Goal: Task Accomplishment & Management: Complete application form

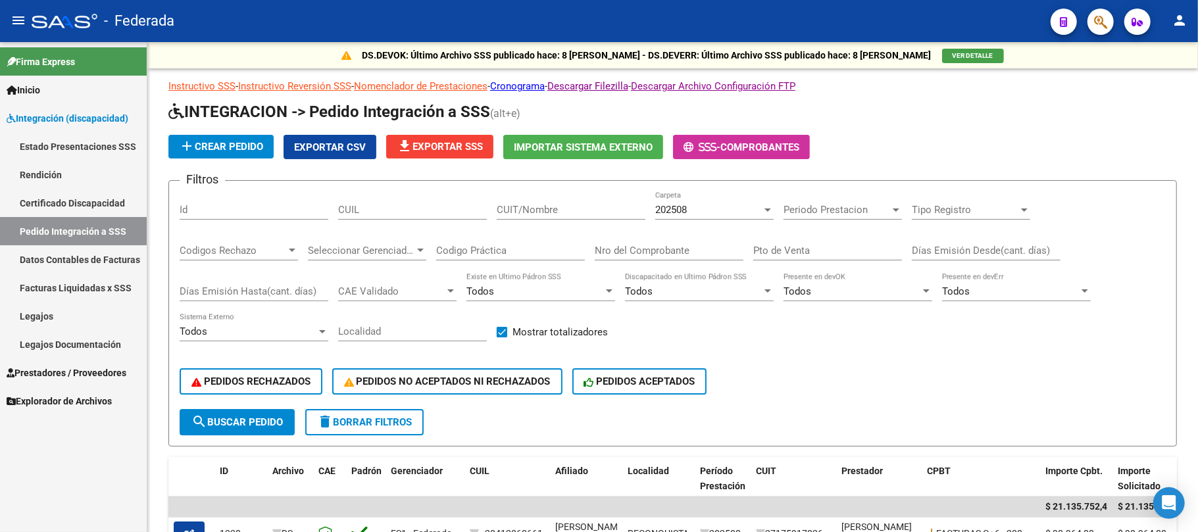
scroll to position [407, 0]
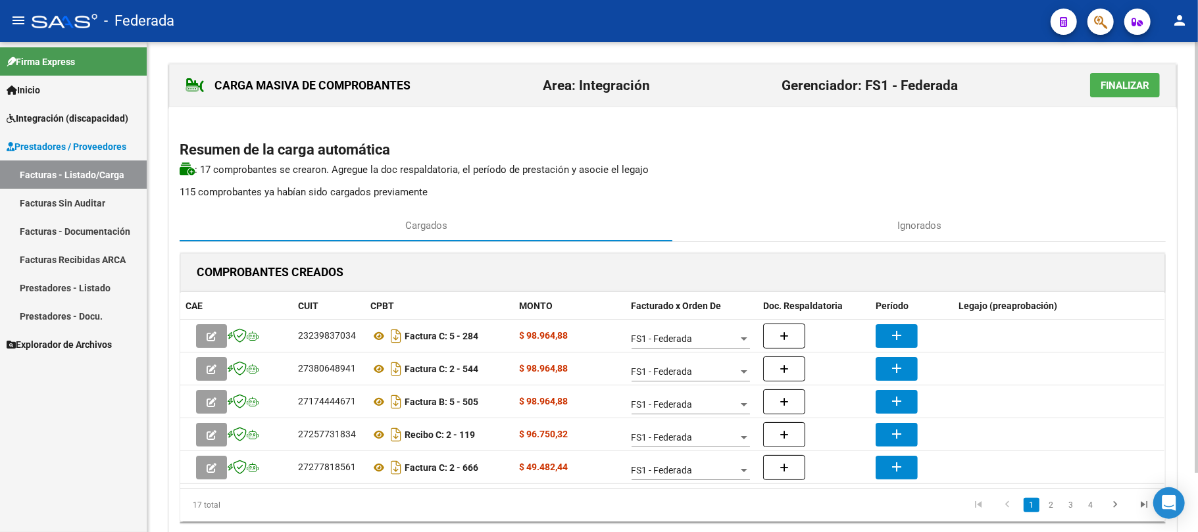
scroll to position [66, 0]
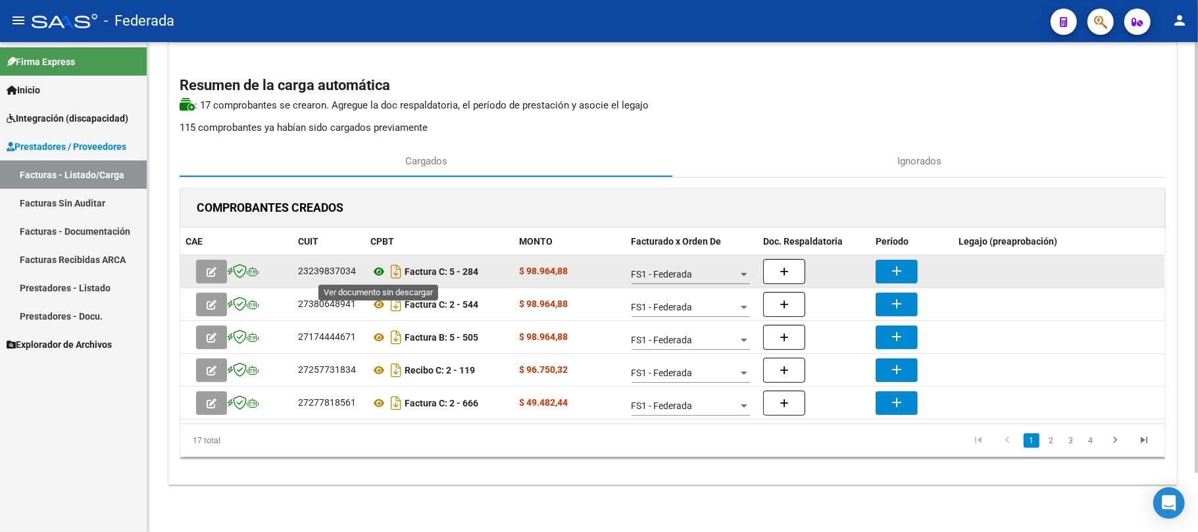
click at [378, 272] on icon at bounding box center [378, 272] width 17 height 16
click at [900, 274] on mat-icon "add" at bounding box center [897, 271] width 16 height 16
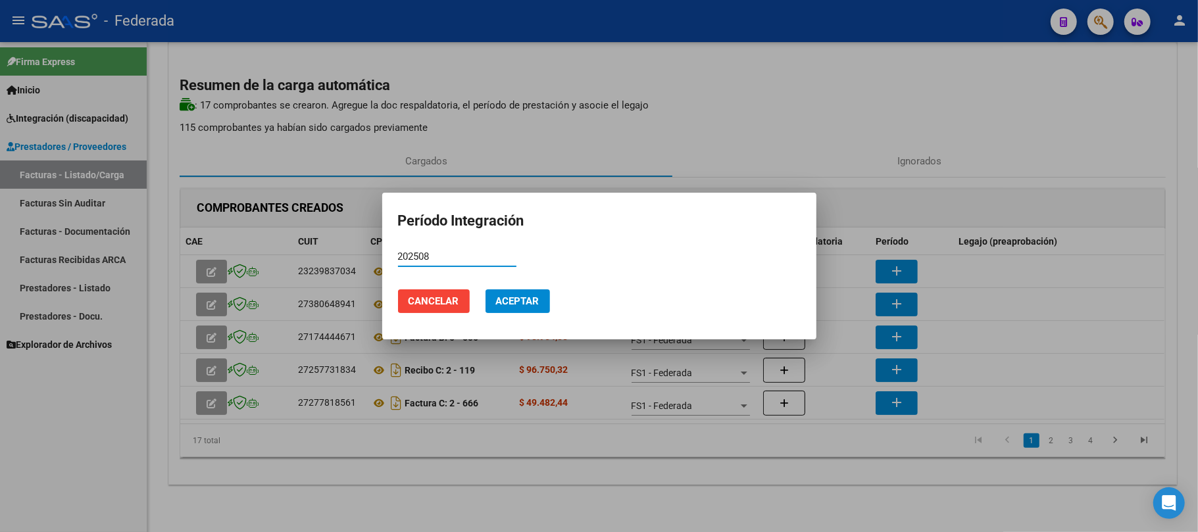
type input "202508"
click at [529, 295] on span "Aceptar" at bounding box center [517, 301] width 43 height 12
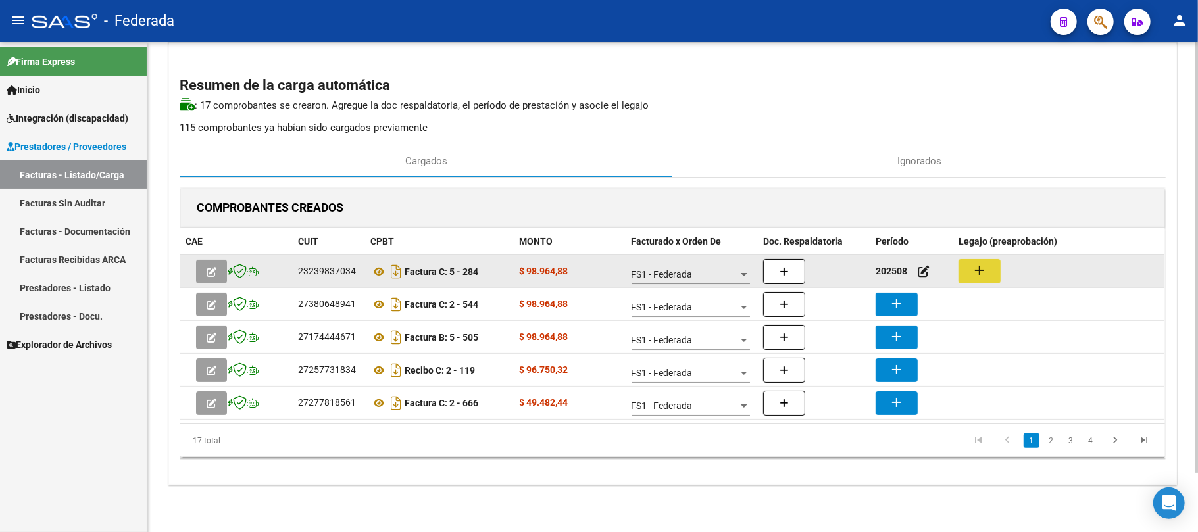
click at [986, 271] on mat-icon "add" at bounding box center [980, 271] width 16 height 16
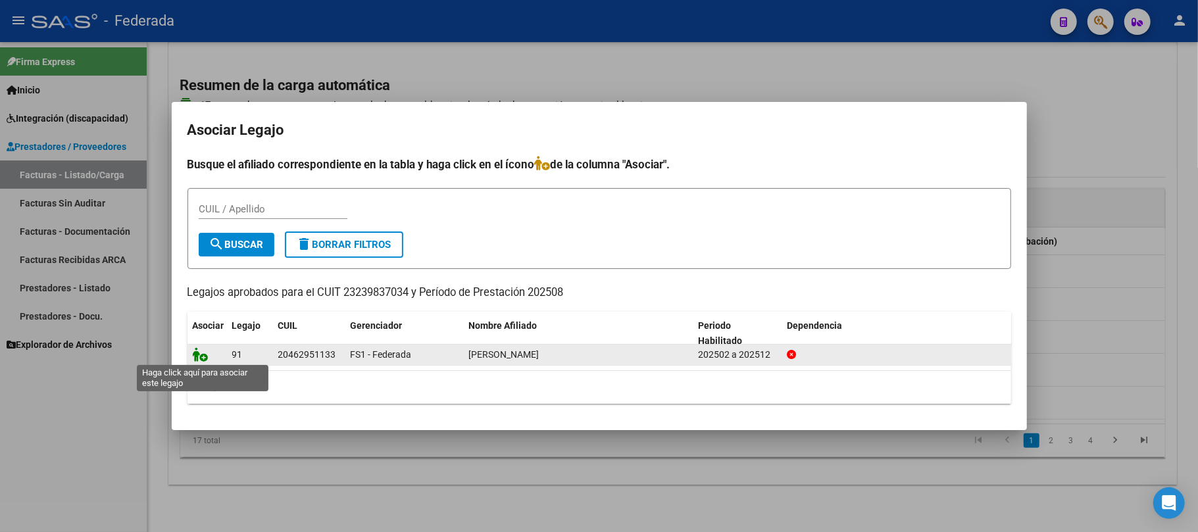
click at [201, 359] on icon at bounding box center [201, 354] width 16 height 14
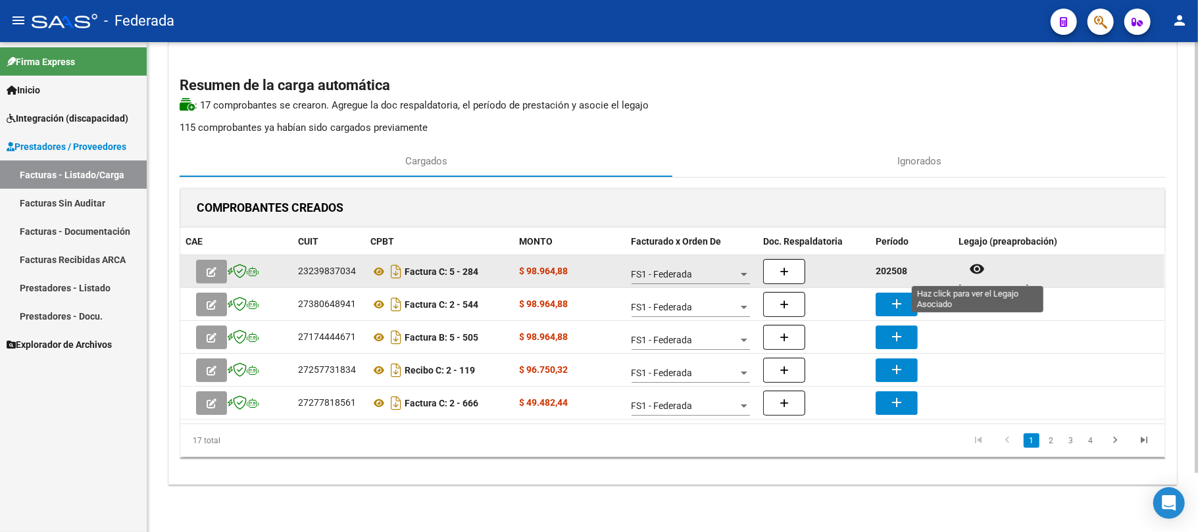
scroll to position [11, 0]
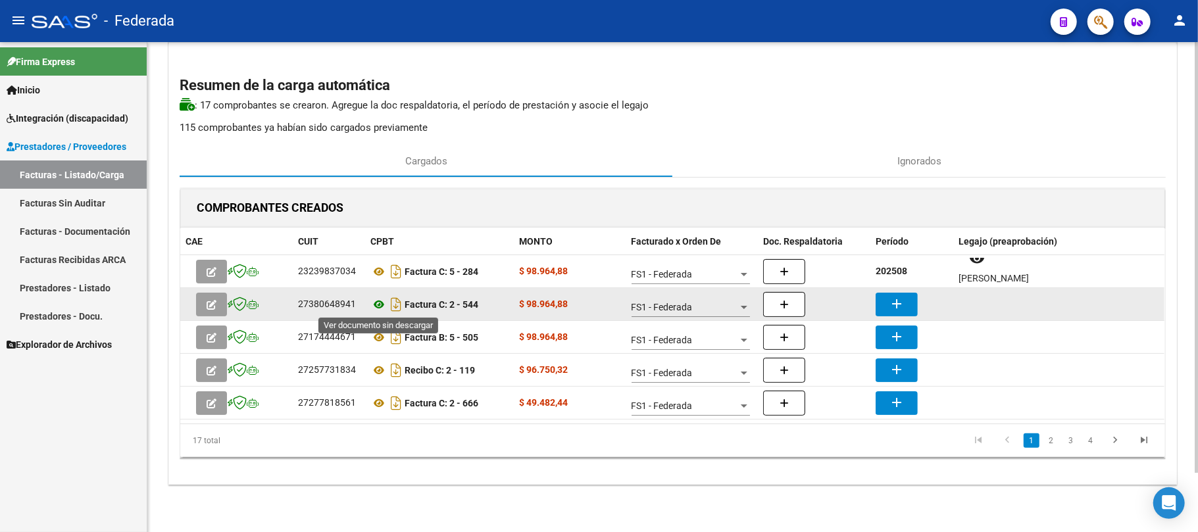
click at [380, 303] on icon at bounding box center [378, 305] width 17 height 16
click at [882, 301] on button "add" at bounding box center [897, 305] width 42 height 24
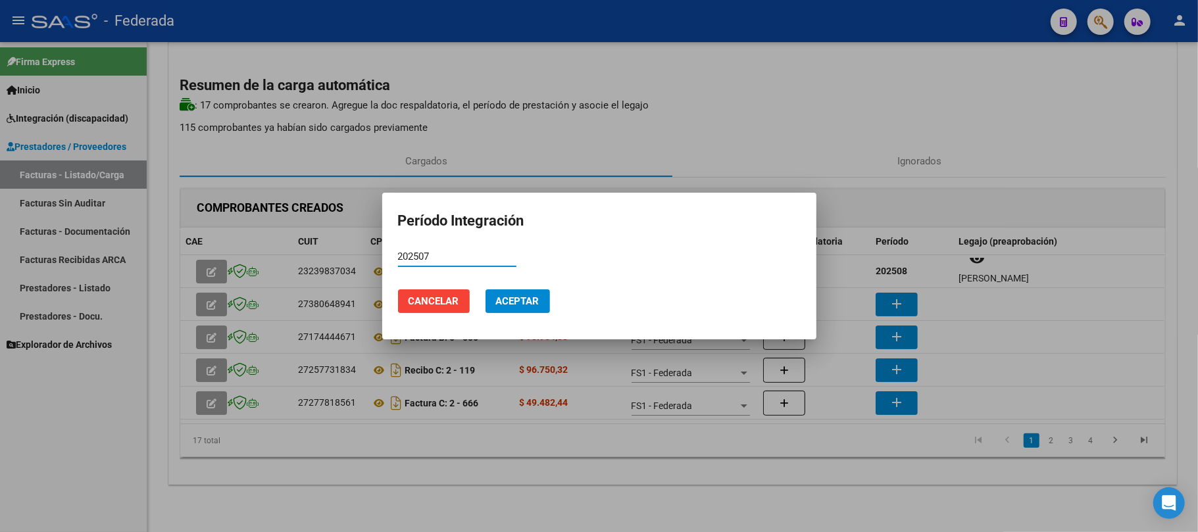
type input "202507"
click at [526, 297] on span "Aceptar" at bounding box center [517, 301] width 43 height 12
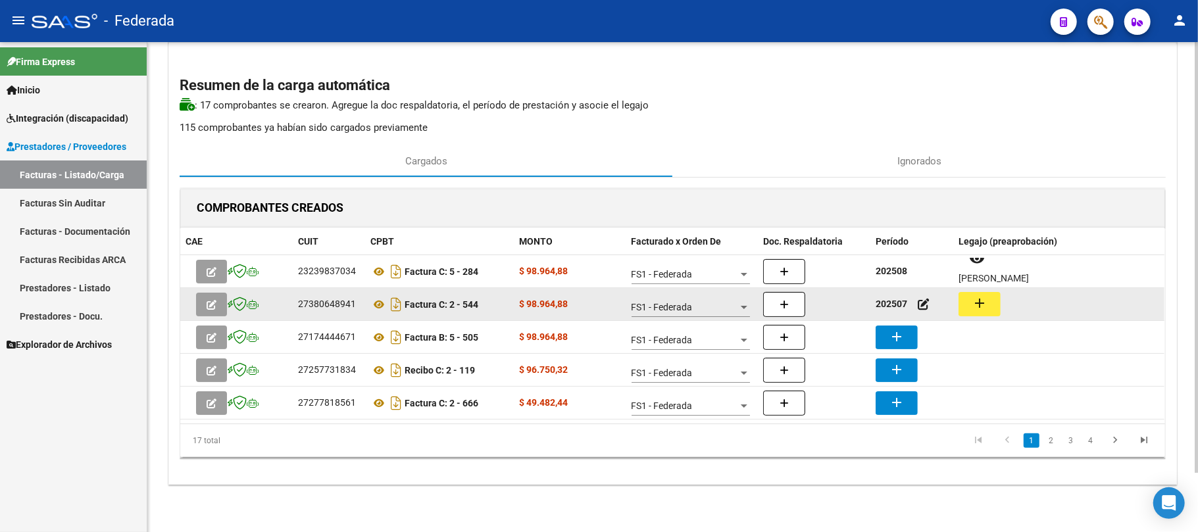
click at [983, 303] on mat-icon "add" at bounding box center [980, 303] width 16 height 16
click at [342, 304] on div "27380648941" at bounding box center [327, 304] width 58 height 15
copy div "27380648941"
click at [375, 305] on icon at bounding box center [378, 305] width 17 height 16
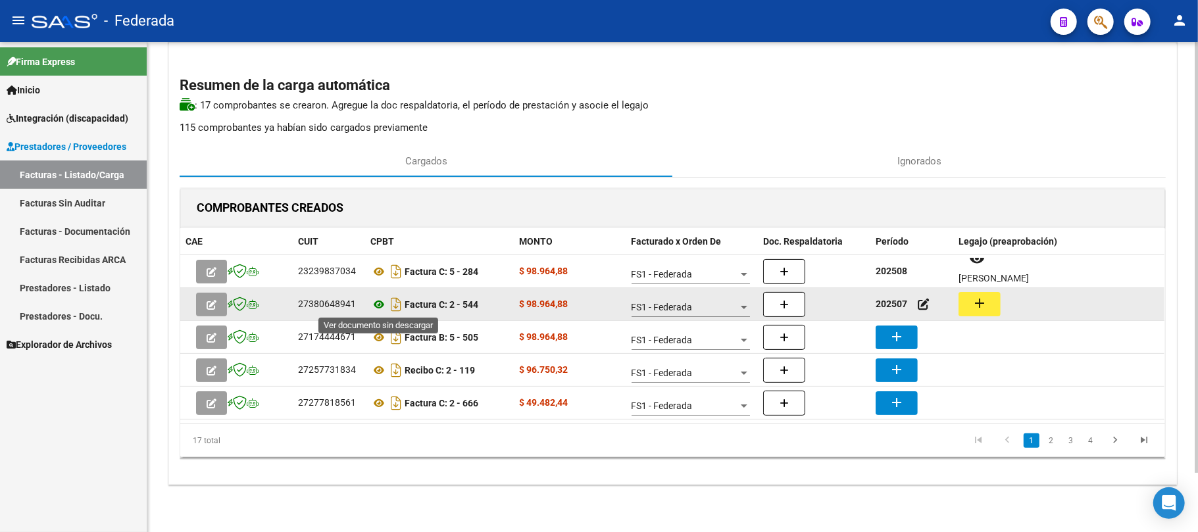
click at [383, 300] on icon at bounding box center [378, 305] width 17 height 16
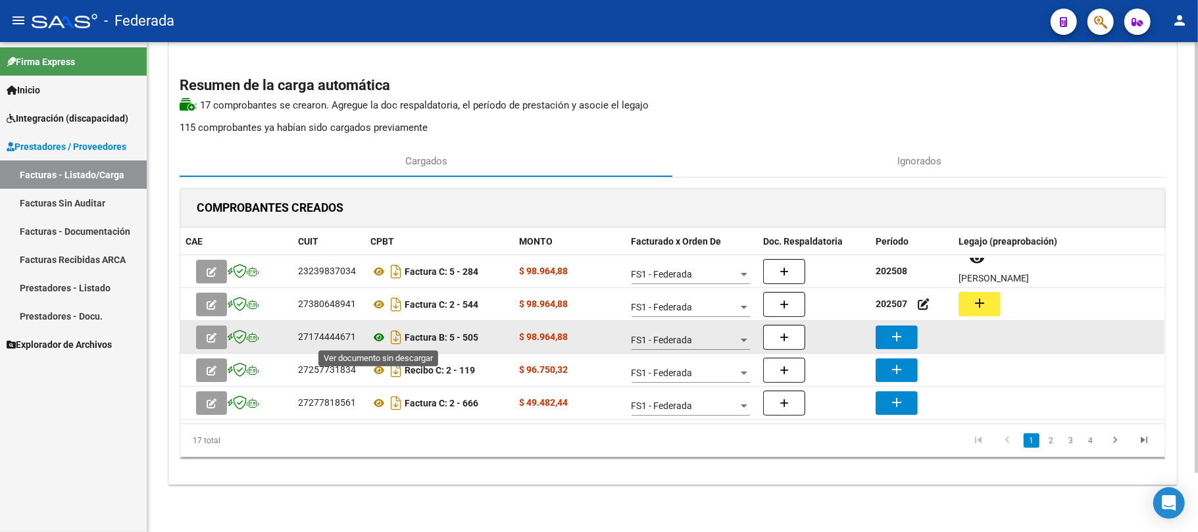
click at [378, 342] on icon at bounding box center [378, 338] width 17 height 16
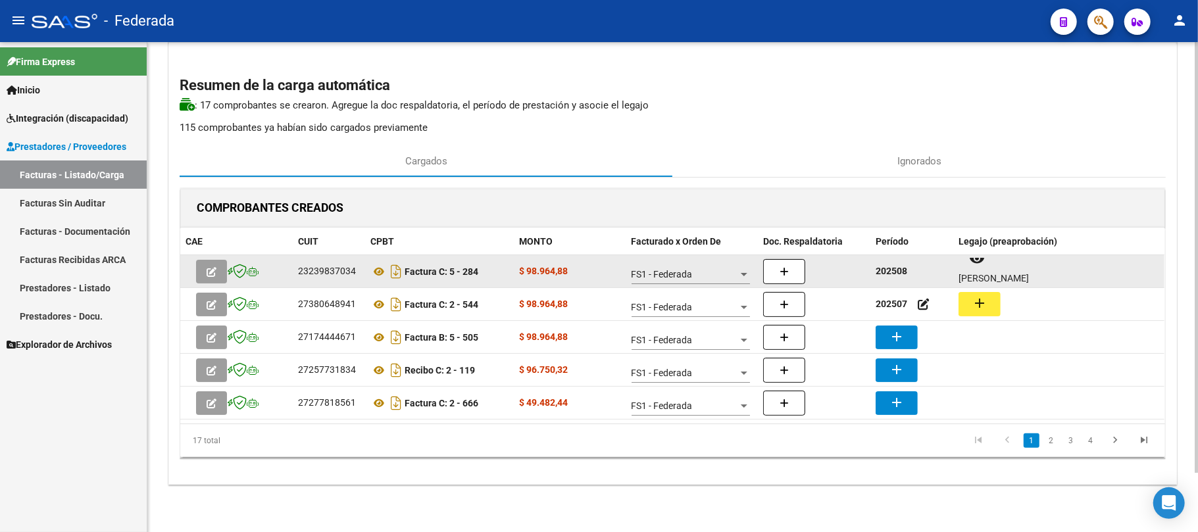
click at [888, 270] on strong "202508" at bounding box center [892, 271] width 32 height 11
copy strong "202508"
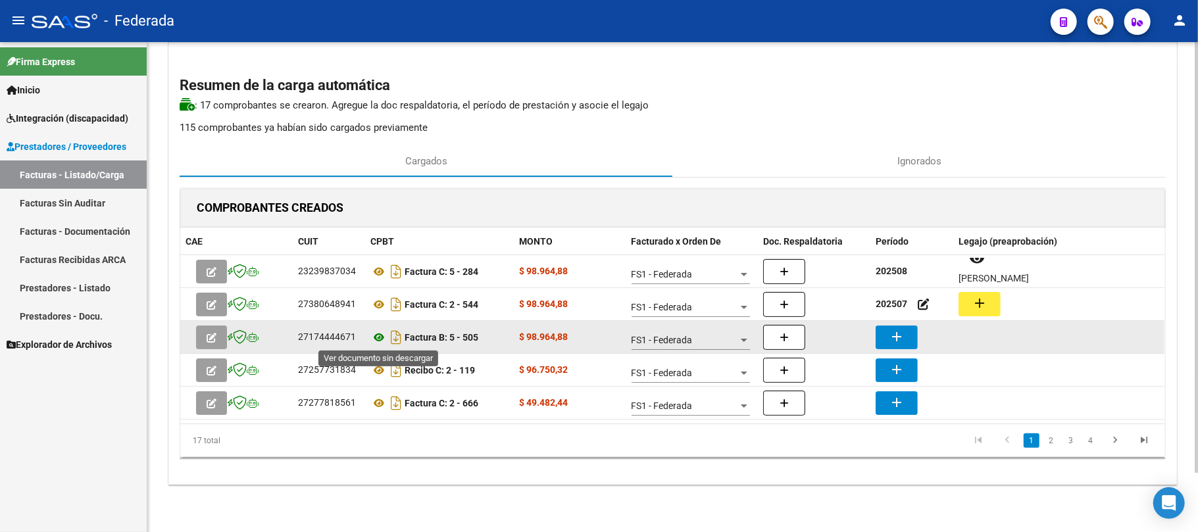
click at [382, 340] on icon at bounding box center [378, 338] width 17 height 16
click at [893, 329] on mat-icon "add" at bounding box center [897, 337] width 16 height 16
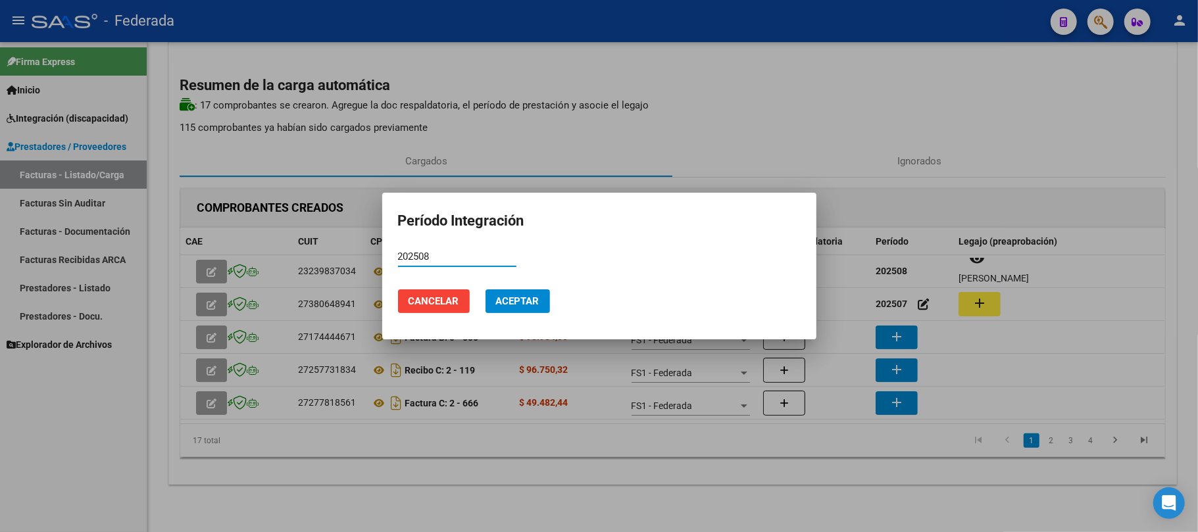
type input "202508"
click at [530, 300] on span "Aceptar" at bounding box center [517, 301] width 43 height 12
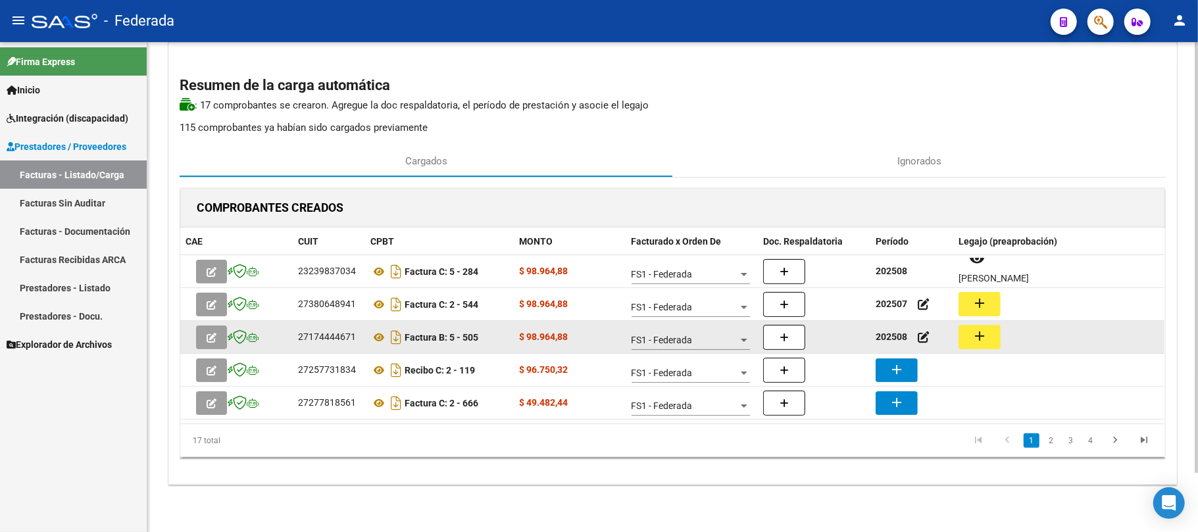
click at [961, 334] on button "add" at bounding box center [980, 337] width 42 height 24
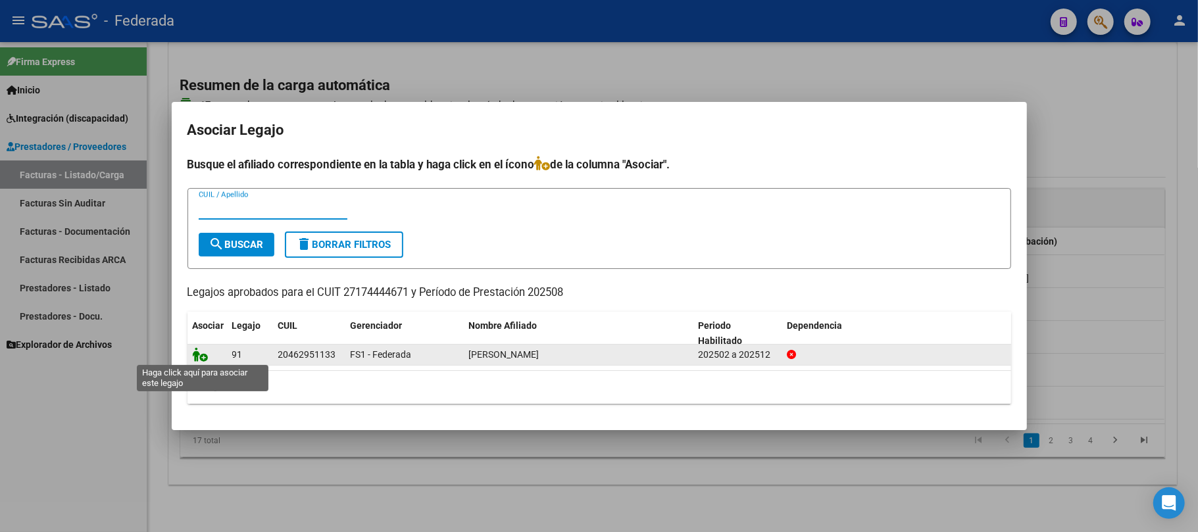
click at [203, 354] on icon at bounding box center [201, 354] width 16 height 14
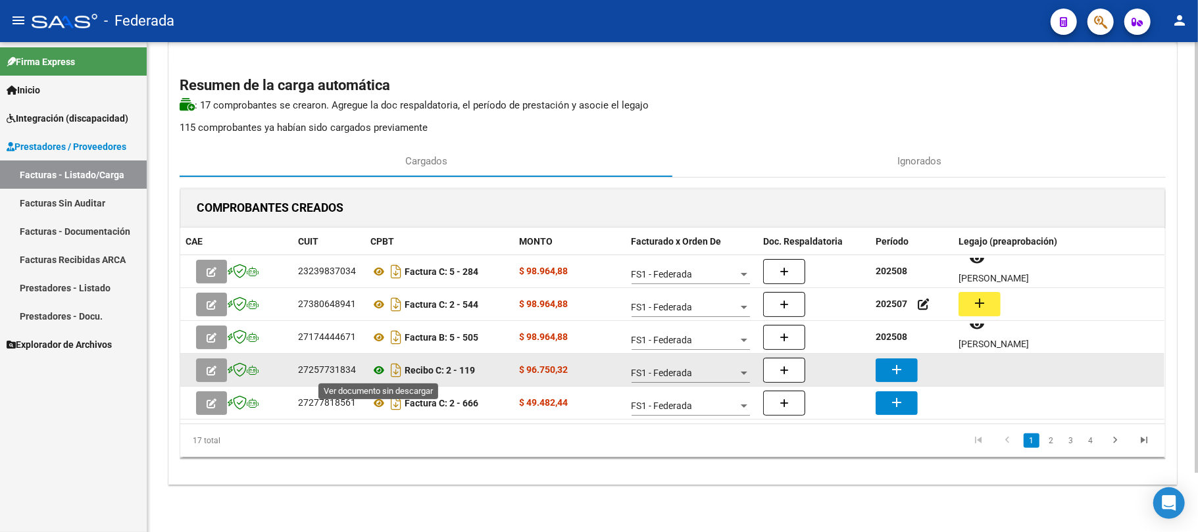
click at [380, 369] on icon at bounding box center [378, 371] width 17 height 16
click at [382, 374] on icon at bounding box center [378, 371] width 17 height 16
click at [890, 367] on mat-icon "add" at bounding box center [897, 370] width 16 height 16
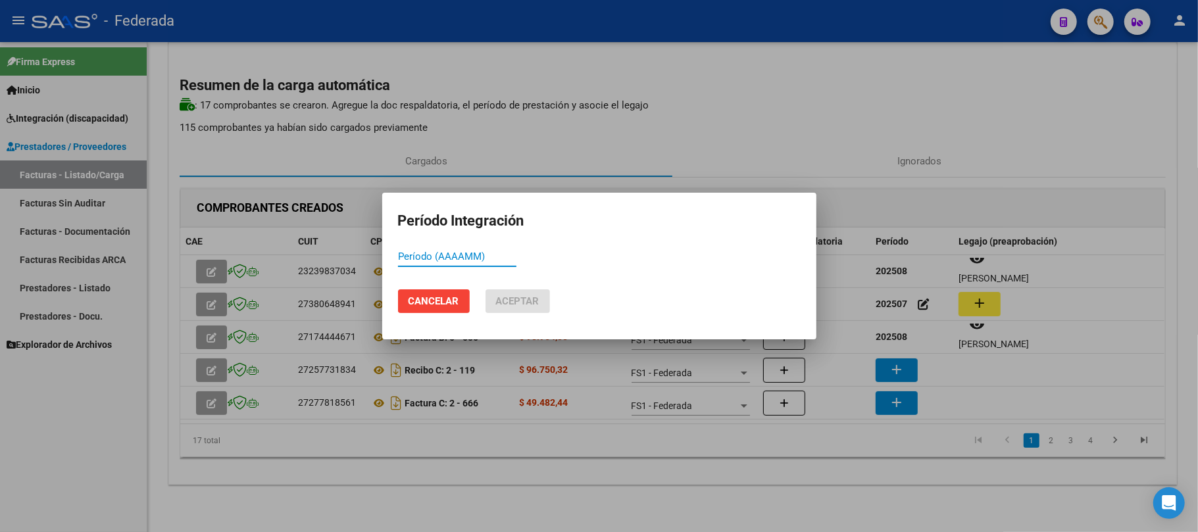
paste input "202508"
type input "202508"
click at [542, 309] on button "Aceptar" at bounding box center [518, 302] width 64 height 24
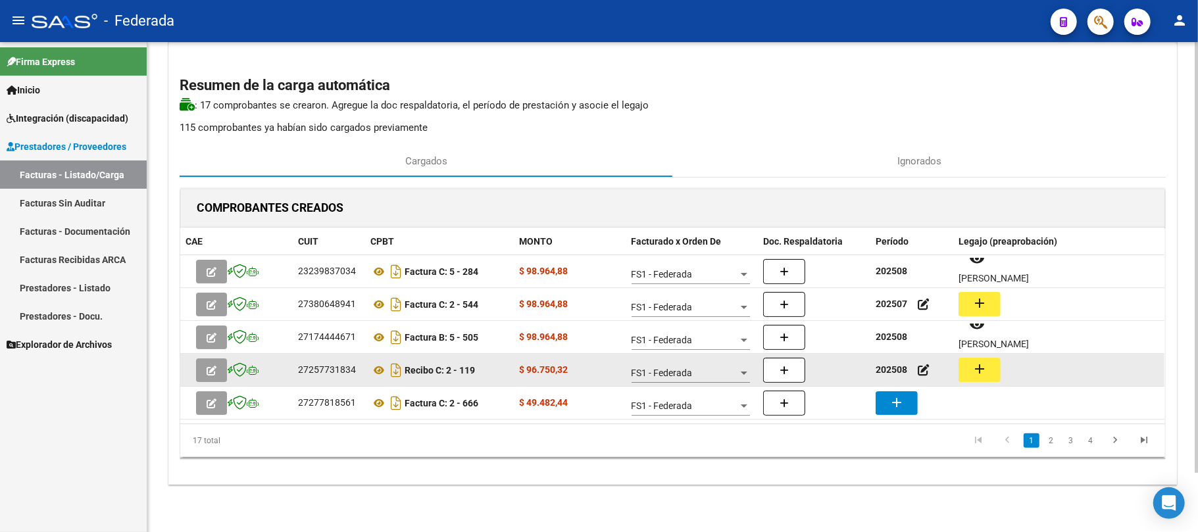
click at [975, 374] on mat-icon "add" at bounding box center [980, 369] width 16 height 16
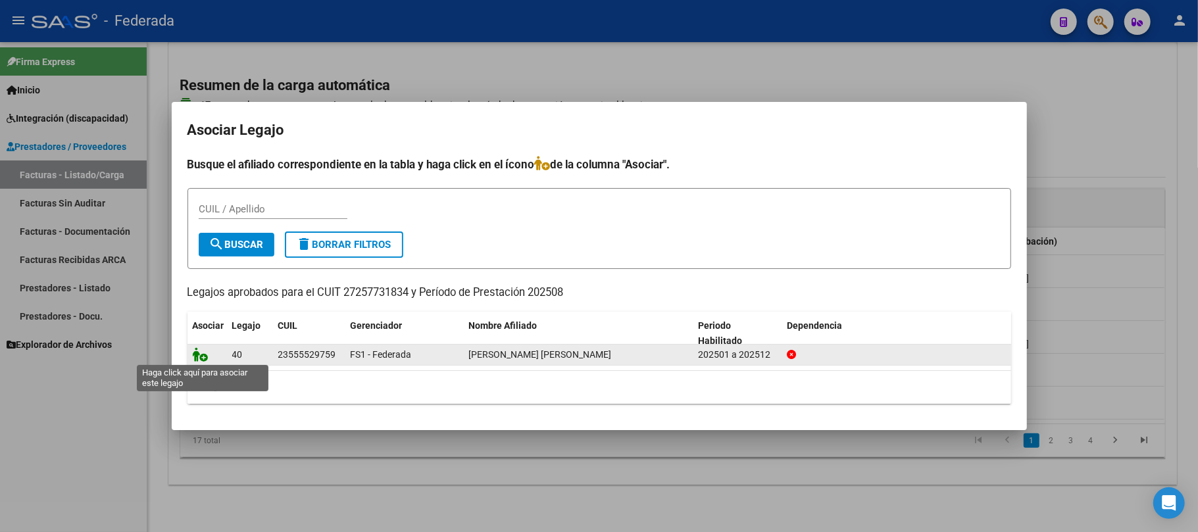
click at [199, 358] on icon at bounding box center [201, 354] width 16 height 14
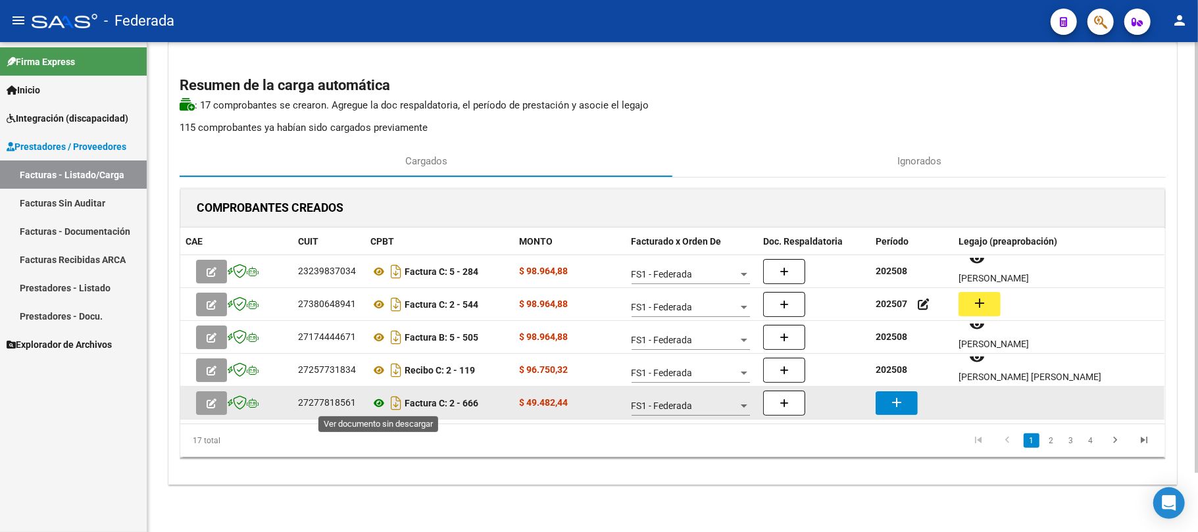
click at [374, 399] on icon at bounding box center [378, 403] width 17 height 16
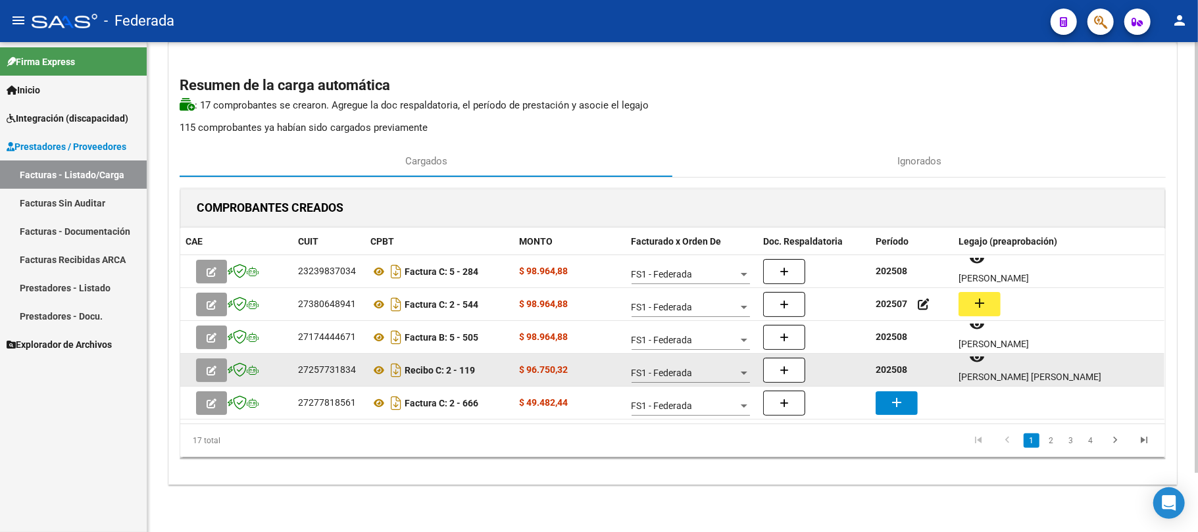
click at [886, 367] on strong "202508" at bounding box center [892, 370] width 32 height 11
copy strong "202508"
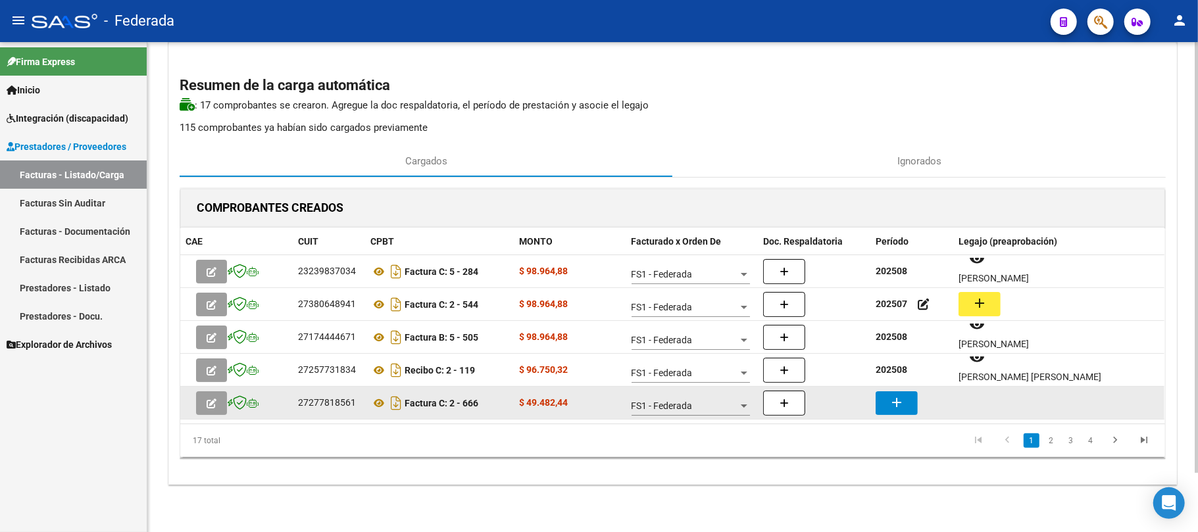
click at [890, 401] on mat-icon "add" at bounding box center [897, 403] width 16 height 16
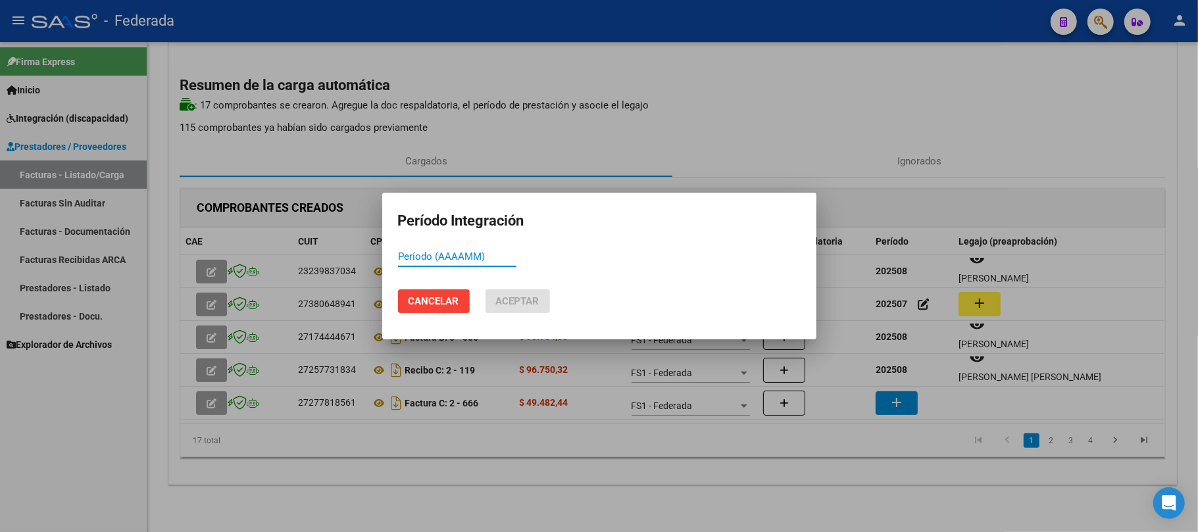
paste input "202508"
type input "202508"
click at [524, 304] on span "Aceptar" at bounding box center [517, 301] width 43 height 12
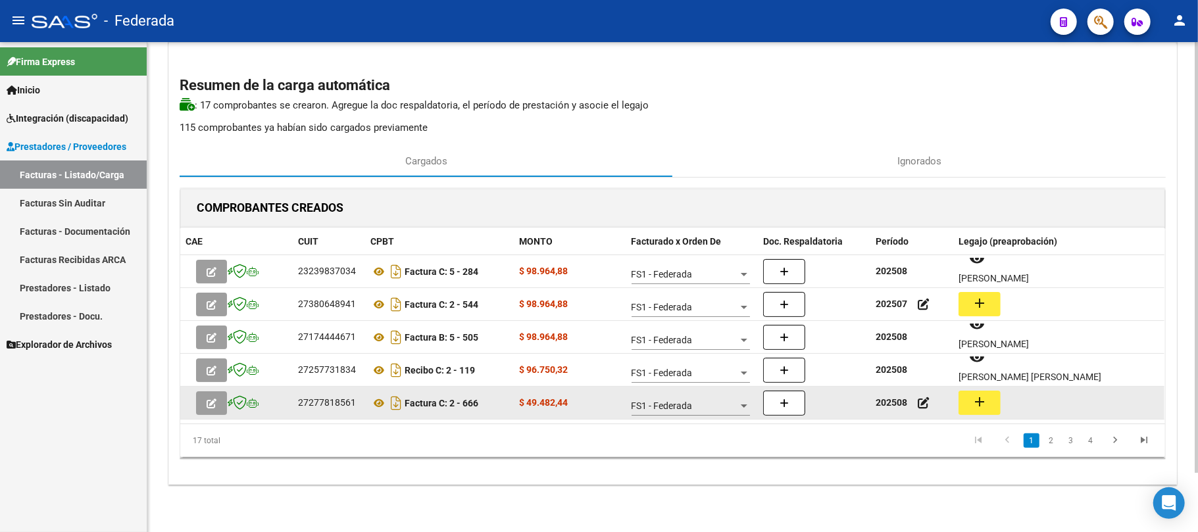
click at [965, 398] on button "add" at bounding box center [980, 403] width 42 height 24
click at [374, 403] on icon at bounding box center [378, 403] width 17 height 16
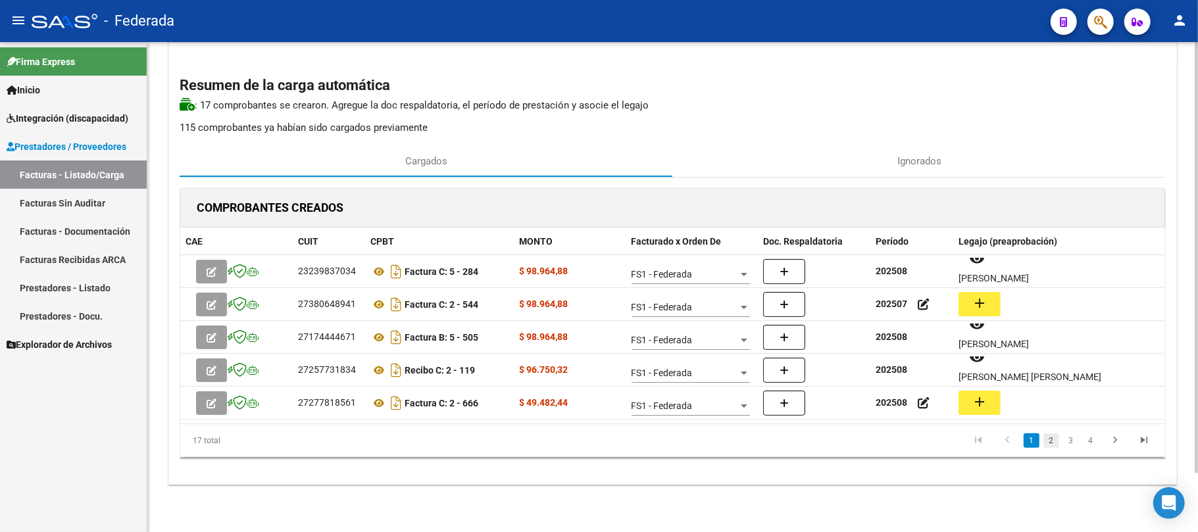
click at [1052, 443] on link "2" at bounding box center [1052, 441] width 16 height 14
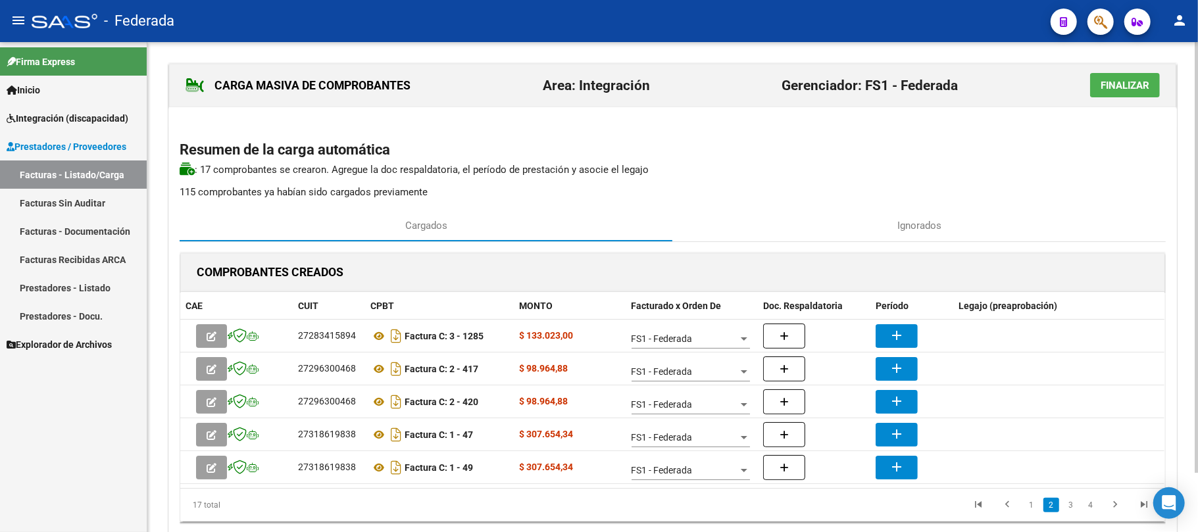
scroll to position [66, 0]
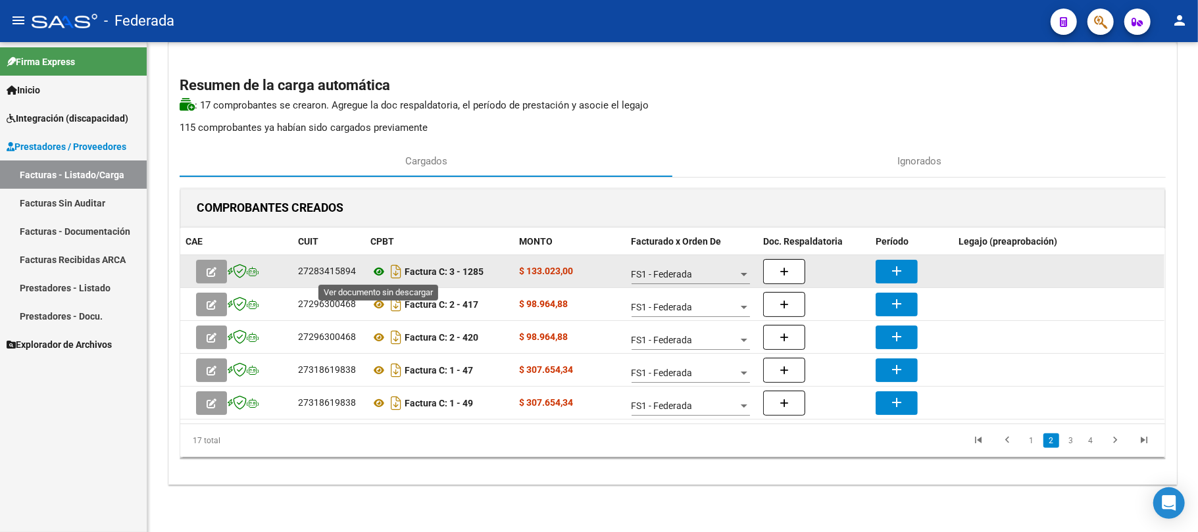
click at [382, 268] on icon at bounding box center [378, 272] width 17 height 16
click at [891, 264] on mat-icon "add" at bounding box center [897, 271] width 16 height 16
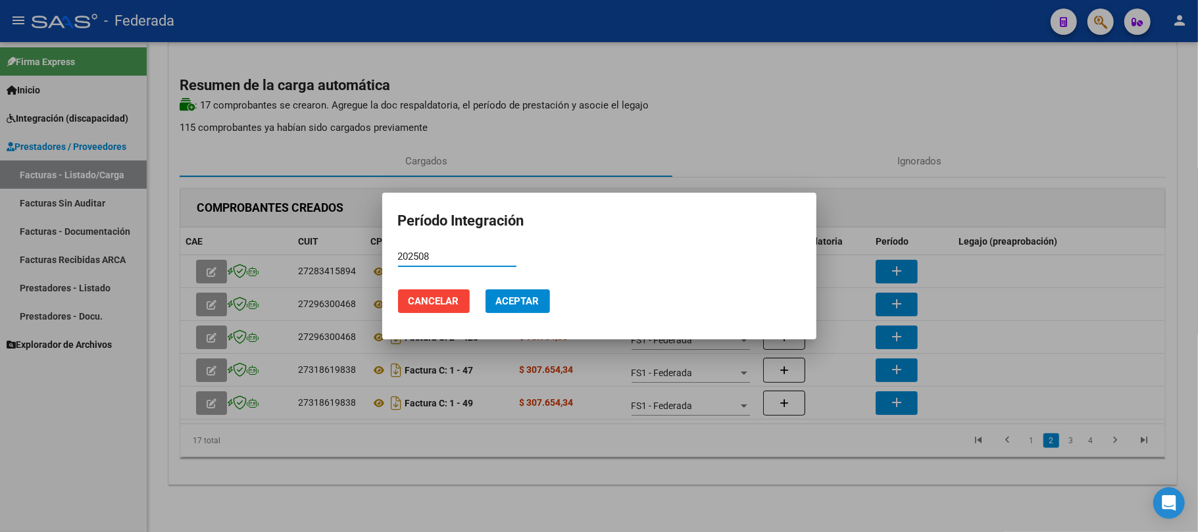
type input "202508"
click at [521, 303] on span "Aceptar" at bounding box center [517, 301] width 43 height 12
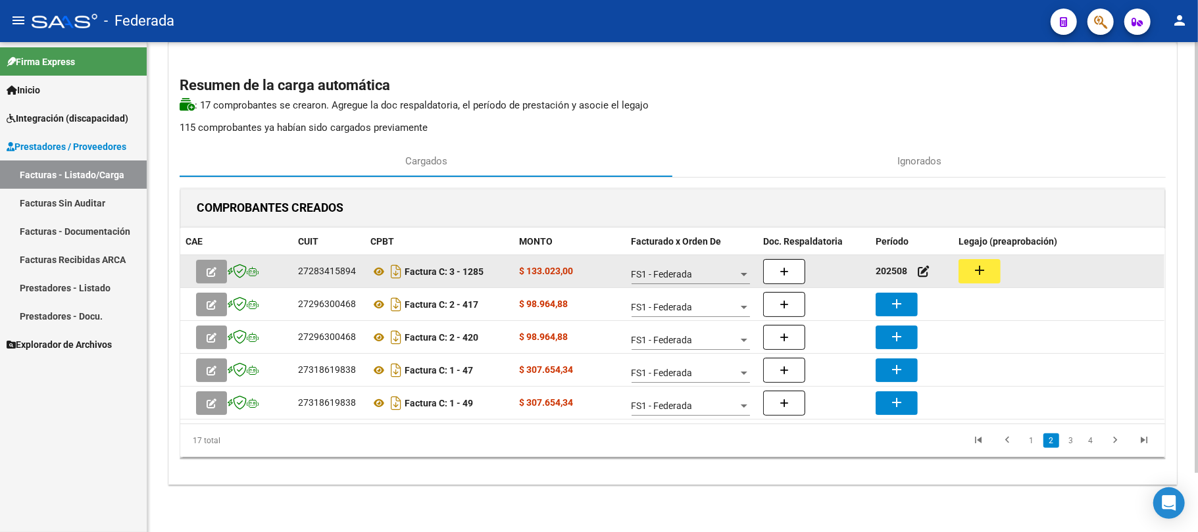
click at [971, 283] on datatable-body-cell "add" at bounding box center [1059, 271] width 211 height 32
click at [977, 270] on mat-icon "add" at bounding box center [980, 271] width 16 height 16
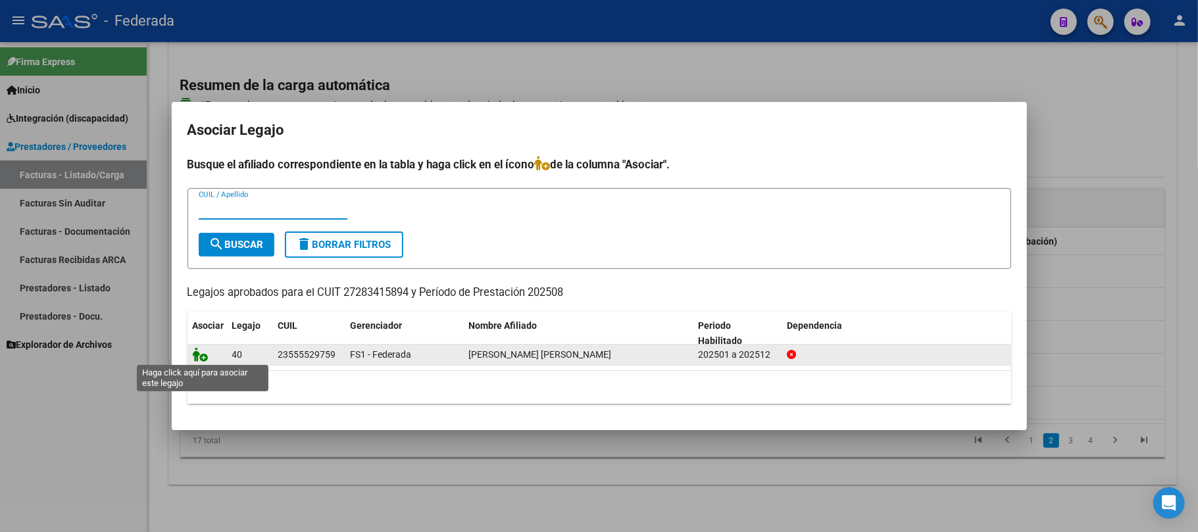
click at [203, 349] on icon at bounding box center [201, 354] width 16 height 14
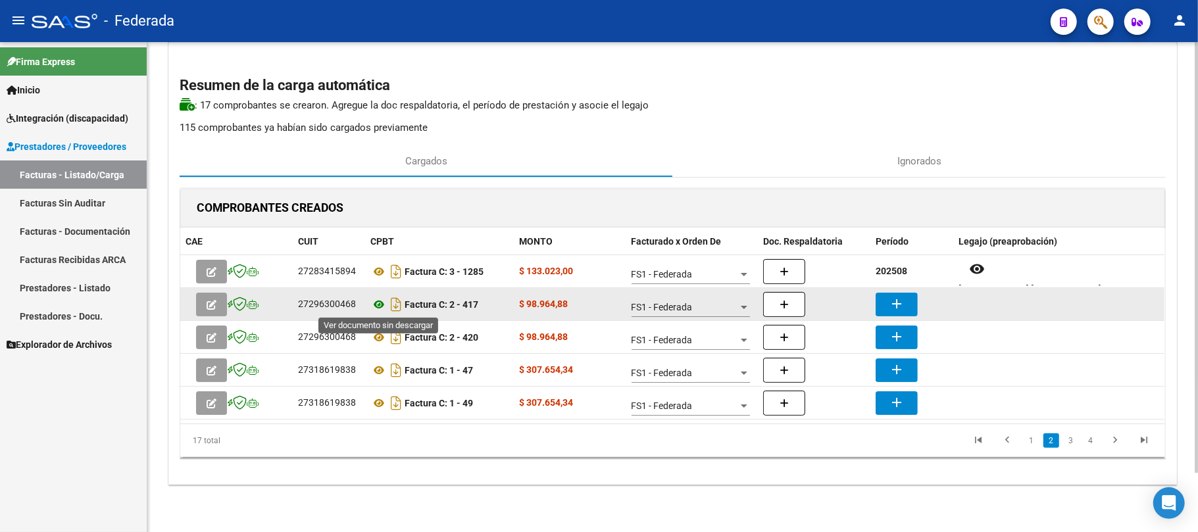
click at [382, 303] on icon at bounding box center [378, 305] width 17 height 16
click at [887, 303] on button "add" at bounding box center [897, 305] width 42 height 24
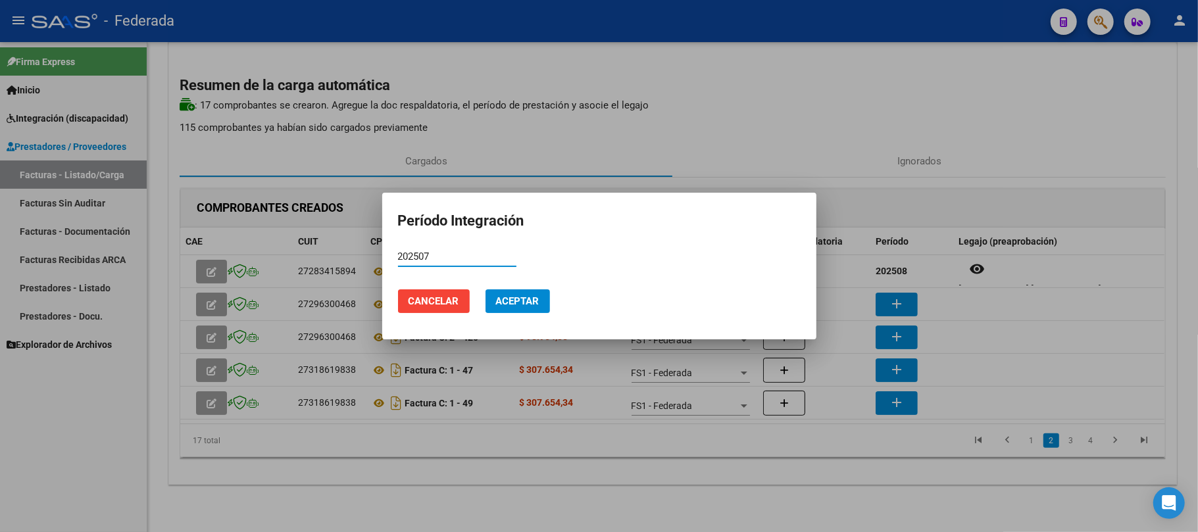
type input "202507"
click at [525, 296] on span "Aceptar" at bounding box center [517, 301] width 43 height 12
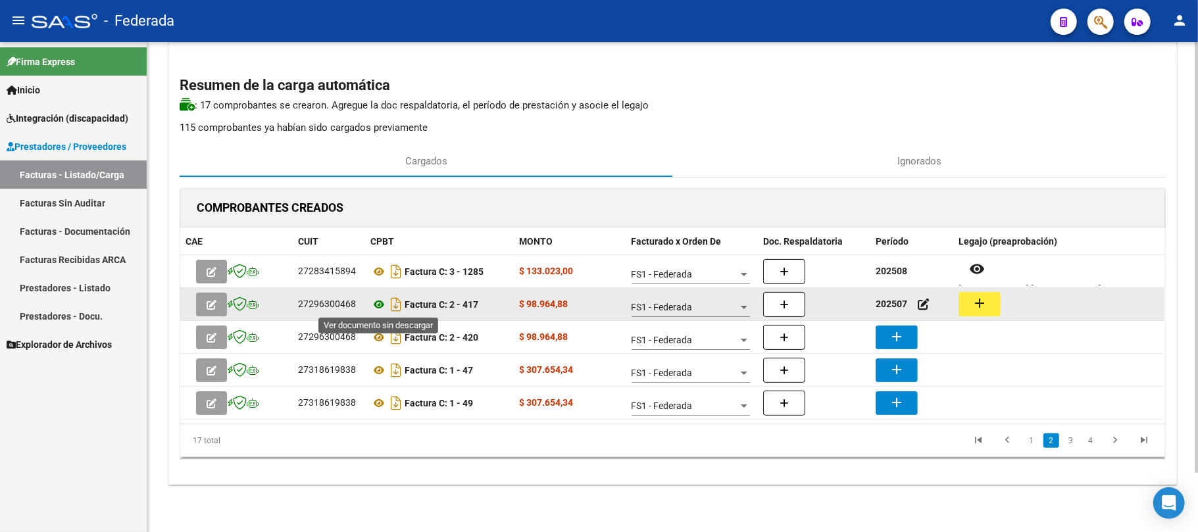
click at [382, 305] on icon at bounding box center [378, 305] width 17 height 16
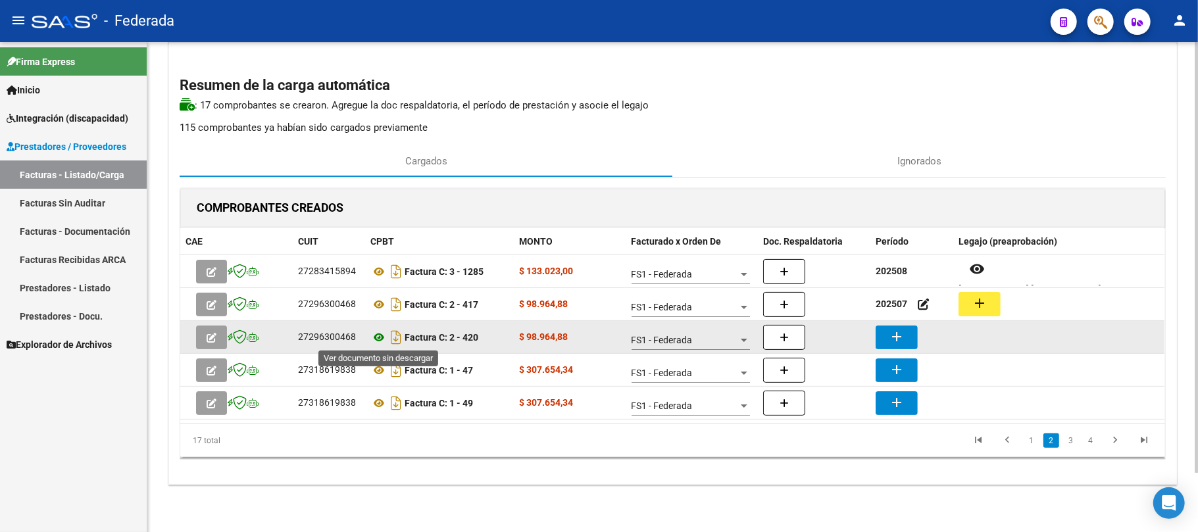
click at [378, 342] on icon at bounding box center [378, 338] width 17 height 16
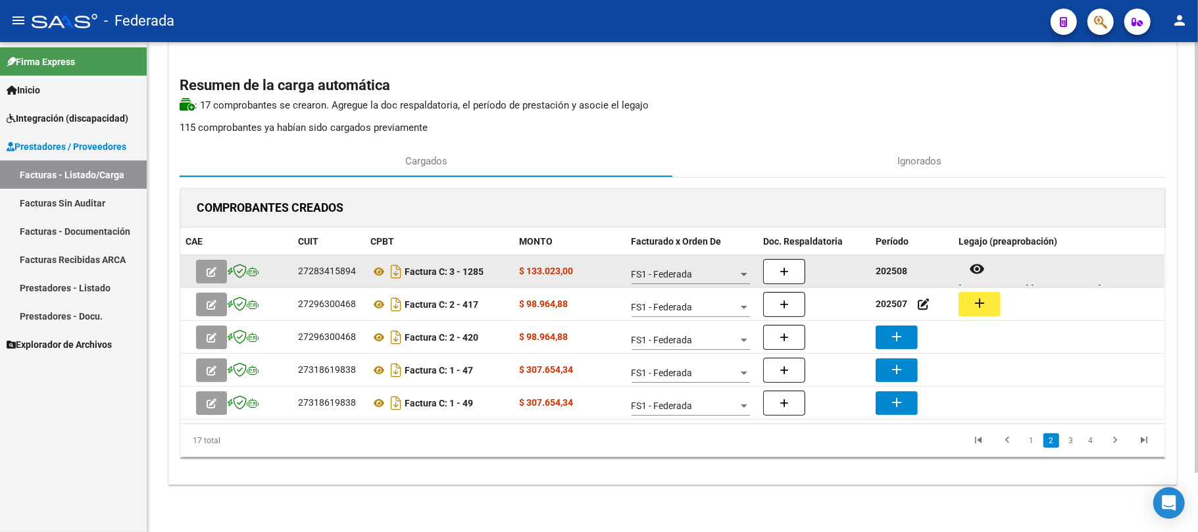
click at [896, 266] on strong "202508" at bounding box center [892, 271] width 32 height 11
copy strong "202508"
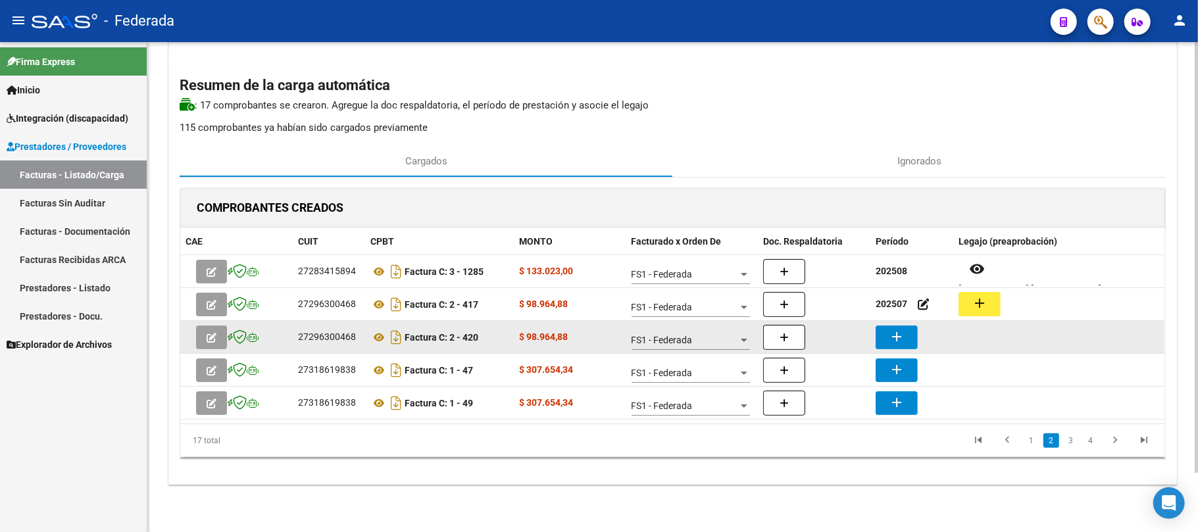
click at [898, 334] on mat-icon "add" at bounding box center [897, 337] width 16 height 16
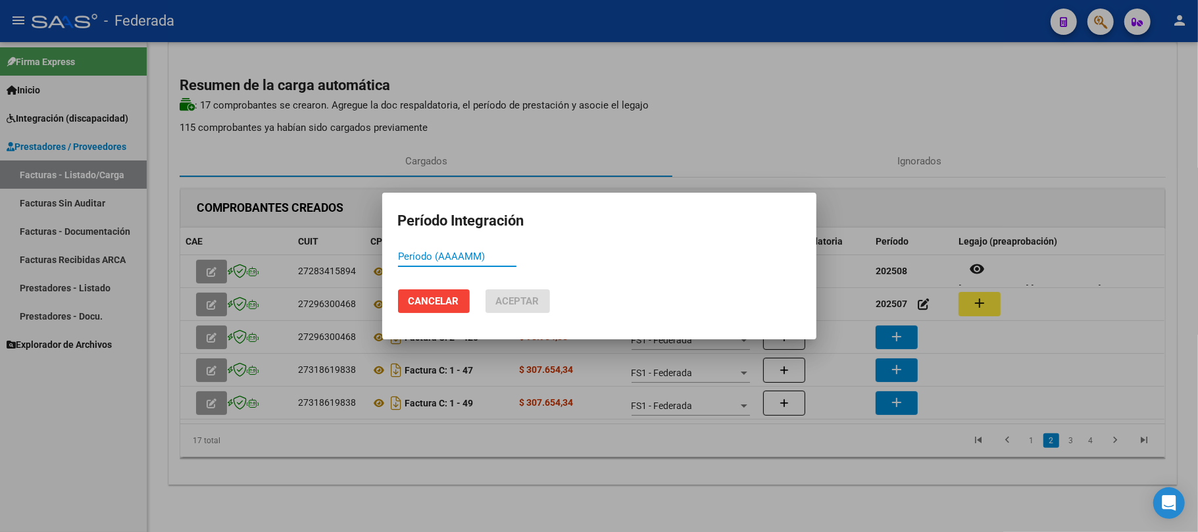
paste input "202508"
type input "202508"
click at [516, 304] on span "Aceptar" at bounding box center [517, 301] width 43 height 12
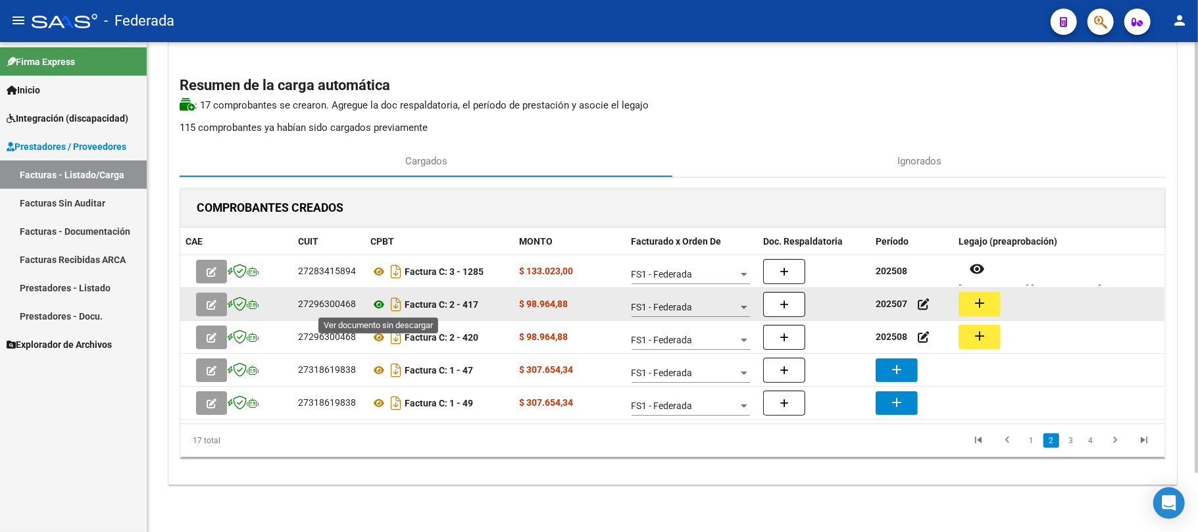
click at [377, 301] on icon at bounding box center [378, 305] width 17 height 16
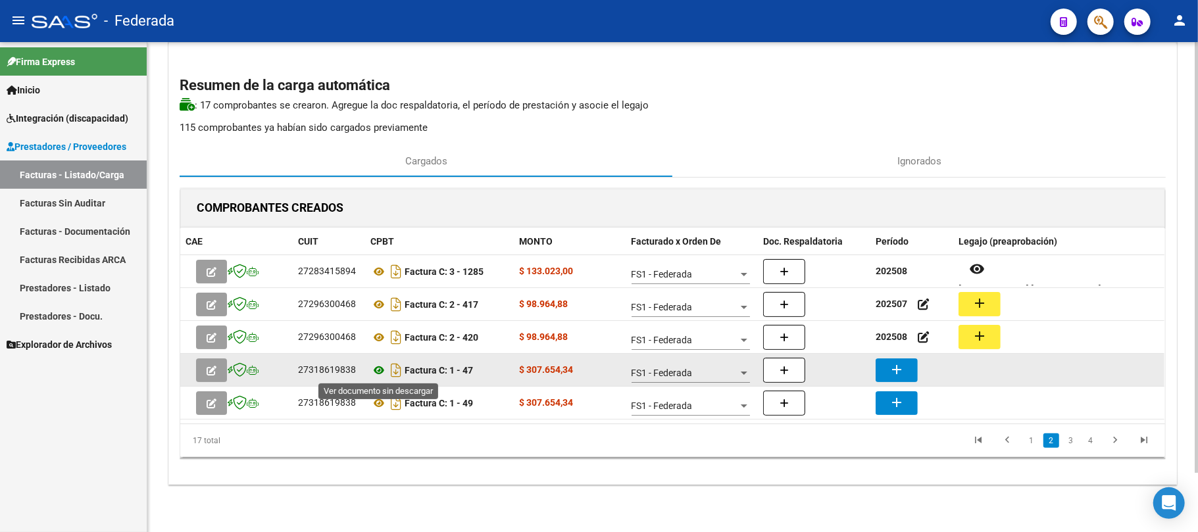
click at [378, 367] on icon at bounding box center [378, 371] width 17 height 16
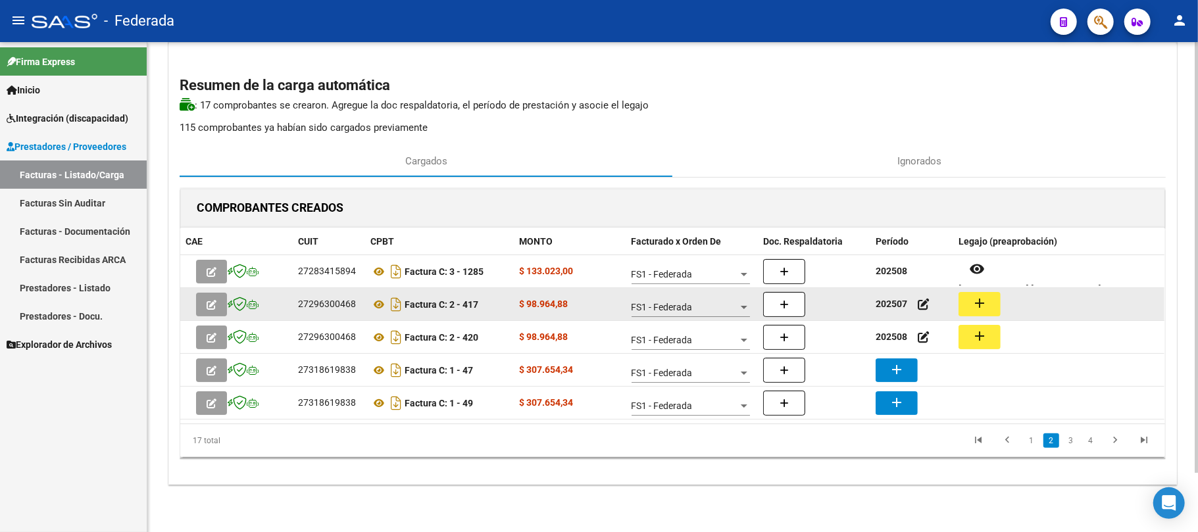
click at [896, 303] on strong "202507" at bounding box center [892, 304] width 32 height 11
copy strong "202507"
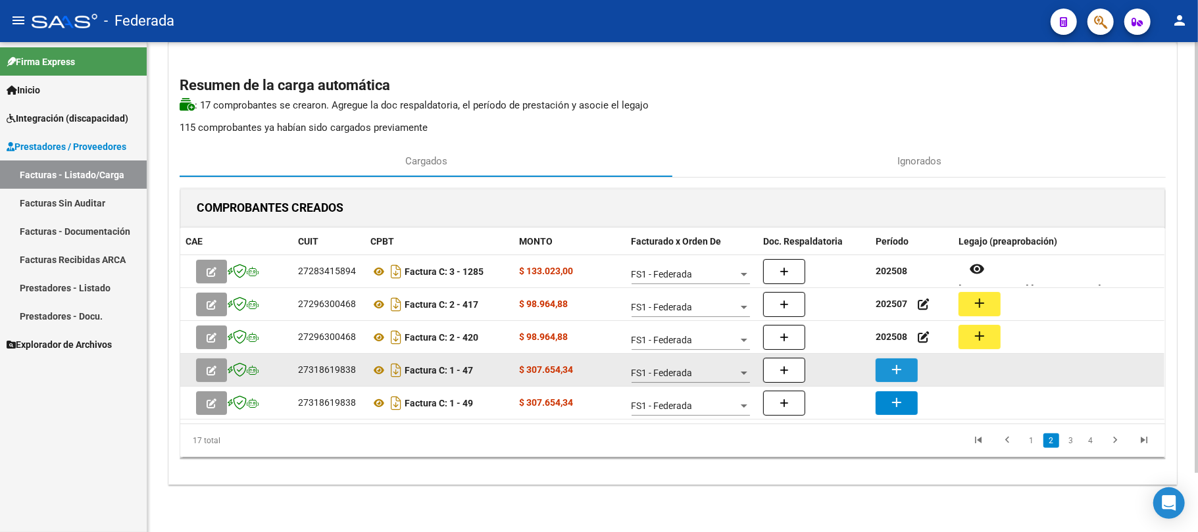
click at [893, 362] on mat-icon "add" at bounding box center [897, 370] width 16 height 16
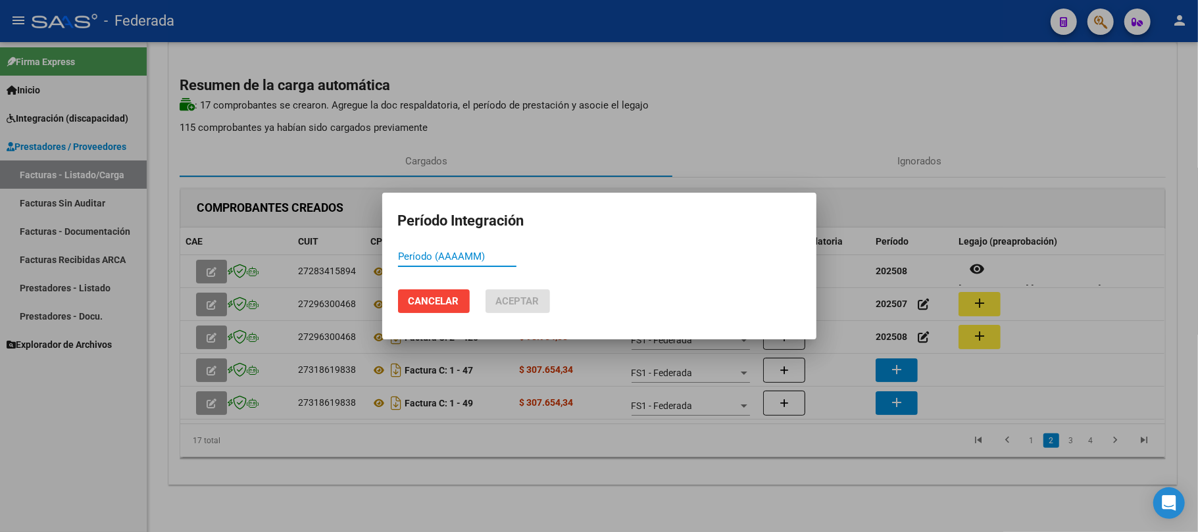
paste input "202507"
type input "202507"
click at [535, 309] on button "Aceptar" at bounding box center [518, 302] width 64 height 24
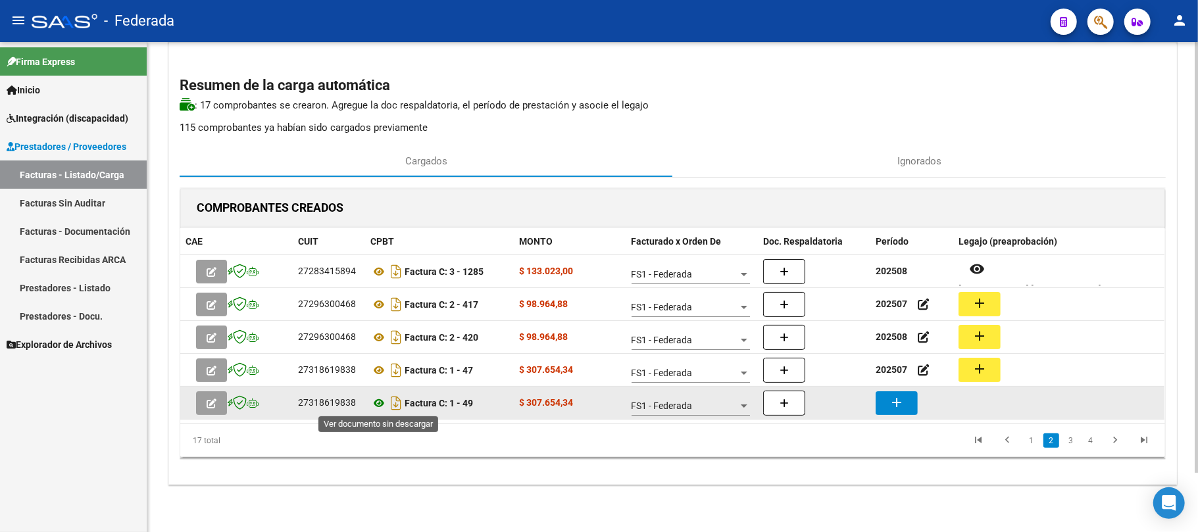
click at [378, 396] on icon at bounding box center [378, 403] width 17 height 16
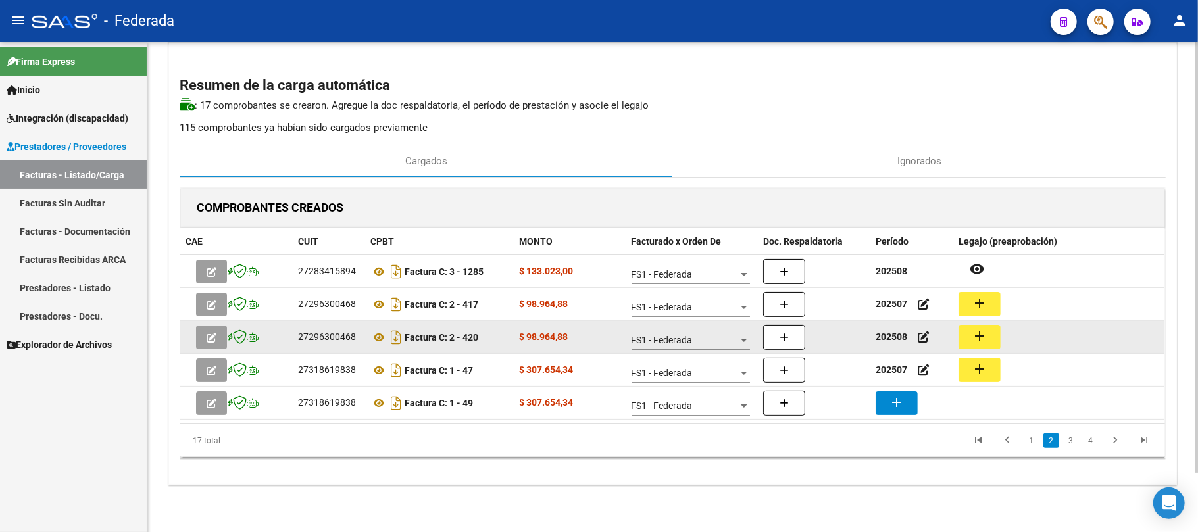
click at [896, 335] on strong "202508" at bounding box center [892, 337] width 32 height 11
copy strong "202508"
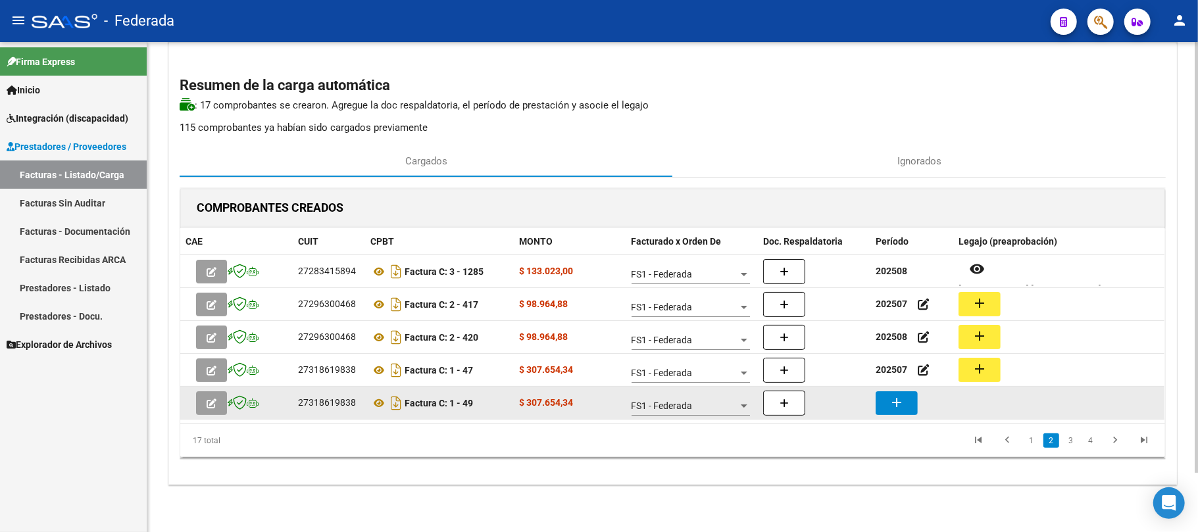
click at [890, 405] on mat-icon "add" at bounding box center [897, 403] width 16 height 16
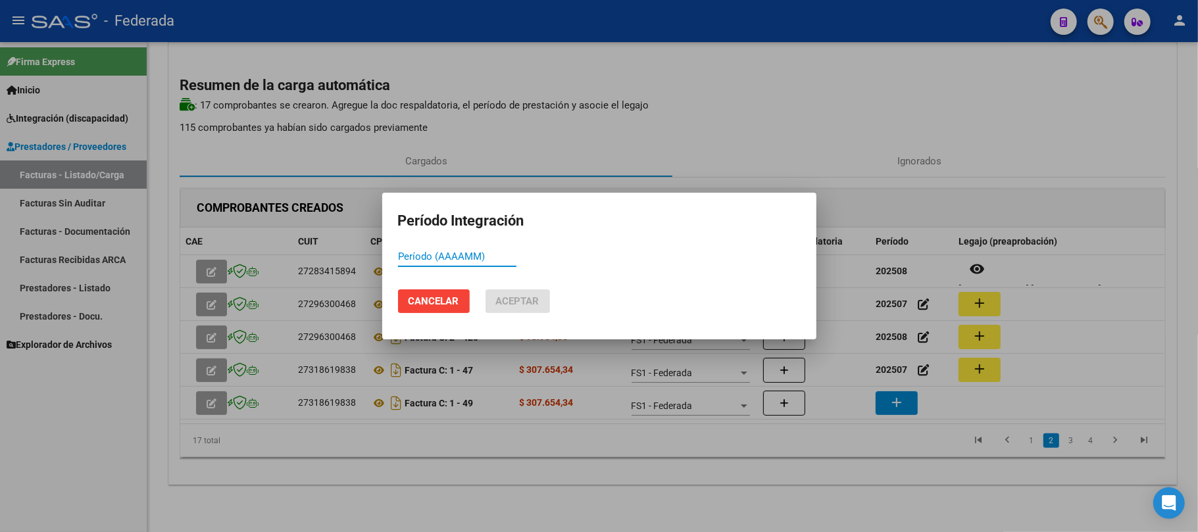
paste input "202508"
type input "202508"
click at [528, 303] on span "Aceptar" at bounding box center [517, 301] width 43 height 12
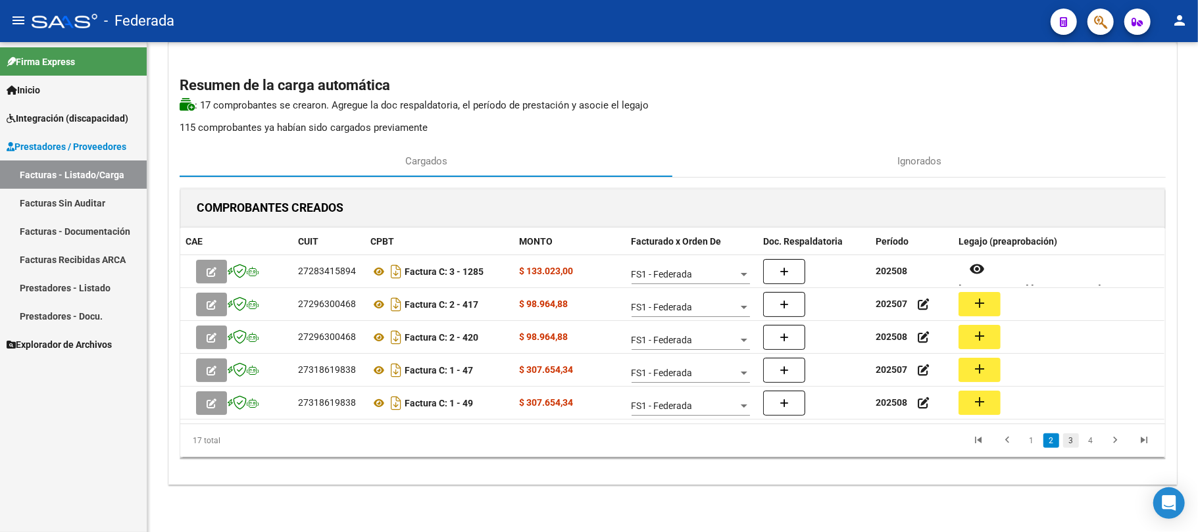
click at [1071, 437] on link "3" at bounding box center [1071, 441] width 16 height 14
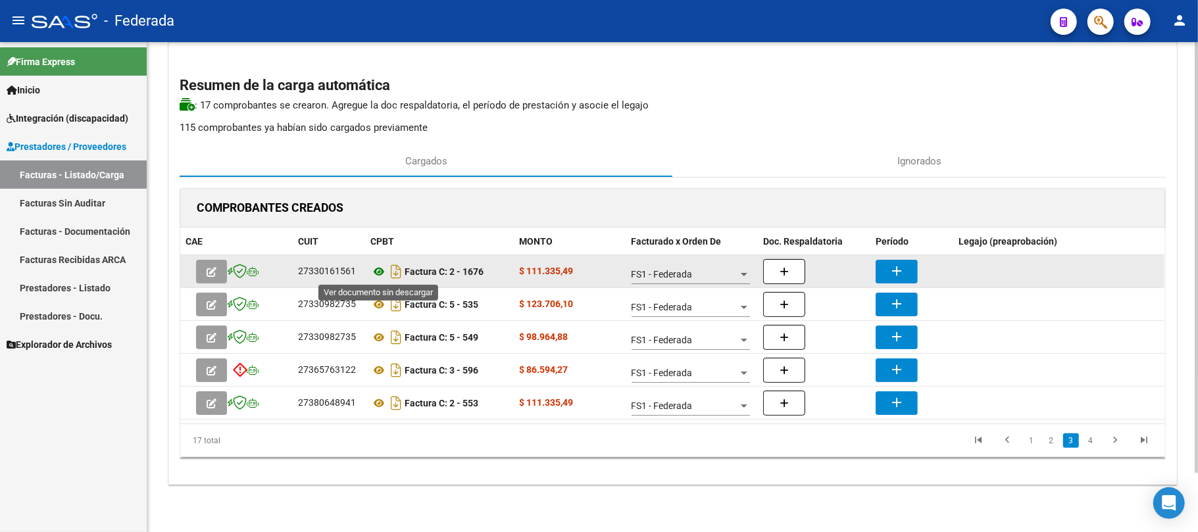
click at [379, 272] on icon at bounding box center [378, 272] width 17 height 16
click at [890, 272] on mat-icon "add" at bounding box center [897, 271] width 16 height 16
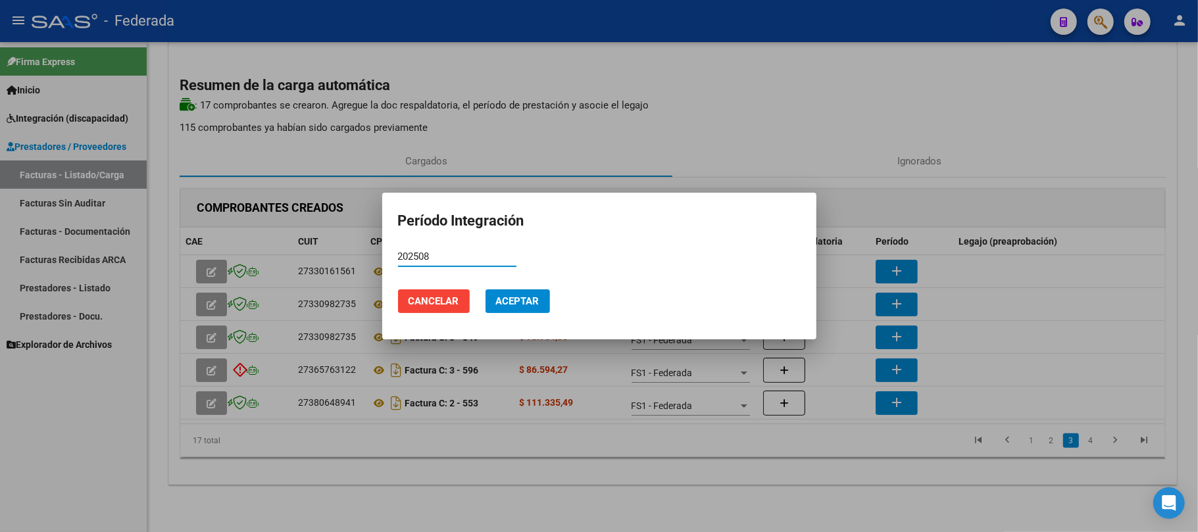
type input "202508"
click at [513, 301] on span "Aceptar" at bounding box center [517, 301] width 43 height 12
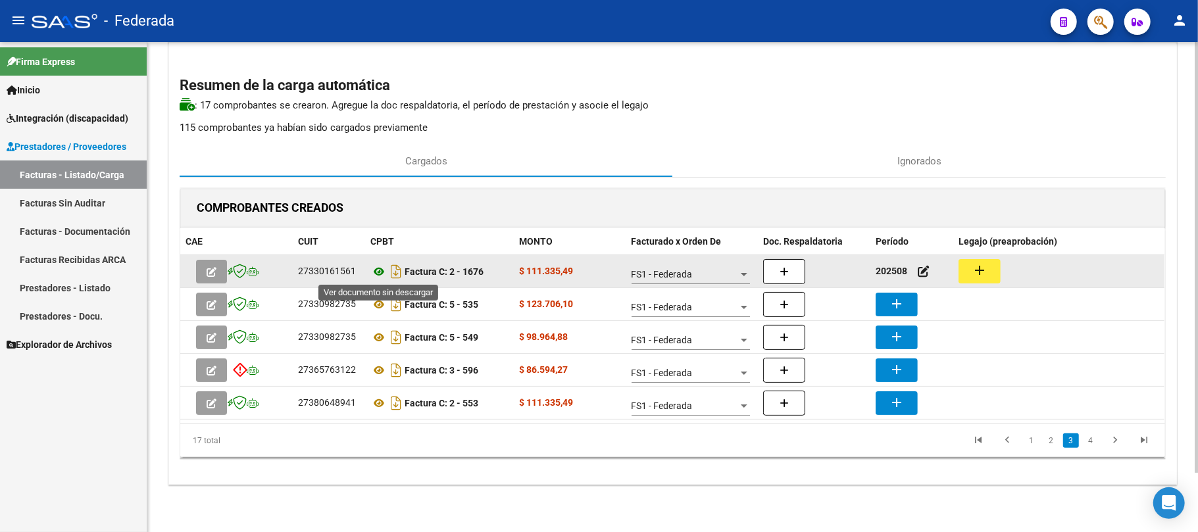
click at [379, 267] on icon at bounding box center [378, 272] width 17 height 16
click at [993, 272] on button "add" at bounding box center [980, 271] width 42 height 24
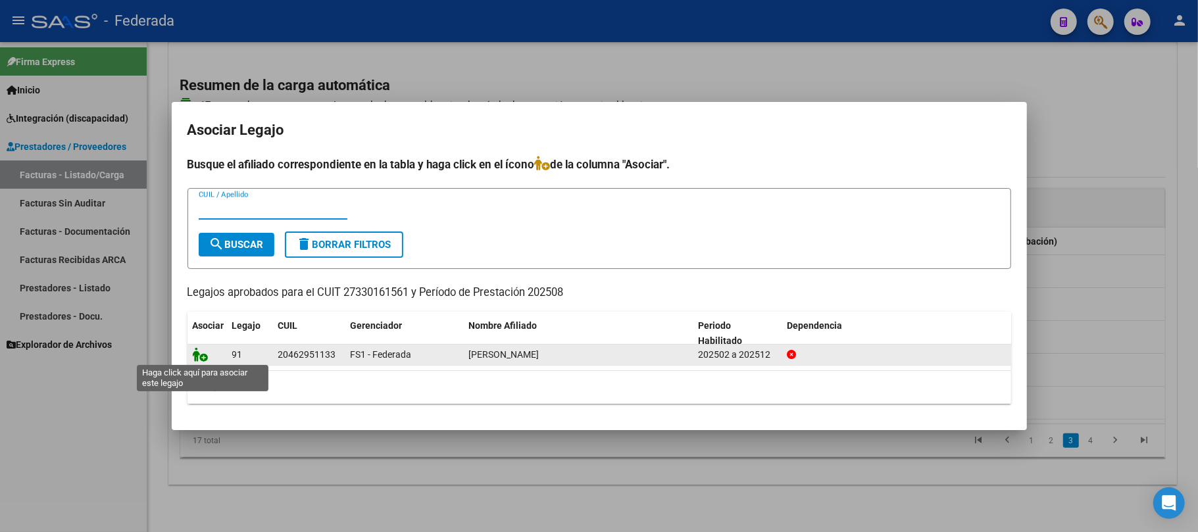
click at [203, 359] on icon at bounding box center [201, 354] width 16 height 14
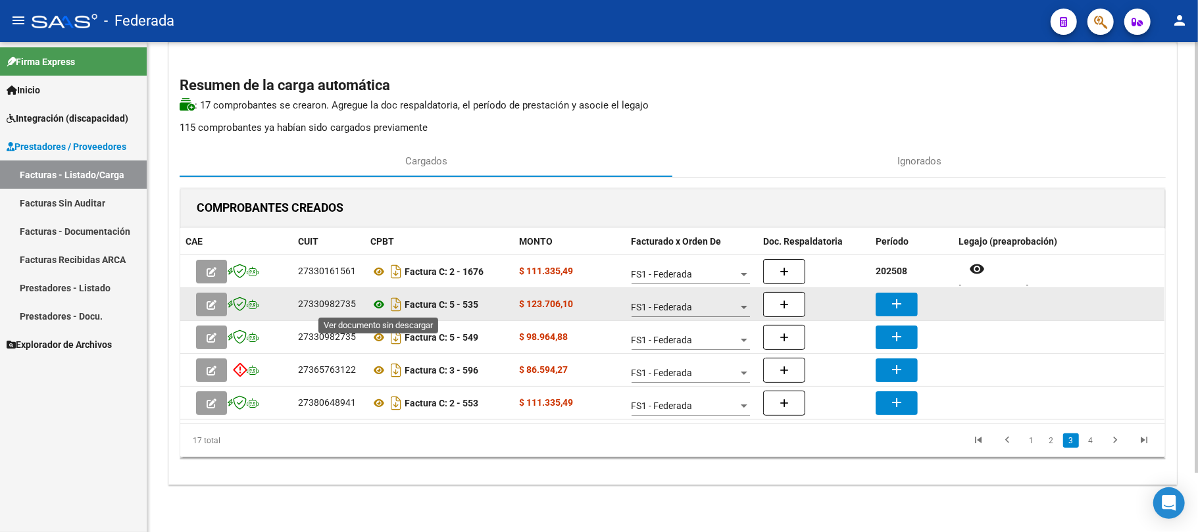
click at [376, 305] on icon at bounding box center [378, 305] width 17 height 16
click at [898, 304] on mat-icon "add" at bounding box center [897, 304] width 16 height 16
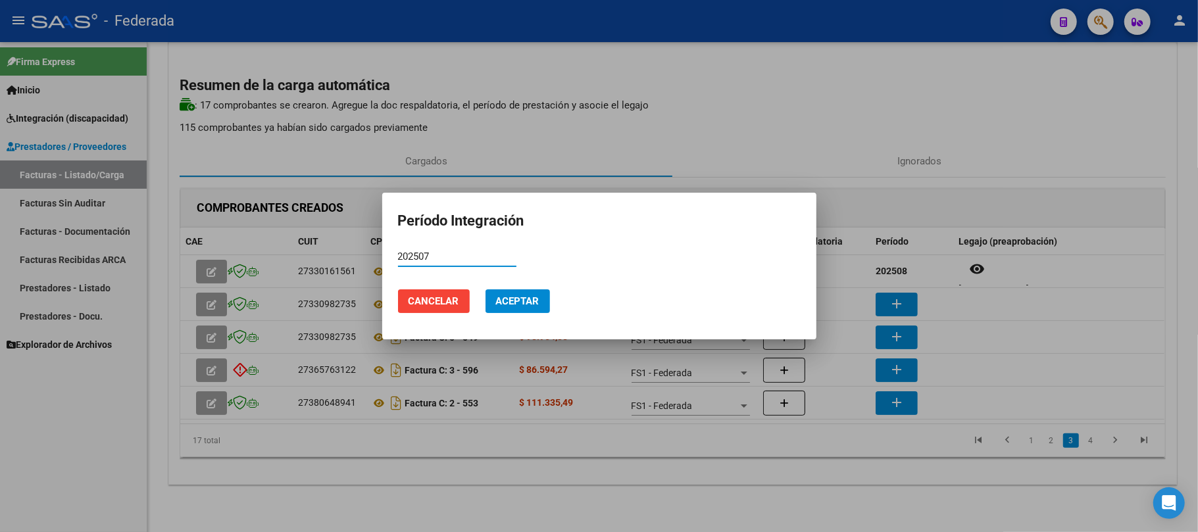
type input "202507"
click at [536, 301] on span "Aceptar" at bounding box center [517, 301] width 43 height 12
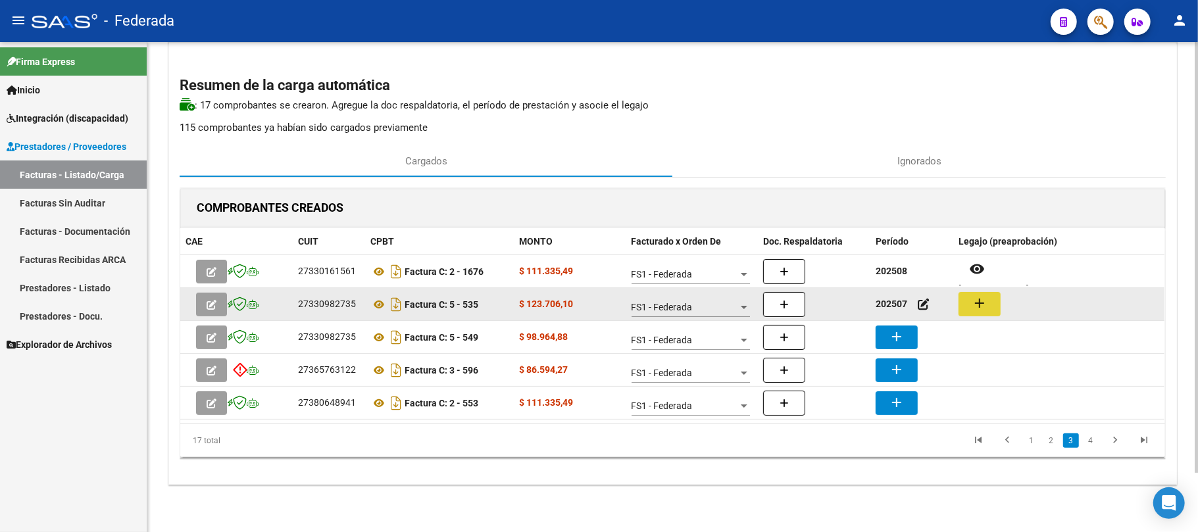
click at [969, 303] on button "add" at bounding box center [980, 304] width 42 height 24
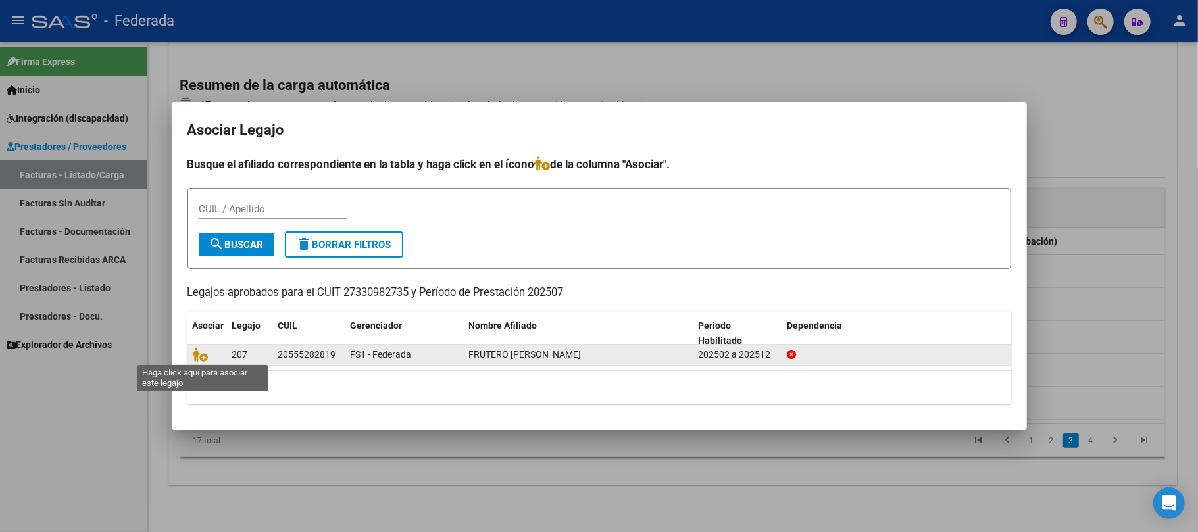
click at [209, 356] on span at bounding box center [203, 355] width 20 height 11
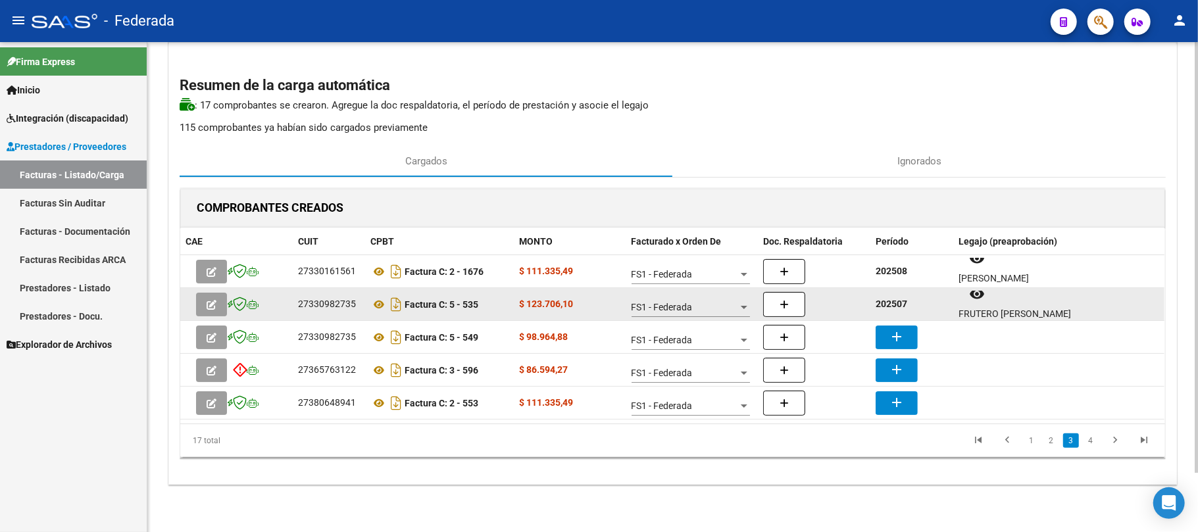
scroll to position [11, 0]
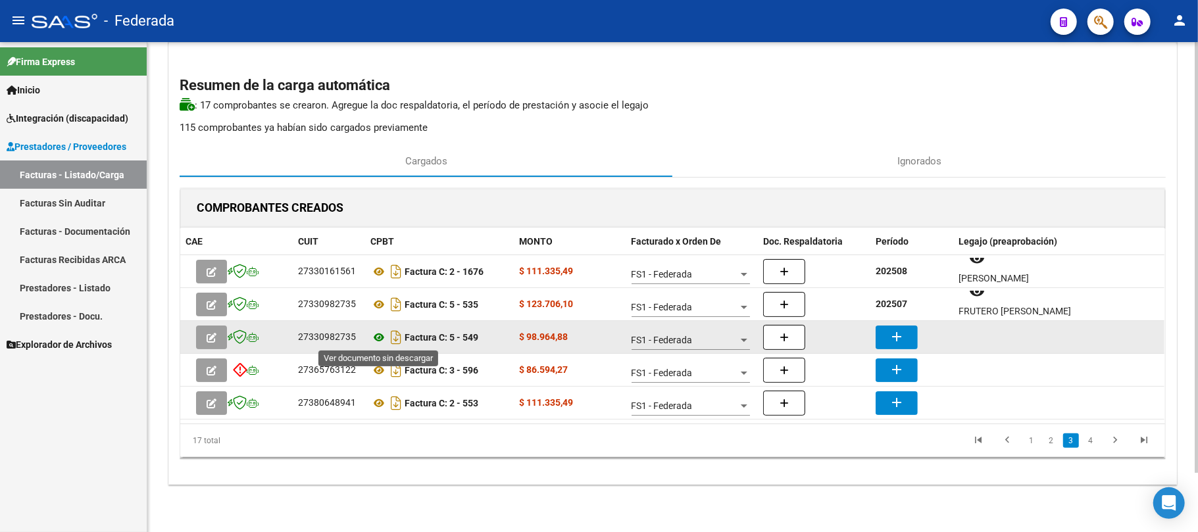
click at [379, 335] on icon at bounding box center [378, 338] width 17 height 16
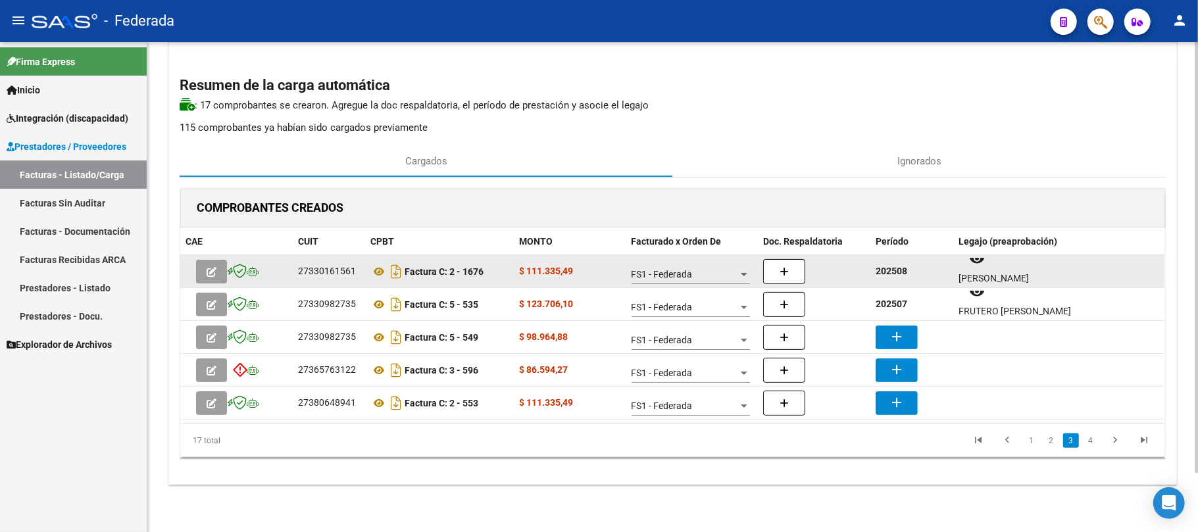
click at [882, 272] on strong "202508" at bounding box center [892, 271] width 32 height 11
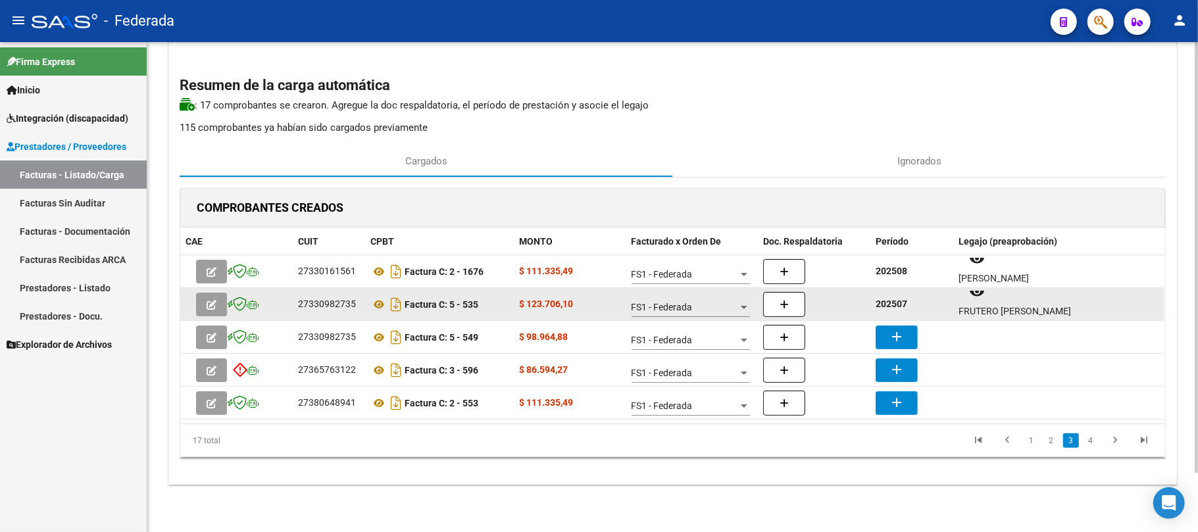
copy strong "202508"
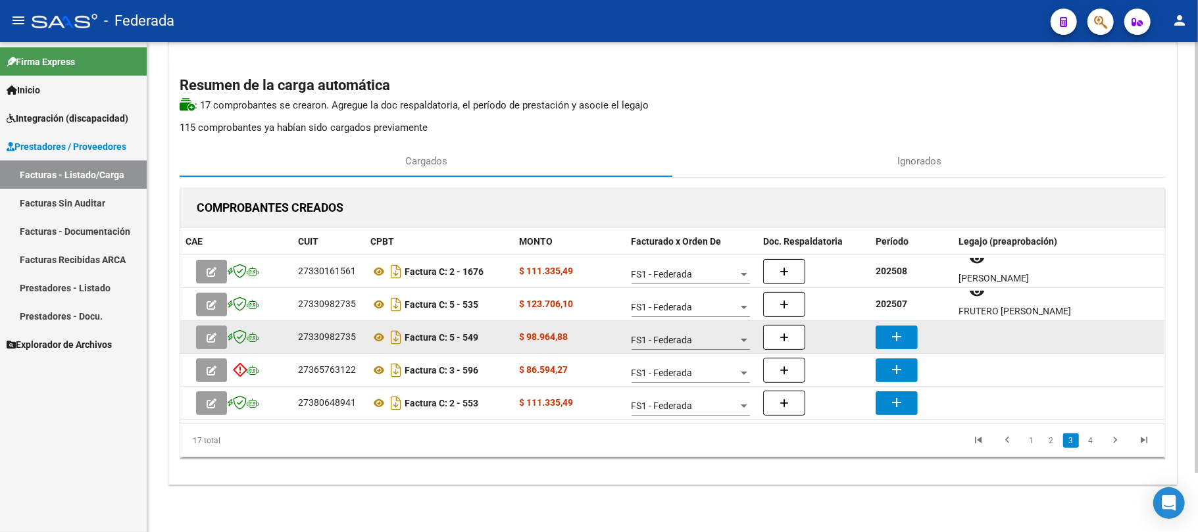
click at [894, 334] on mat-icon "add" at bounding box center [897, 337] width 16 height 16
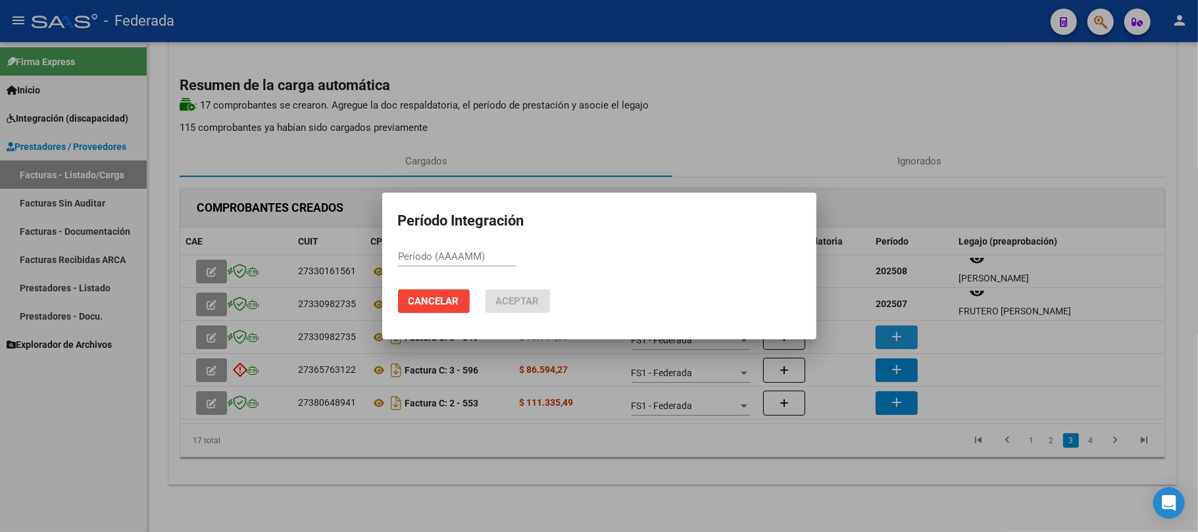
paste input "202508"
type input "202508"
click at [553, 287] on mat-dialog-actions "Cancelar Aceptar" at bounding box center [599, 301] width 403 height 45
click at [540, 301] on span "Aceptar" at bounding box center [517, 301] width 43 height 12
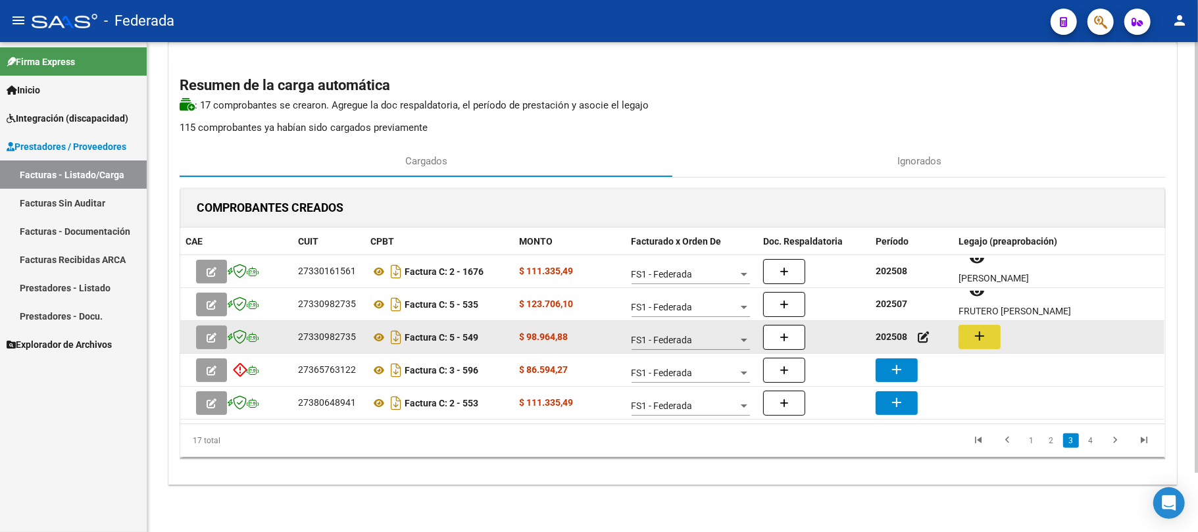
click at [970, 327] on button "add" at bounding box center [980, 337] width 42 height 24
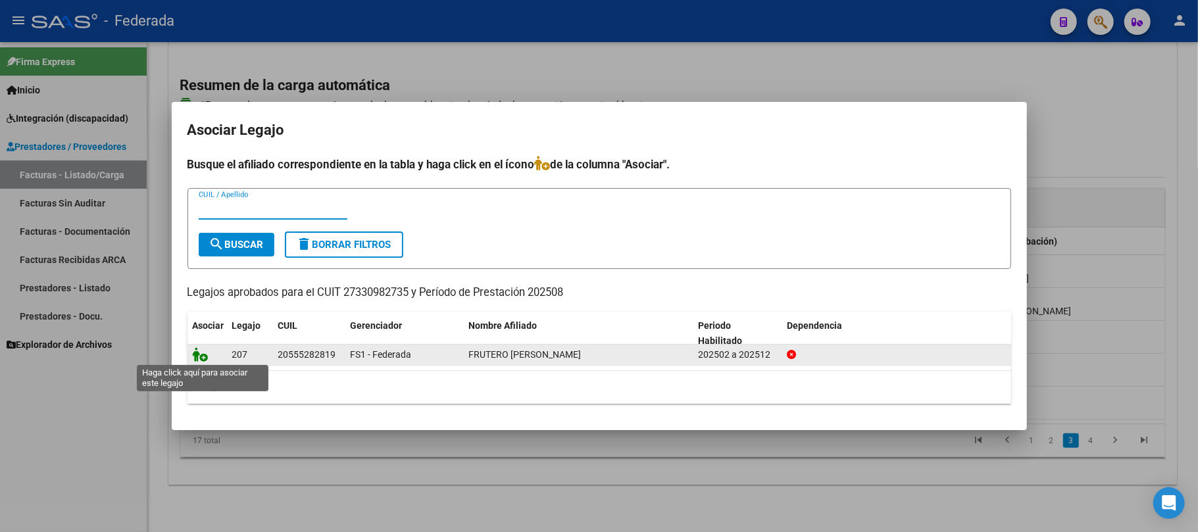
click at [197, 355] on icon at bounding box center [201, 354] width 16 height 14
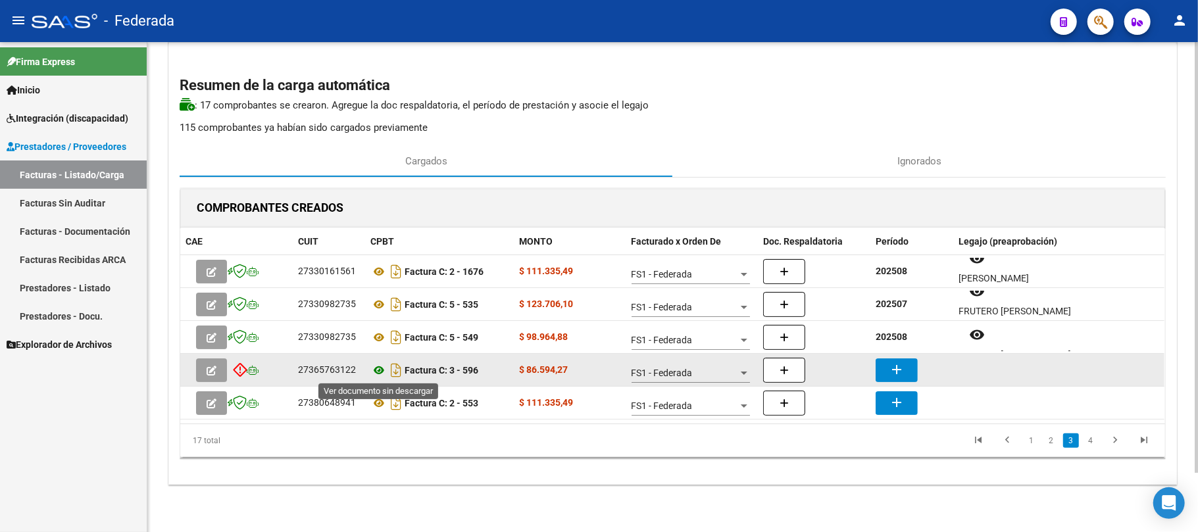
click at [380, 370] on icon at bounding box center [378, 371] width 17 height 16
click at [375, 370] on icon at bounding box center [378, 371] width 17 height 16
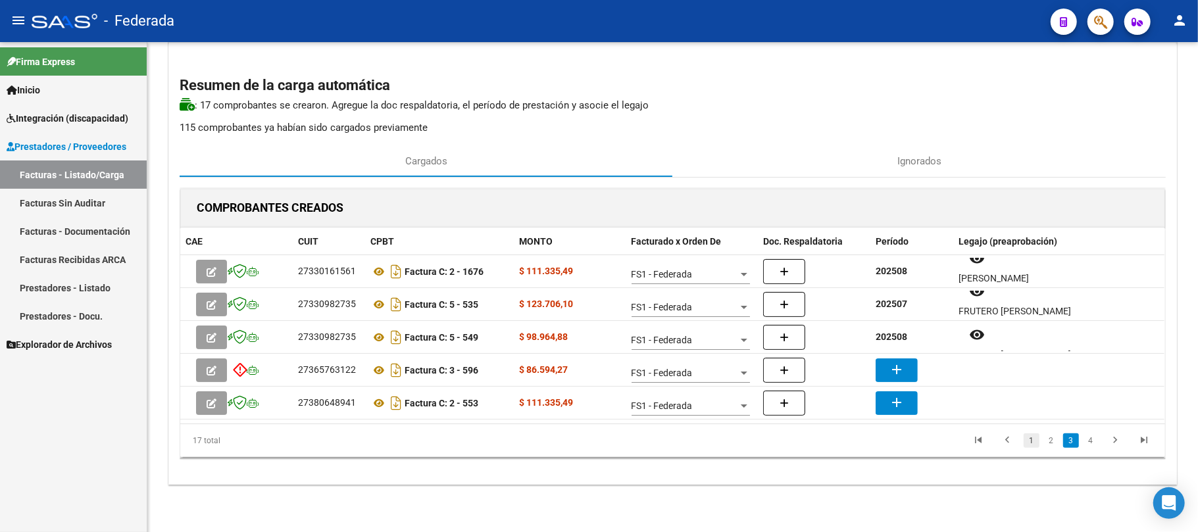
click at [1025, 441] on link "1" at bounding box center [1032, 441] width 16 height 14
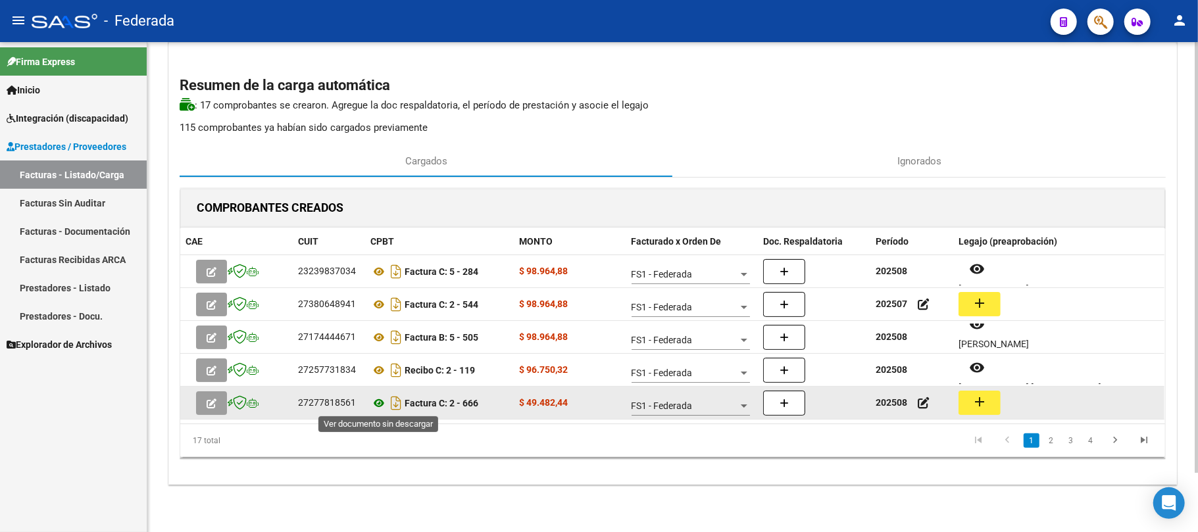
click at [382, 405] on icon at bounding box center [378, 403] width 17 height 16
click at [980, 409] on button "add" at bounding box center [980, 403] width 42 height 24
click at [327, 404] on div "27277818561" at bounding box center [327, 402] width 58 height 15
copy div "27277818561"
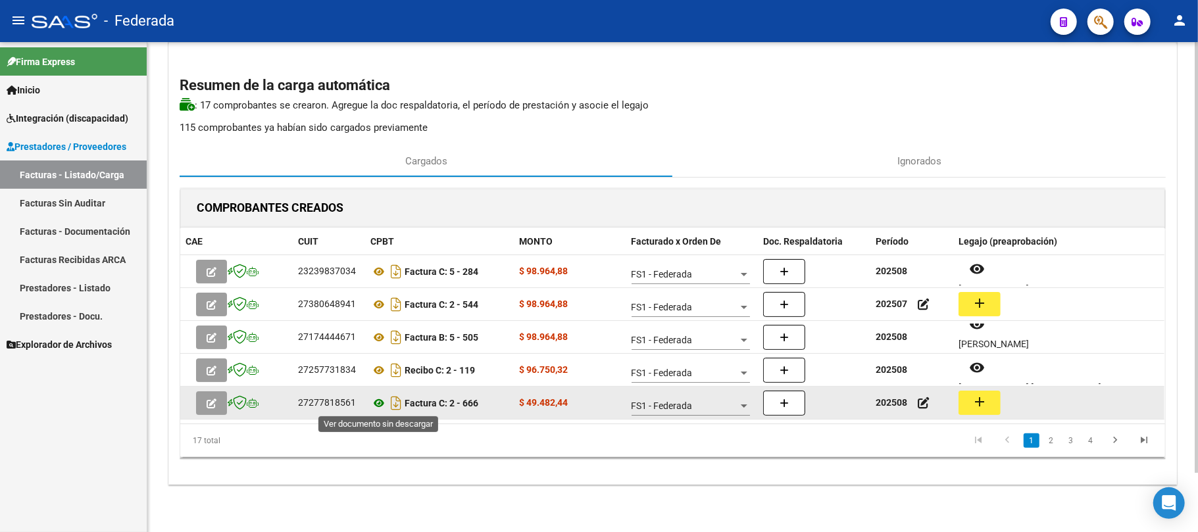
click at [380, 401] on icon at bounding box center [378, 403] width 17 height 16
click at [973, 401] on mat-icon "add" at bounding box center [980, 402] width 16 height 16
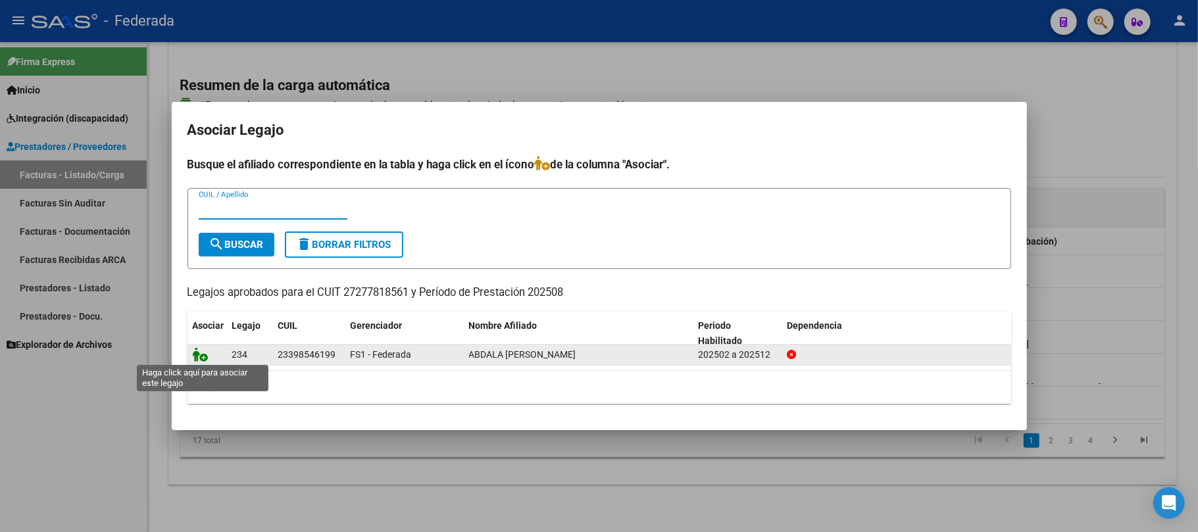
click at [201, 353] on icon at bounding box center [201, 354] width 16 height 14
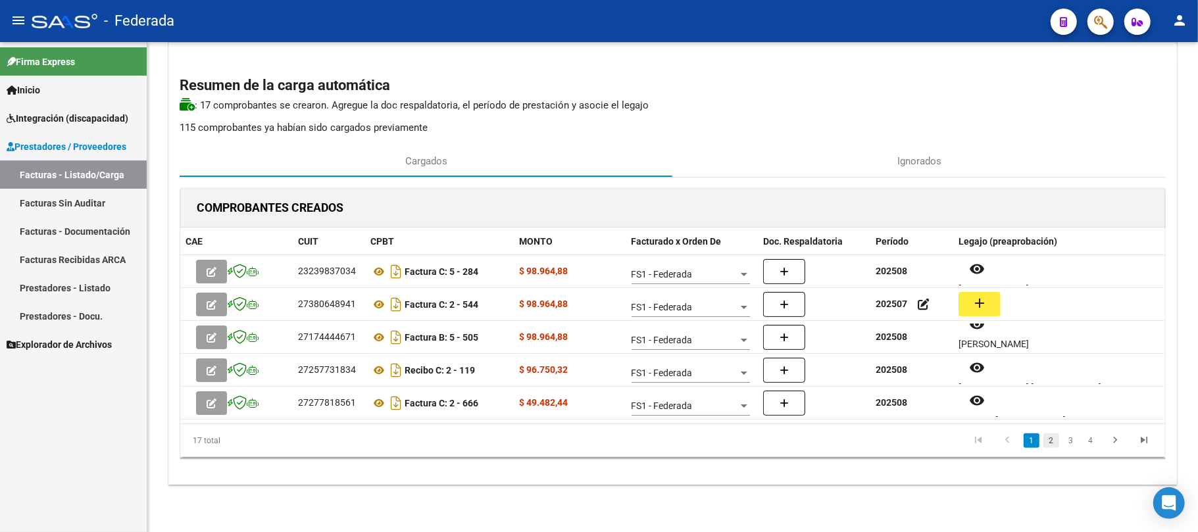
click at [1054, 440] on link "2" at bounding box center [1052, 441] width 16 height 14
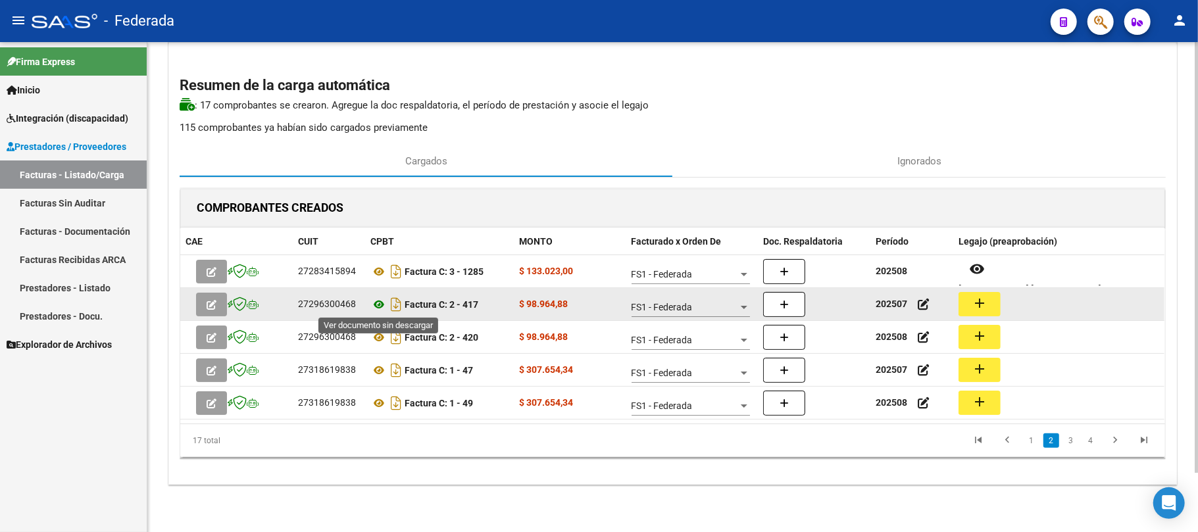
click at [378, 299] on icon at bounding box center [378, 305] width 17 height 16
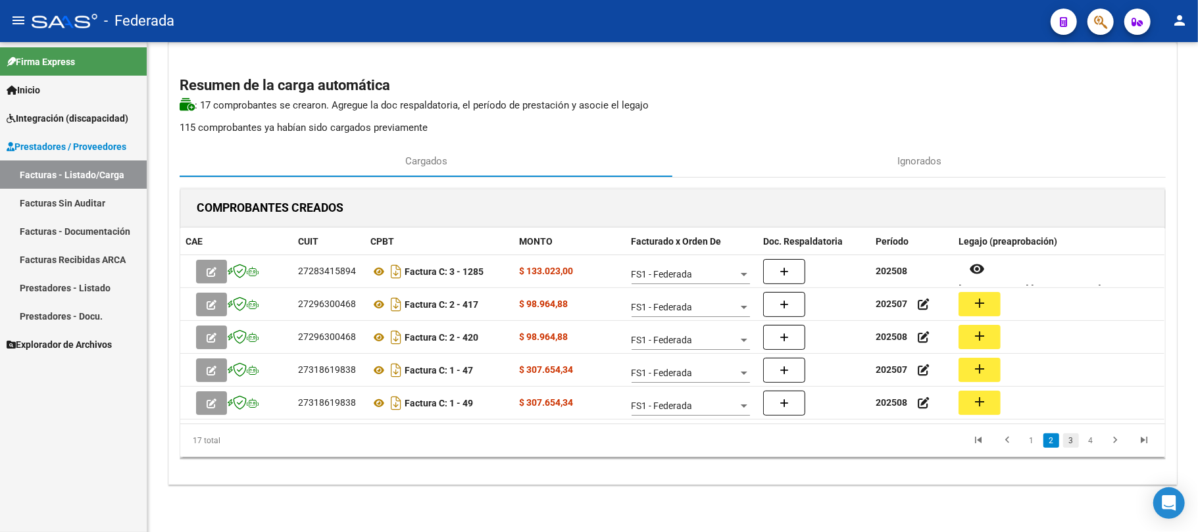
click at [1069, 445] on link "3" at bounding box center [1071, 441] width 16 height 14
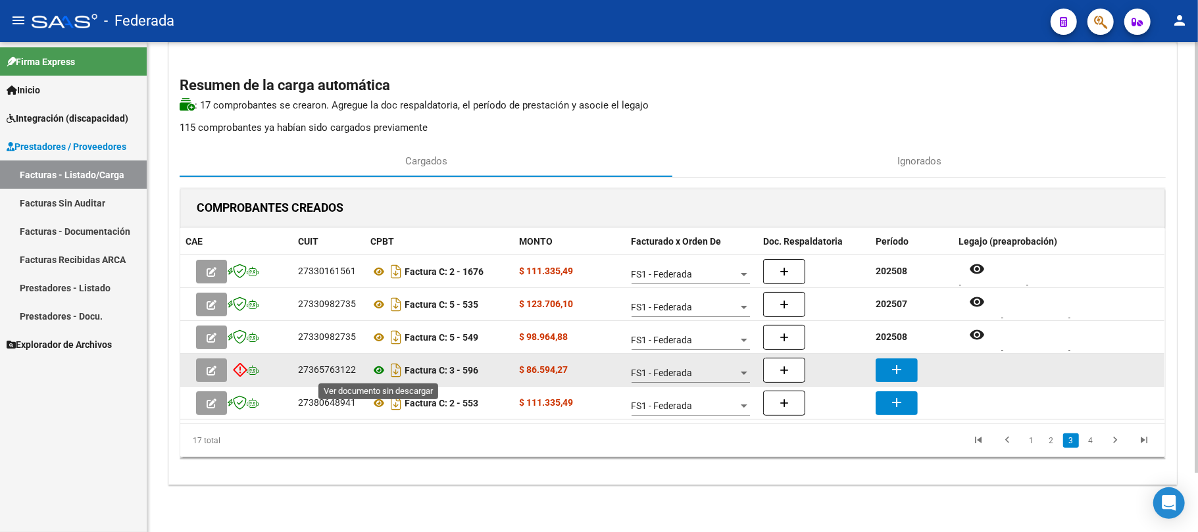
click at [380, 369] on icon at bounding box center [378, 371] width 17 height 16
click at [890, 369] on mat-icon "add" at bounding box center [897, 370] width 16 height 16
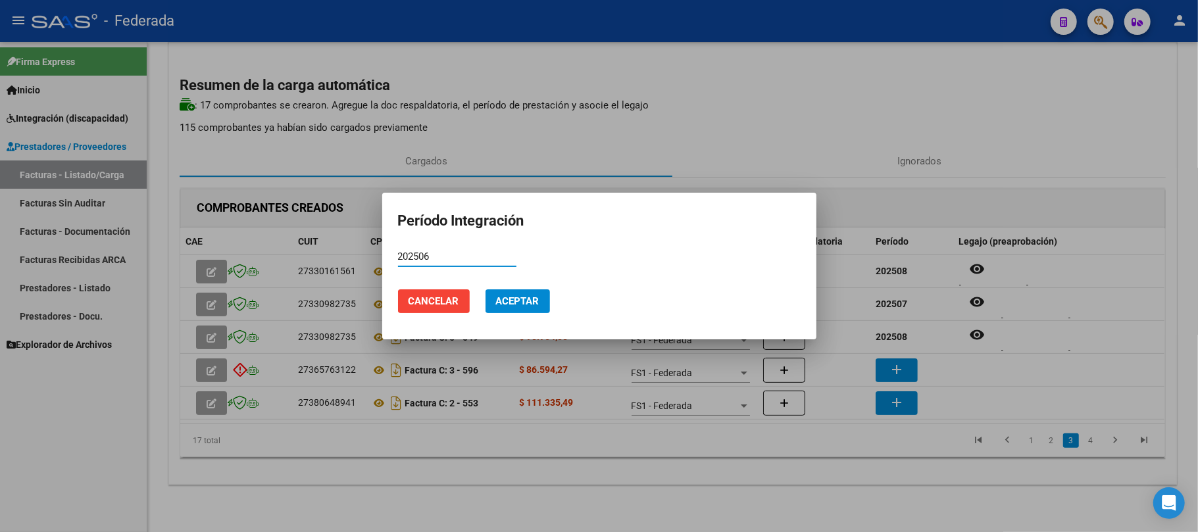
type input "202506"
click at [535, 293] on button "Aceptar" at bounding box center [518, 302] width 64 height 24
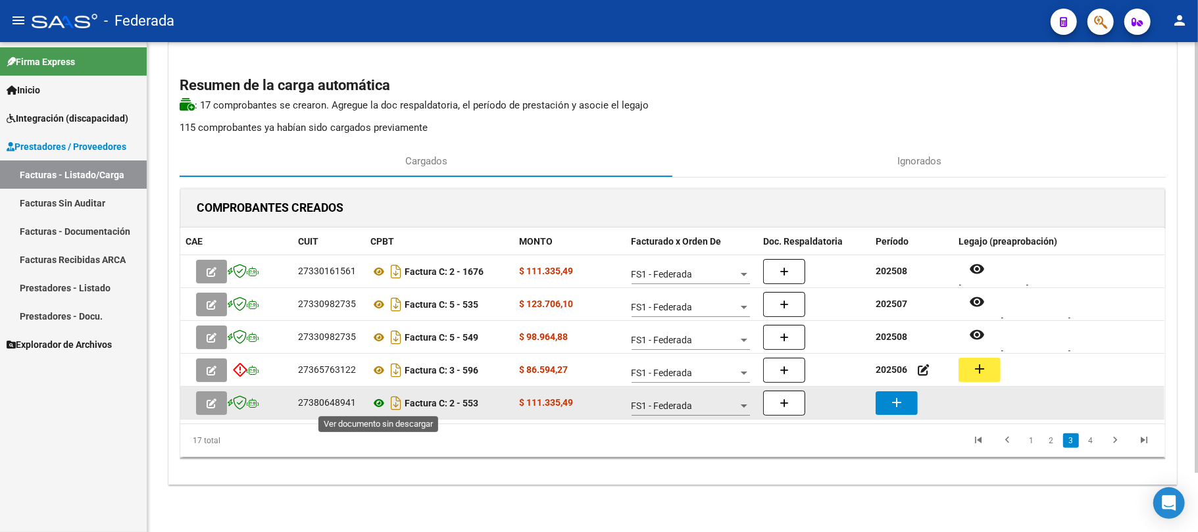
click at [375, 401] on icon at bounding box center [378, 403] width 17 height 16
click at [890, 404] on button "add" at bounding box center [897, 404] width 42 height 24
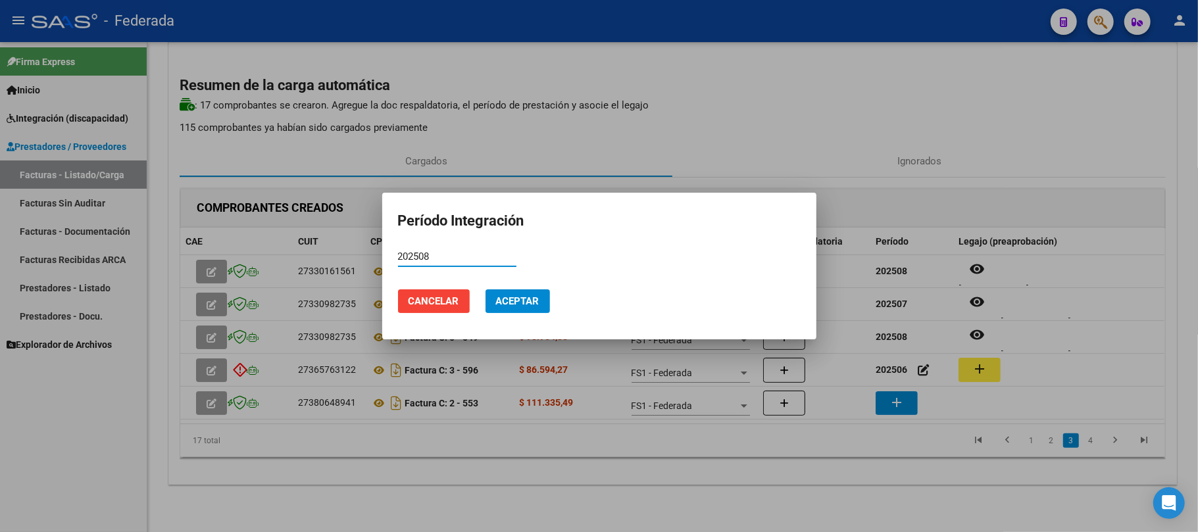
type input "202508"
click at [498, 292] on button "Aceptar" at bounding box center [518, 302] width 64 height 24
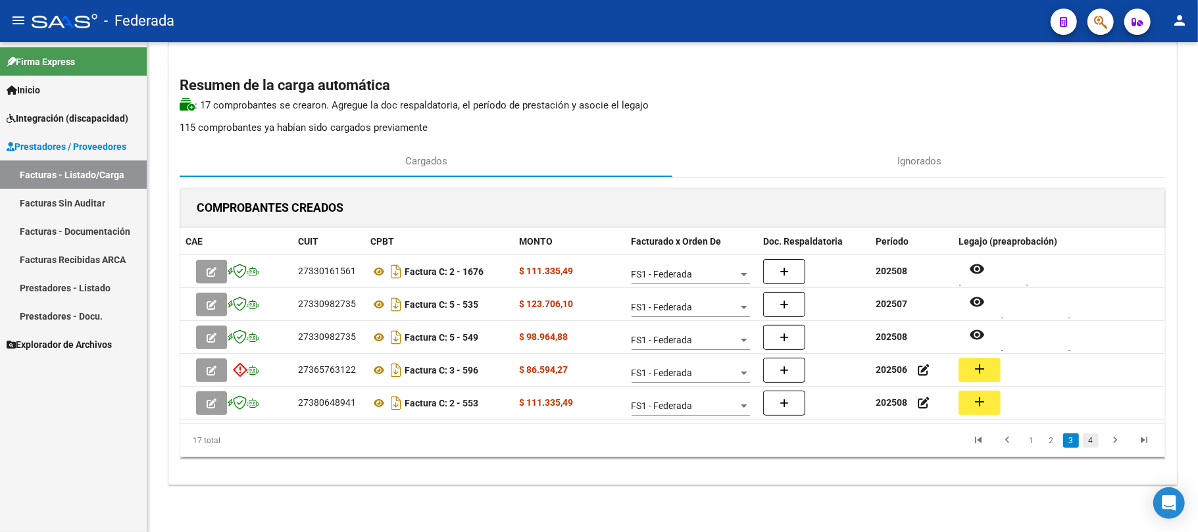
click at [1090, 438] on link "4" at bounding box center [1091, 441] width 16 height 14
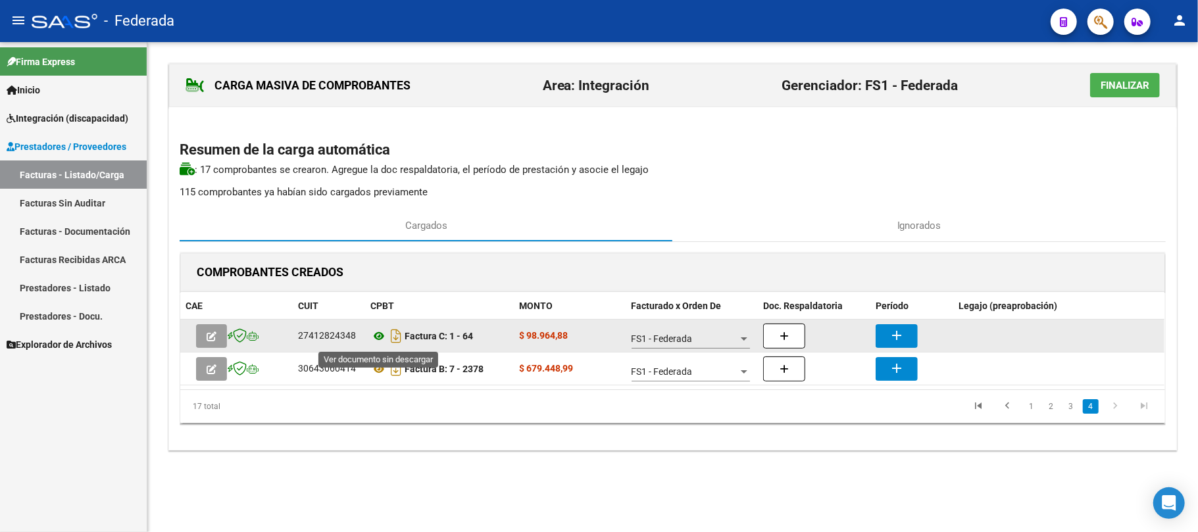
click at [379, 337] on icon at bounding box center [378, 336] width 17 height 16
click at [917, 338] on button "add" at bounding box center [897, 336] width 42 height 24
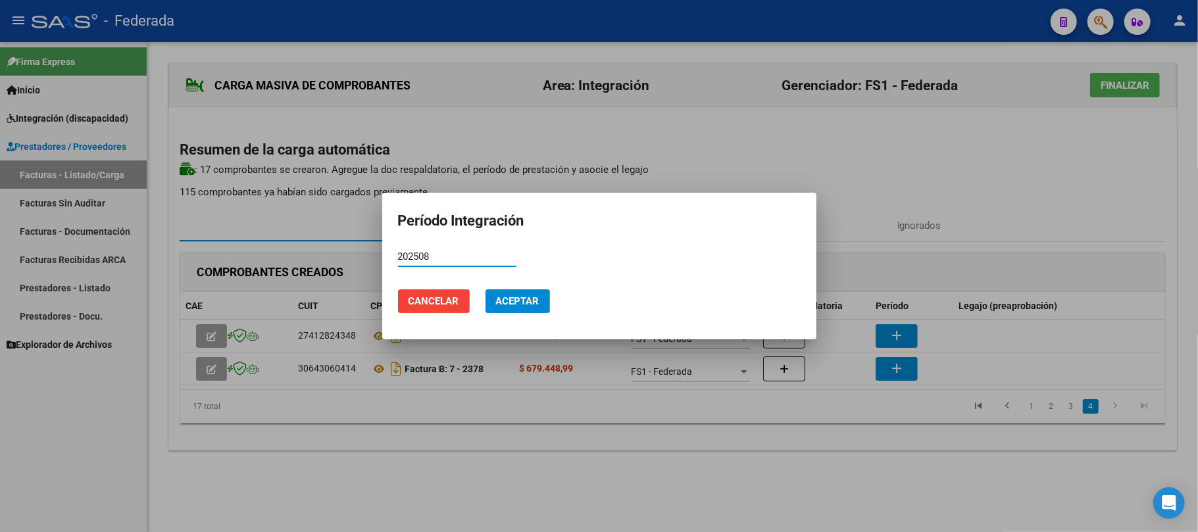
type input "202508"
click at [519, 305] on span "Aceptar" at bounding box center [517, 301] width 43 height 12
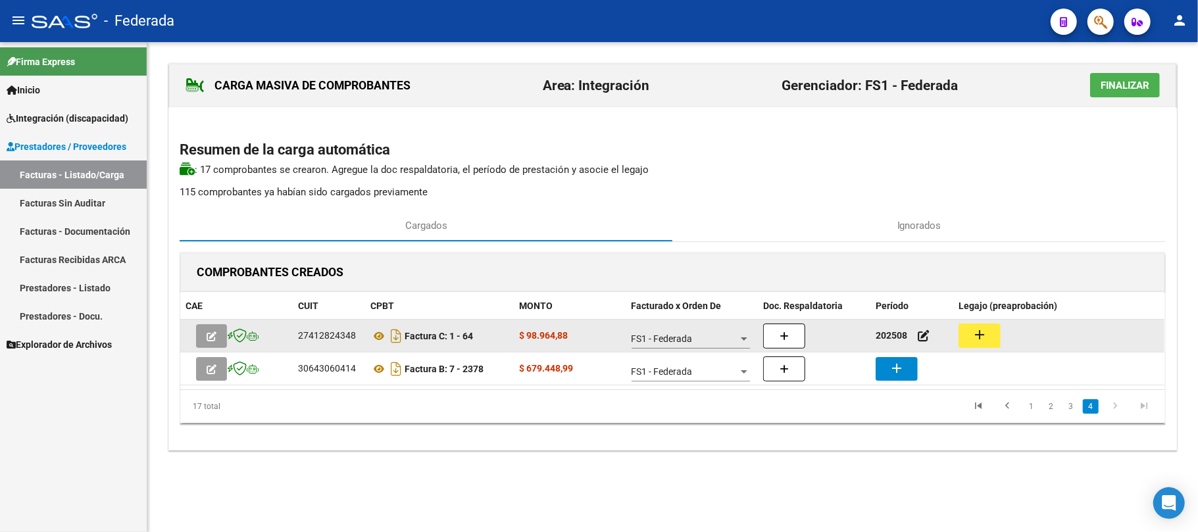
click at [971, 333] on button "add" at bounding box center [980, 336] width 42 height 24
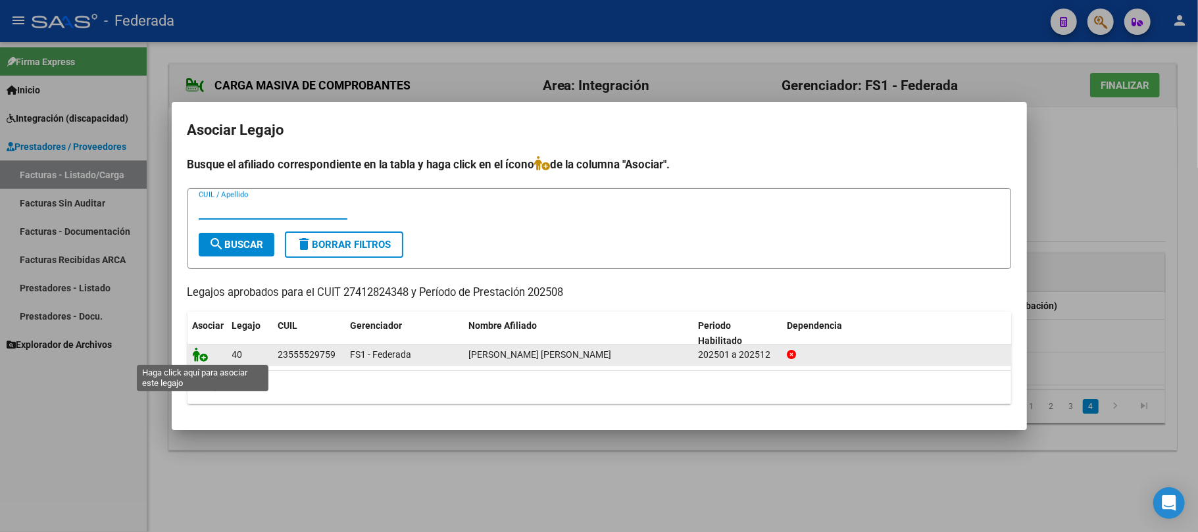
click at [201, 356] on icon at bounding box center [201, 354] width 16 height 14
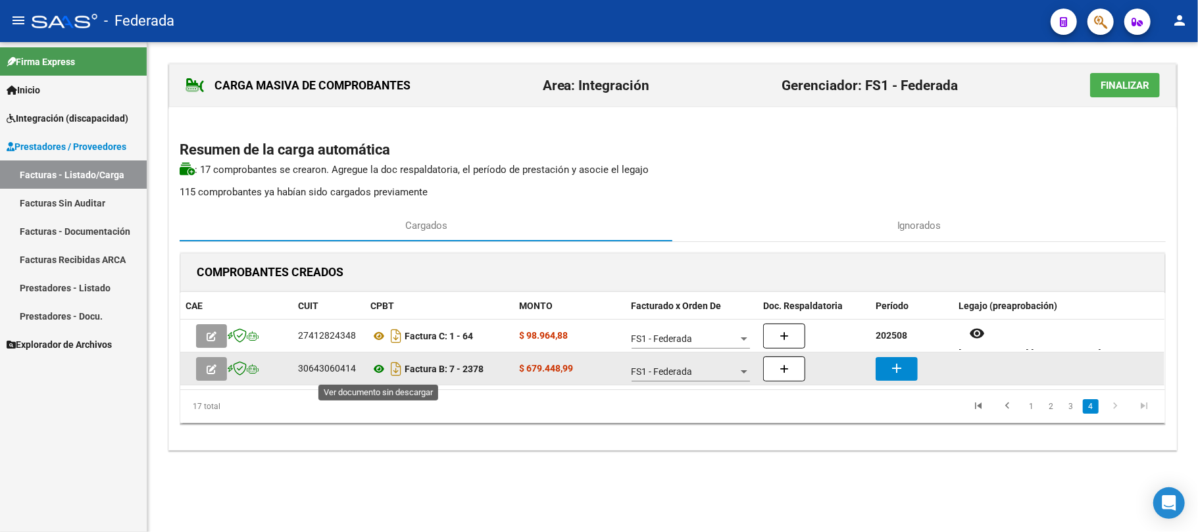
click at [382, 367] on icon at bounding box center [378, 369] width 17 height 16
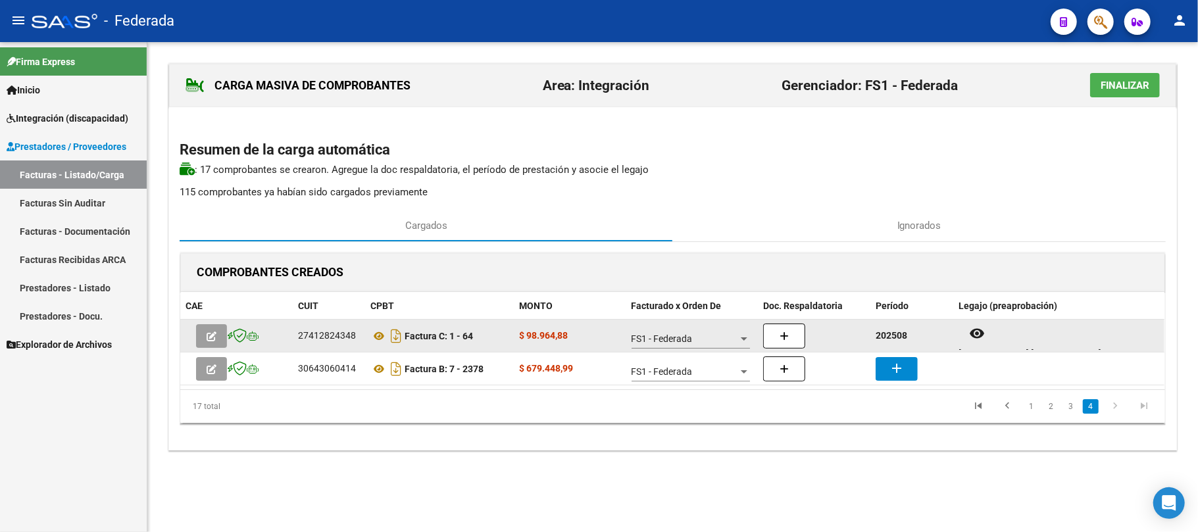
click at [899, 333] on strong "202508" at bounding box center [892, 335] width 32 height 11
copy strong "202508"
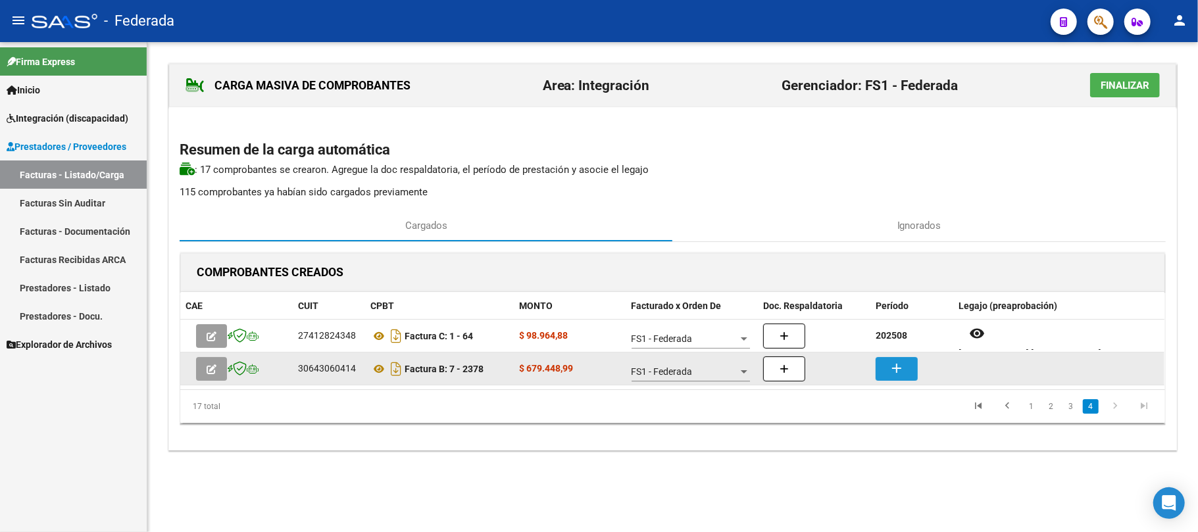
click at [900, 367] on mat-icon "add" at bounding box center [897, 369] width 16 height 16
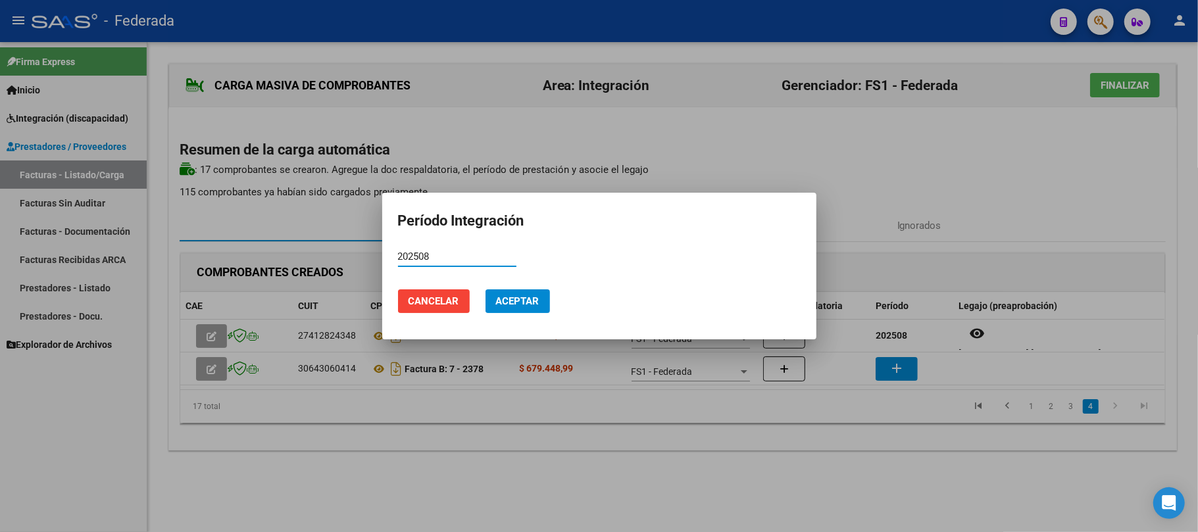
type input "202508"
click at [509, 288] on mat-dialog-actions "Cancelar Aceptar" at bounding box center [599, 301] width 403 height 45
click at [517, 296] on span "Aceptar" at bounding box center [517, 301] width 43 height 12
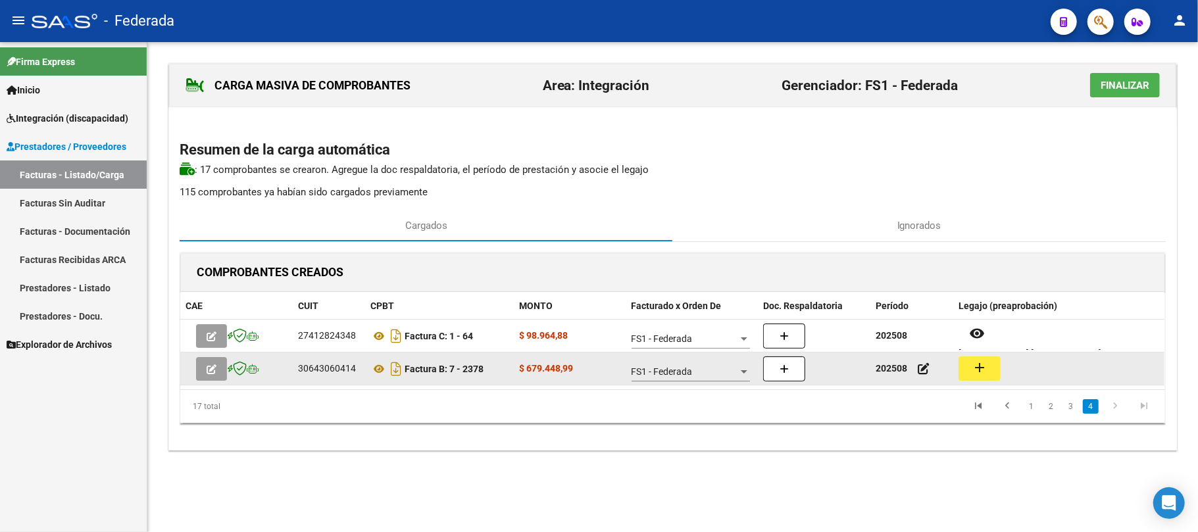
click at [990, 367] on button "add" at bounding box center [980, 369] width 42 height 24
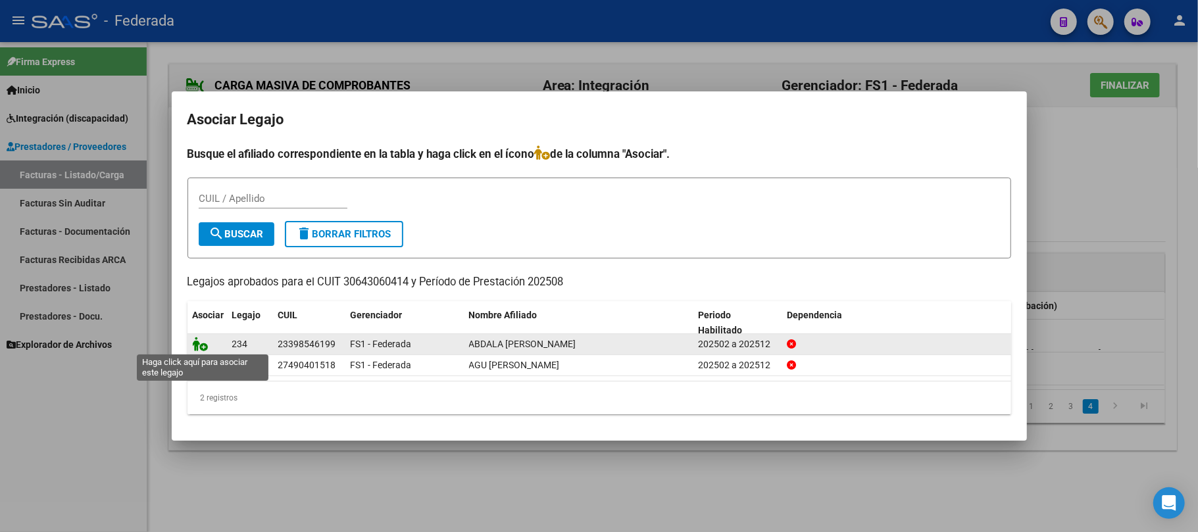
click at [196, 343] on icon at bounding box center [201, 344] width 16 height 14
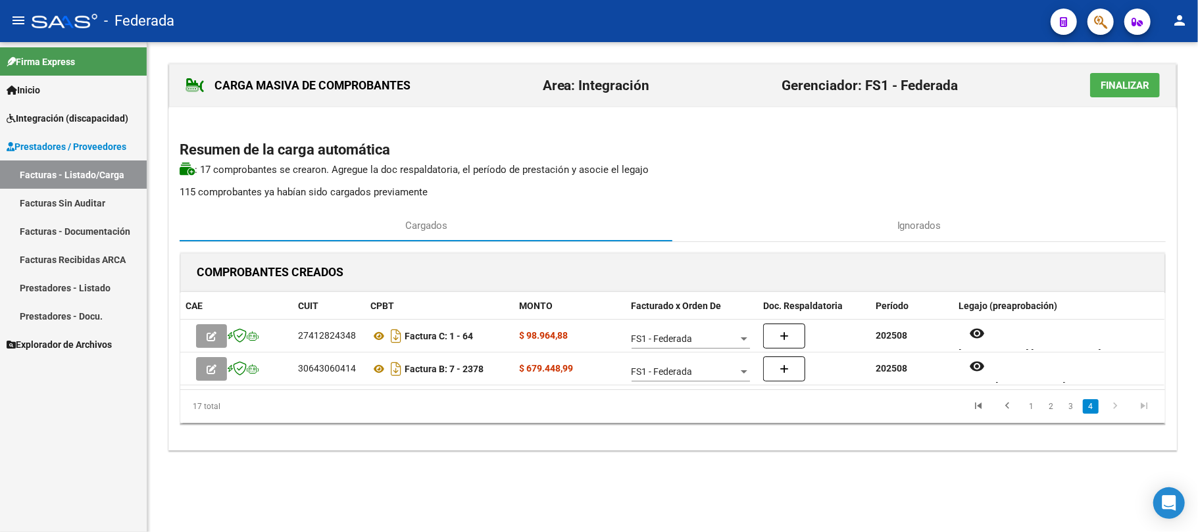
click at [1138, 86] on span "Finalizar" at bounding box center [1125, 86] width 49 height 12
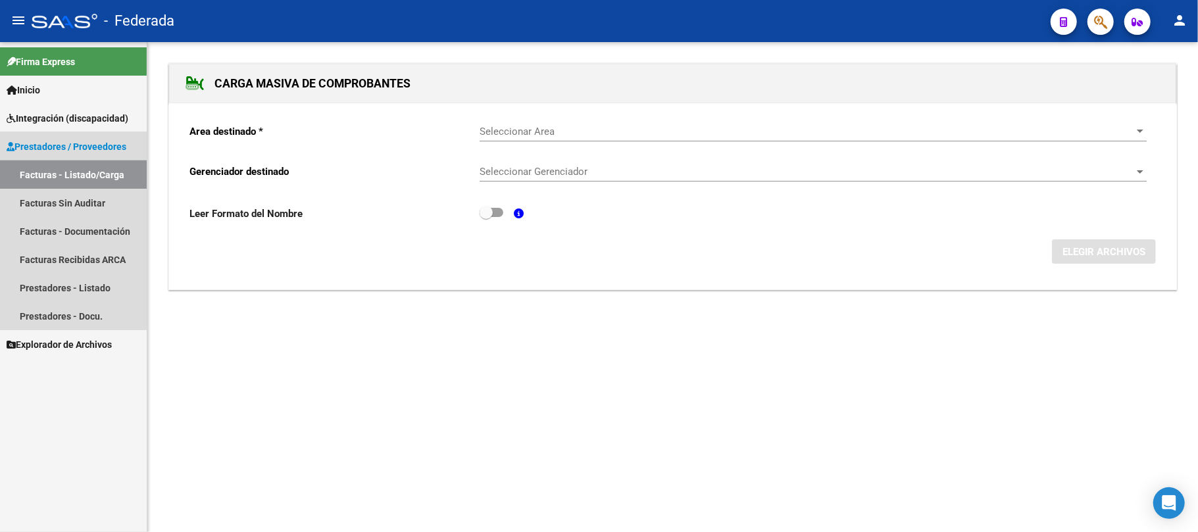
click at [69, 167] on link "Facturas - Listado/Carga" at bounding box center [73, 175] width 147 height 28
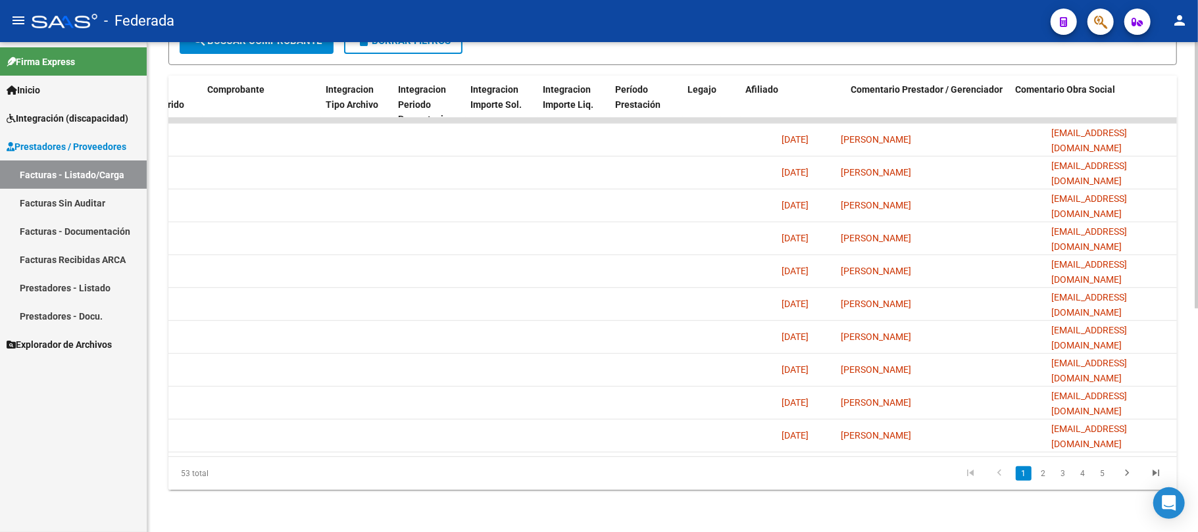
scroll to position [0, 1452]
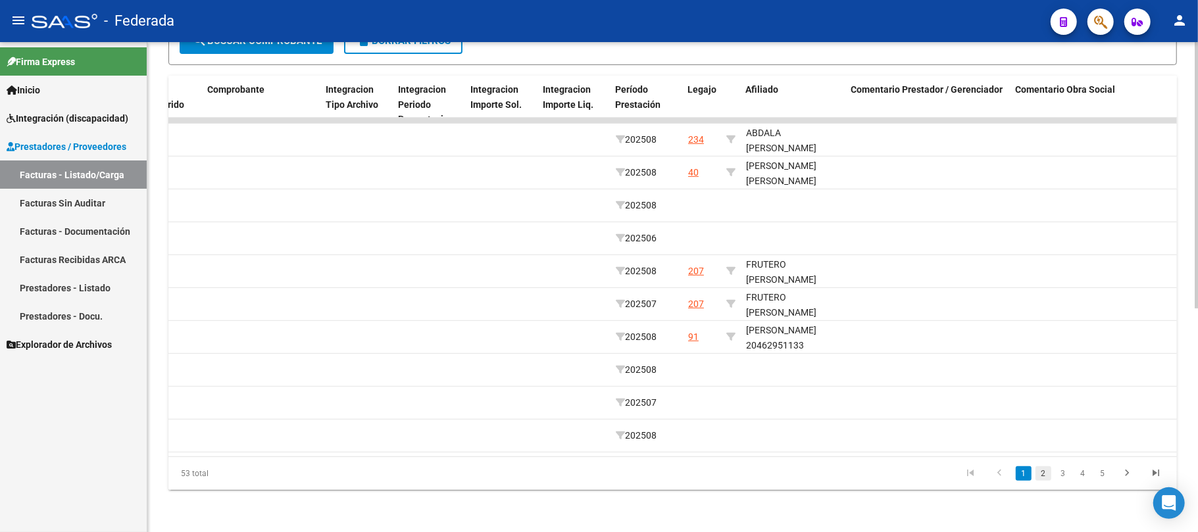
click at [1049, 475] on link "2" at bounding box center [1044, 474] width 16 height 14
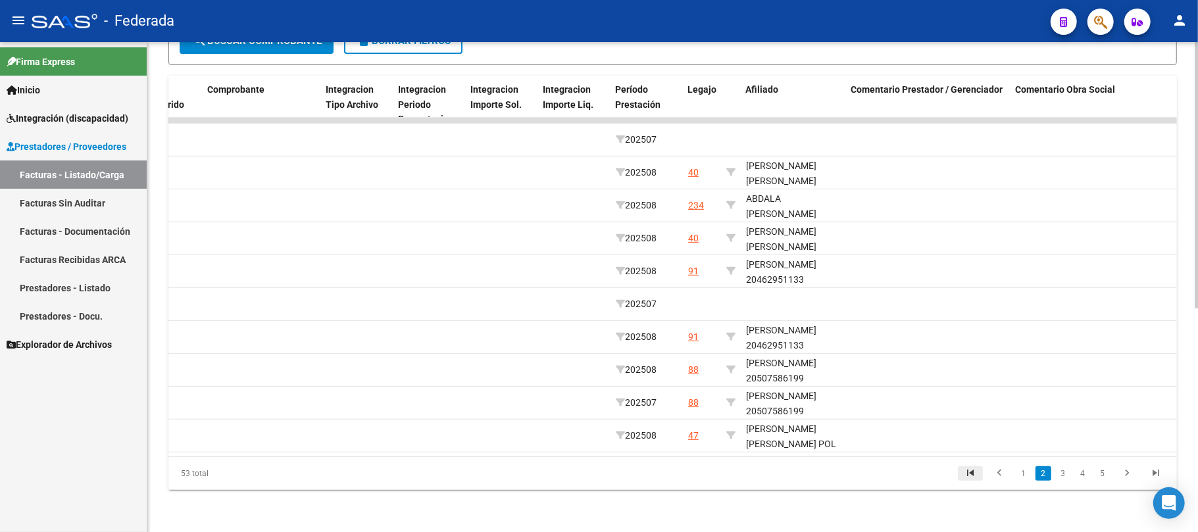
click at [975, 474] on icon "go to first page" at bounding box center [970, 475] width 17 height 16
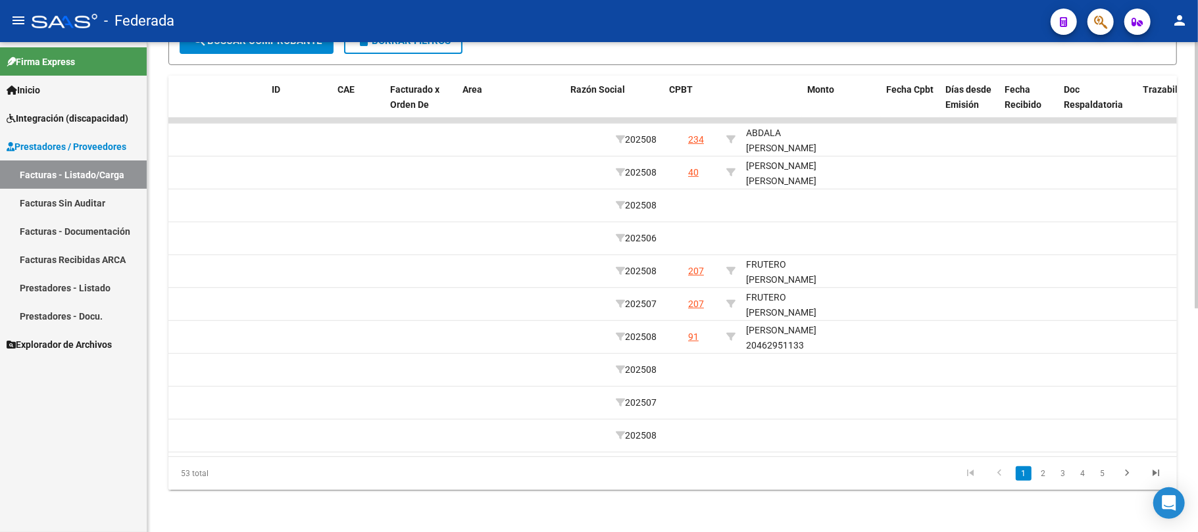
scroll to position [0, 0]
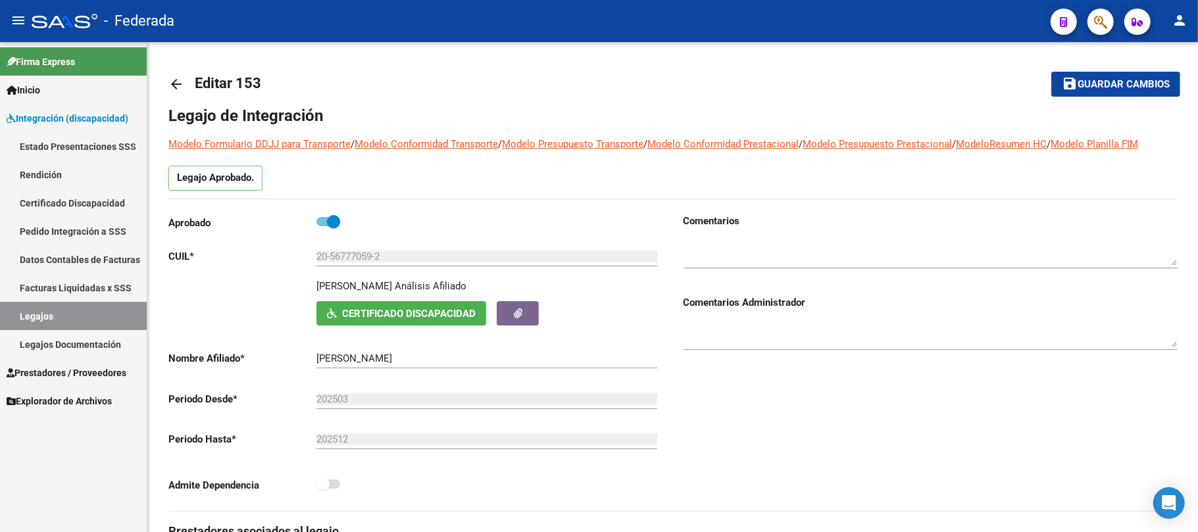
click at [114, 322] on link "Legajos" at bounding box center [73, 316] width 147 height 28
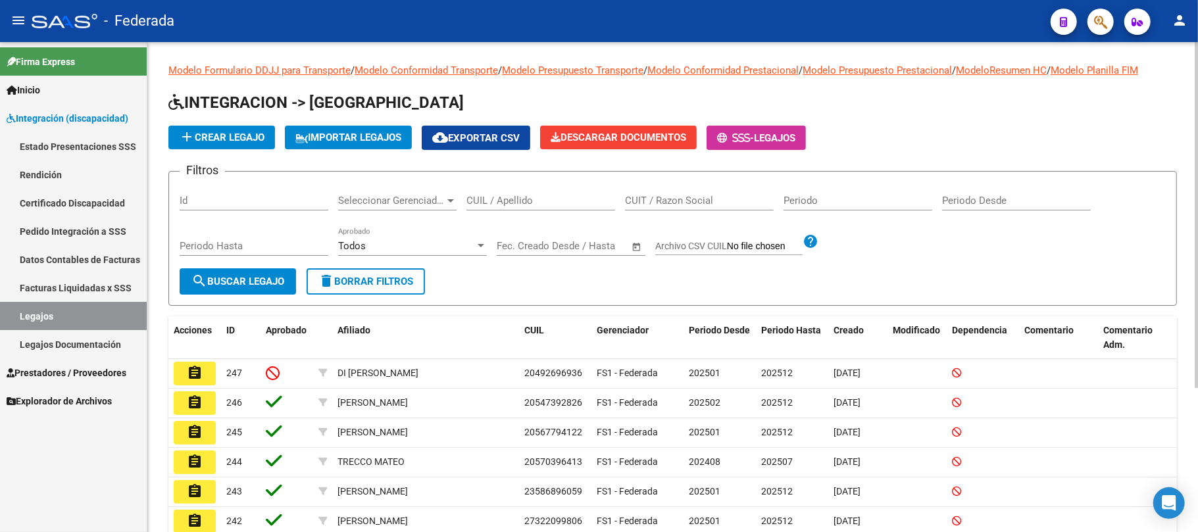
click at [529, 206] on input "CUIL / Apellido" at bounding box center [541, 201] width 149 height 12
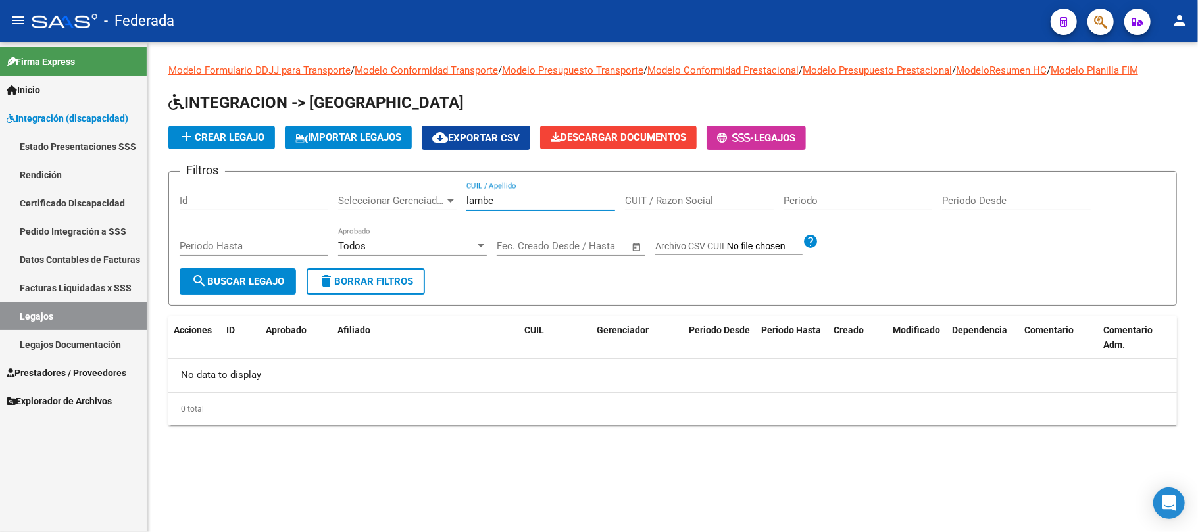
type input "lambe"
click at [327, 278] on mat-icon "delete" at bounding box center [327, 281] width 16 height 16
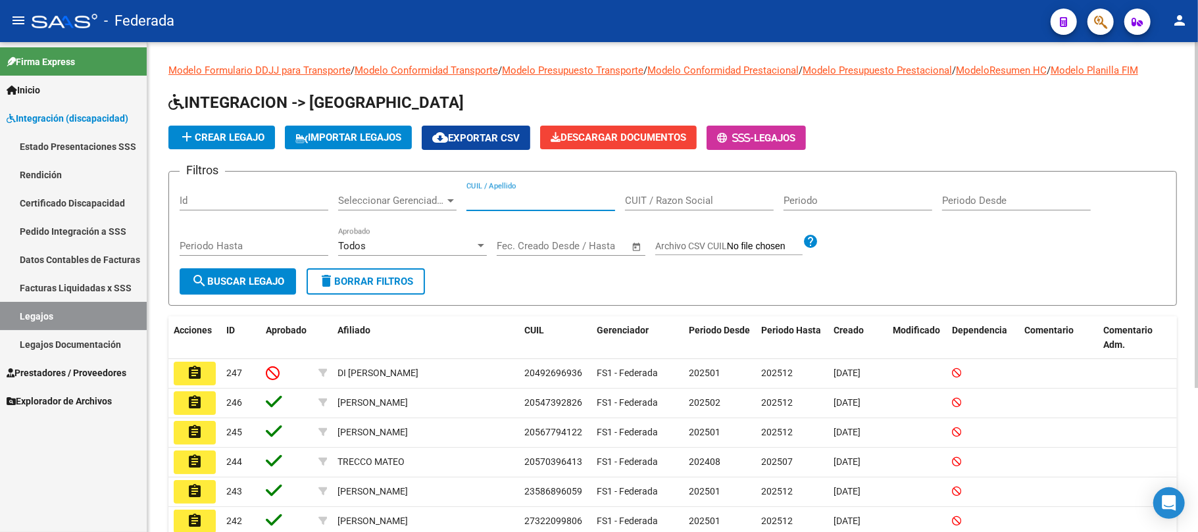
click at [498, 205] on input "CUIL / Apellido" at bounding box center [541, 201] width 149 height 12
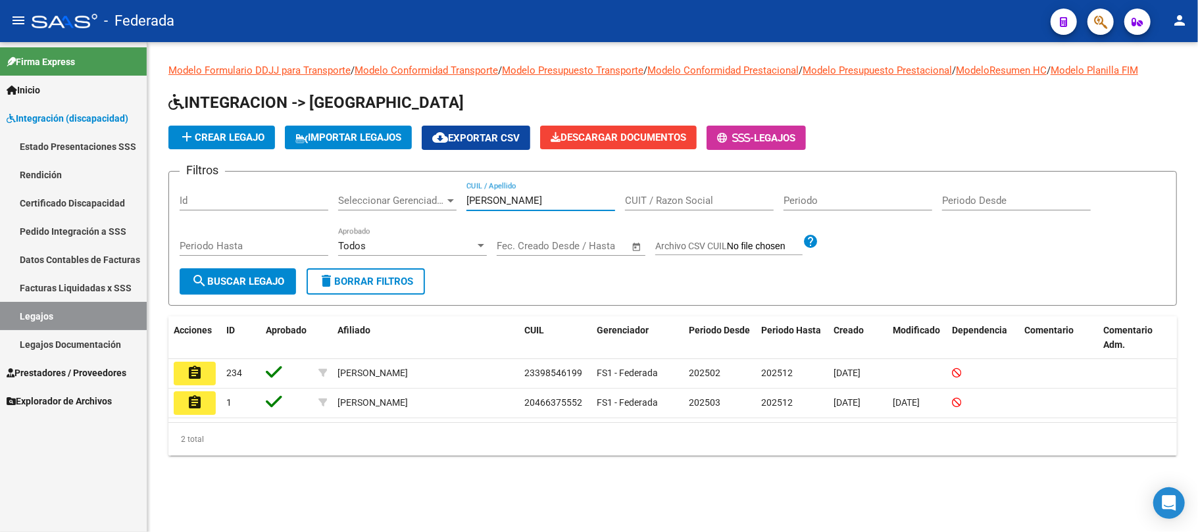
type input "[PERSON_NAME]"
click at [667, 204] on input "CUIT / Razon Social" at bounding box center [699, 201] width 149 height 12
paste input "202508"
type input "202508"
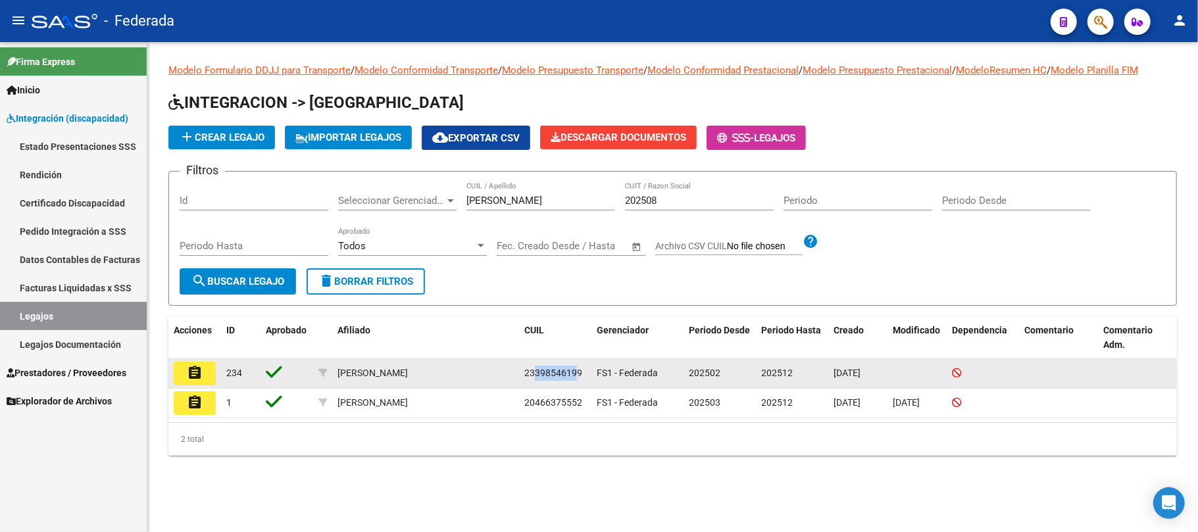
drag, startPoint x: 536, startPoint y: 374, endPoint x: 574, endPoint y: 370, distance: 39.0
click at [574, 370] on span "23398546199" at bounding box center [553, 373] width 58 height 11
click at [195, 376] on mat-icon "assignment" at bounding box center [195, 373] width 16 height 16
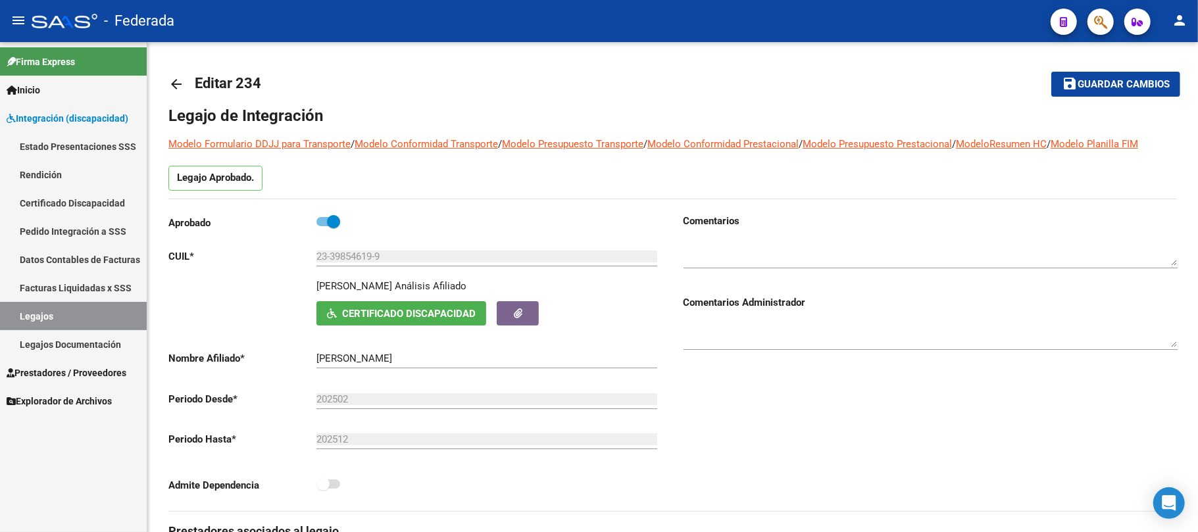
click at [101, 317] on link "Legajos" at bounding box center [73, 316] width 147 height 28
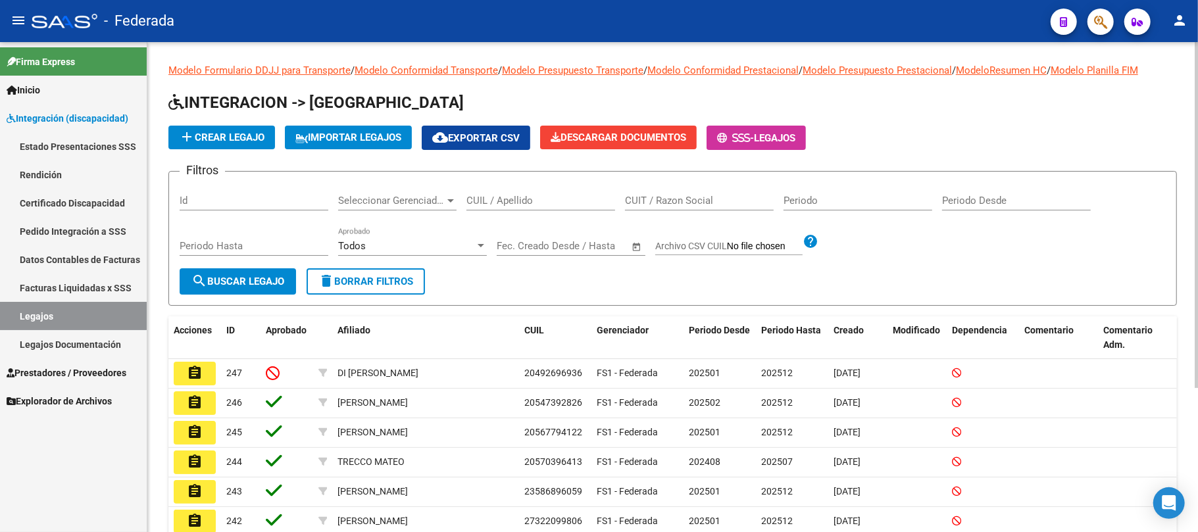
click at [509, 203] on input "CUIL / Apellido" at bounding box center [541, 201] width 149 height 12
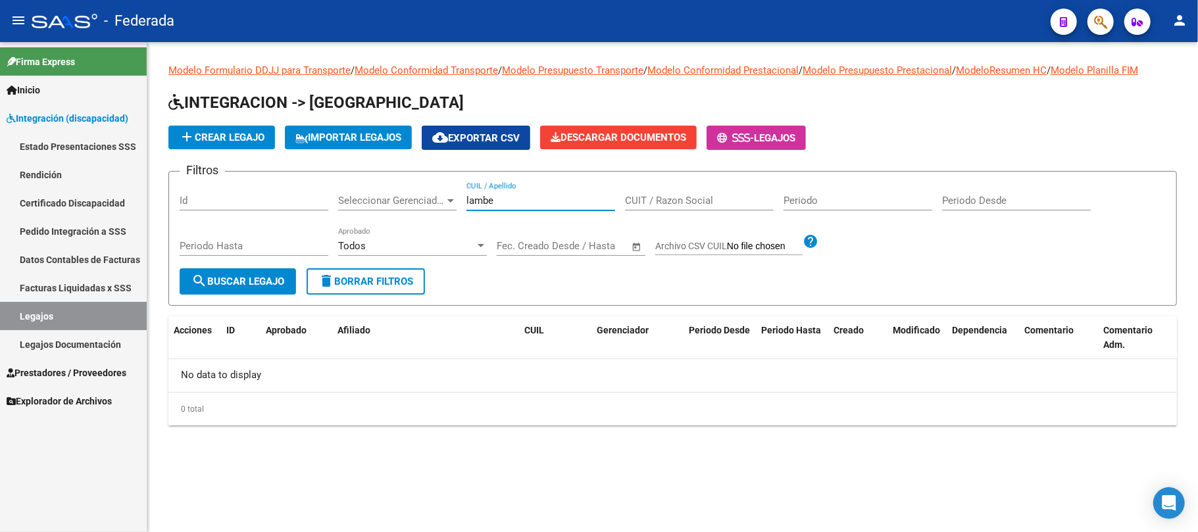
type input "lambe"
click at [409, 283] on span "delete Borrar Filtros" at bounding box center [366, 282] width 95 height 12
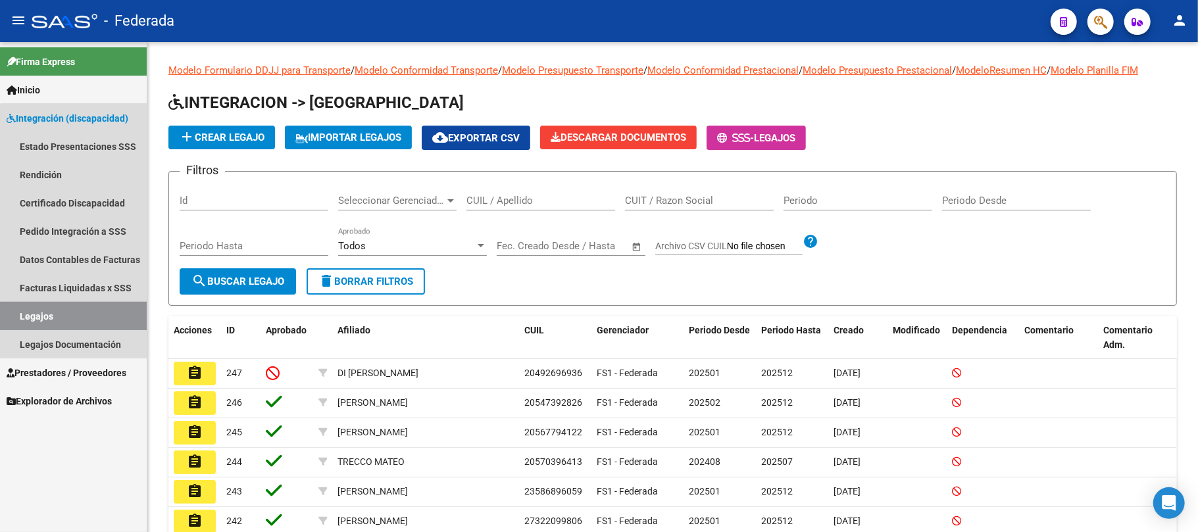
click at [97, 313] on link "Legajos" at bounding box center [73, 316] width 147 height 28
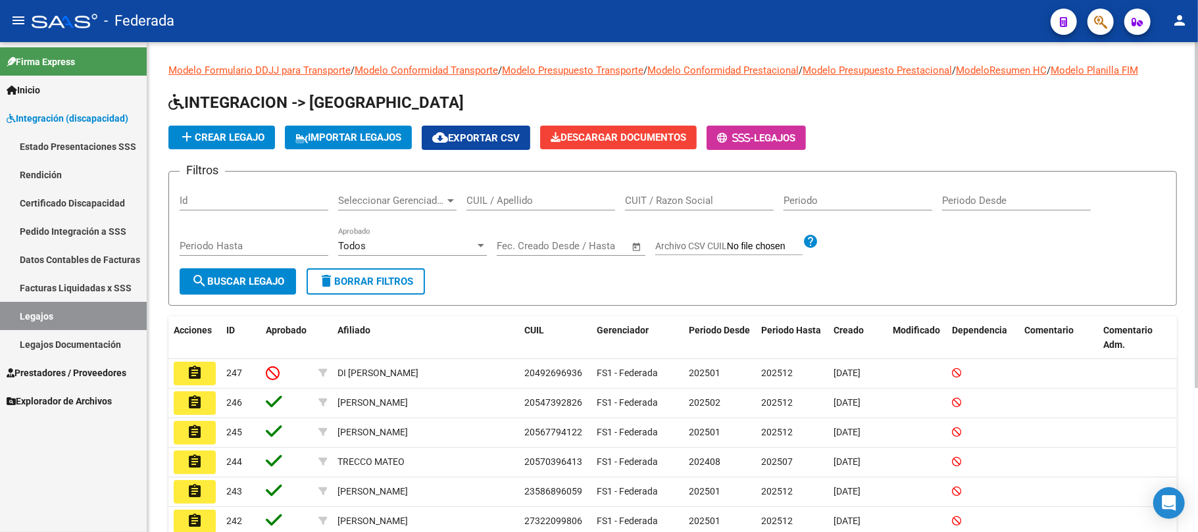
click at [474, 200] on input "CUIL / Apellido" at bounding box center [541, 201] width 149 height 12
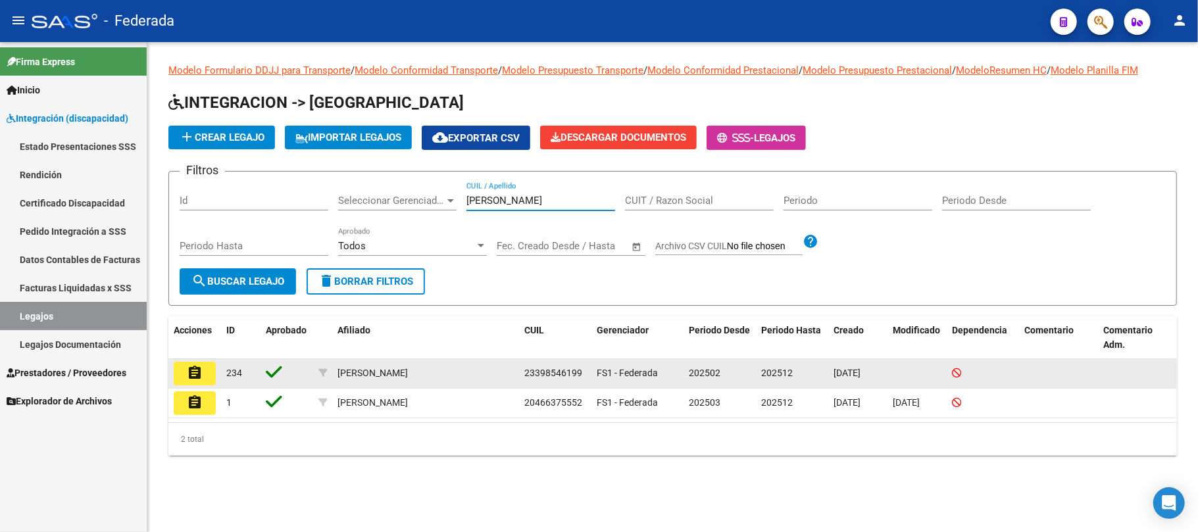
type input "[PERSON_NAME]"
click at [199, 377] on mat-icon "assignment" at bounding box center [195, 373] width 16 height 16
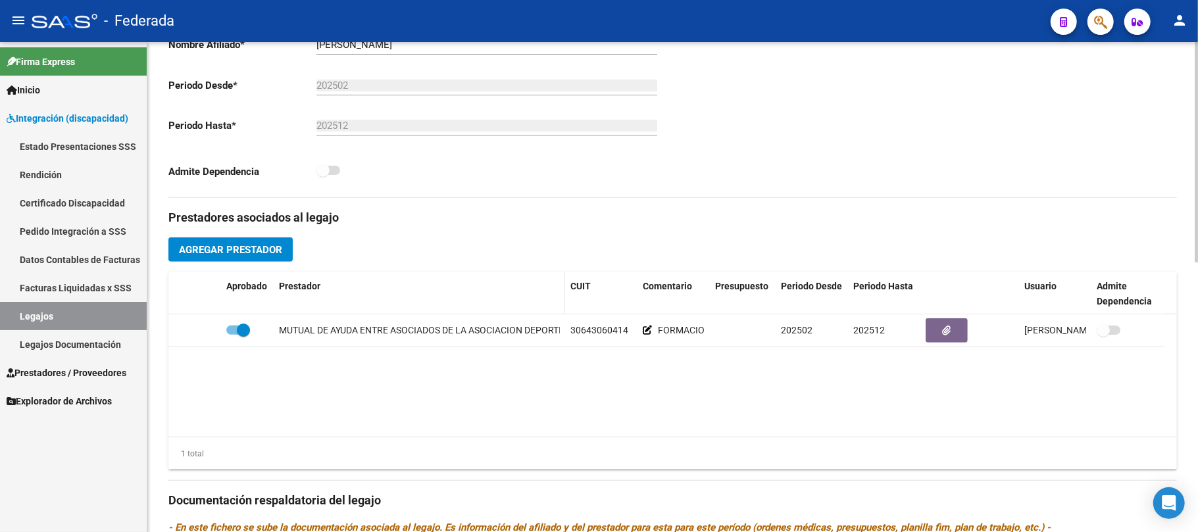
scroll to position [351, 0]
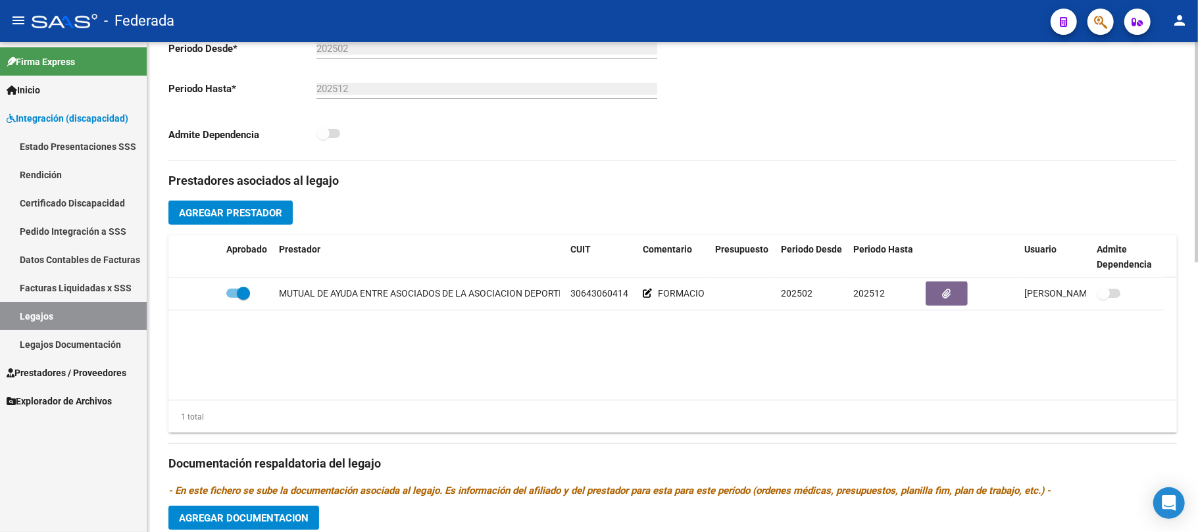
click at [266, 217] on span "Agregar Prestador" at bounding box center [230, 213] width 103 height 12
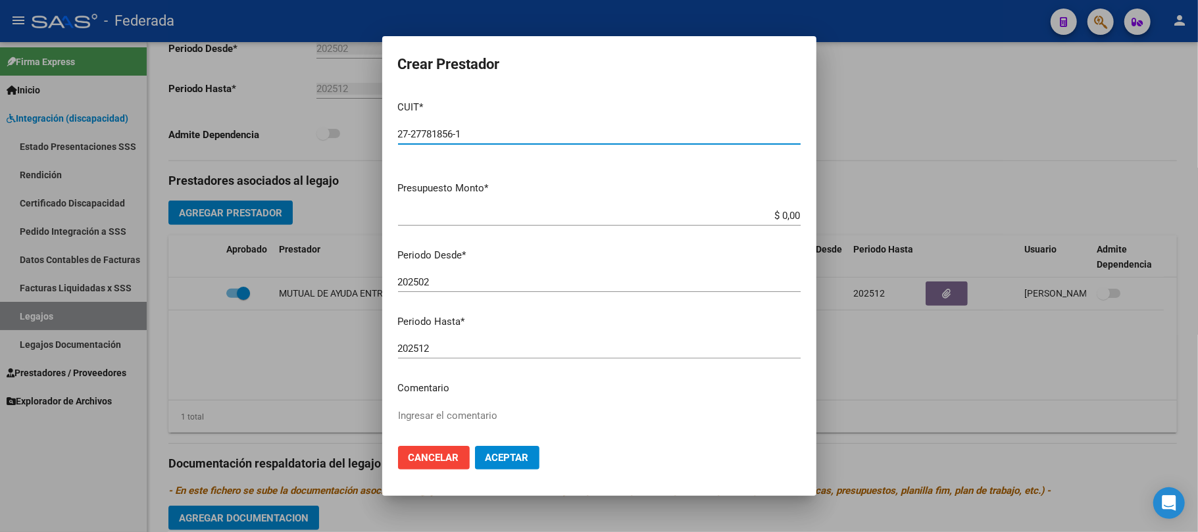
type input "27-27781856-1"
click at [430, 404] on mat-dialog-content "CUIT * 27-27781856-1 Ingresar CUIT ARCA Padrón Presupuesto Monto * $ 0,00 Ingre…" at bounding box center [599, 263] width 434 height 346
click at [430, 416] on textarea "Ingresar el comentario" at bounding box center [599, 440] width 403 height 62
type textarea "PSICOLOGIA"
click at [497, 454] on span "Aceptar" at bounding box center [507, 458] width 43 height 12
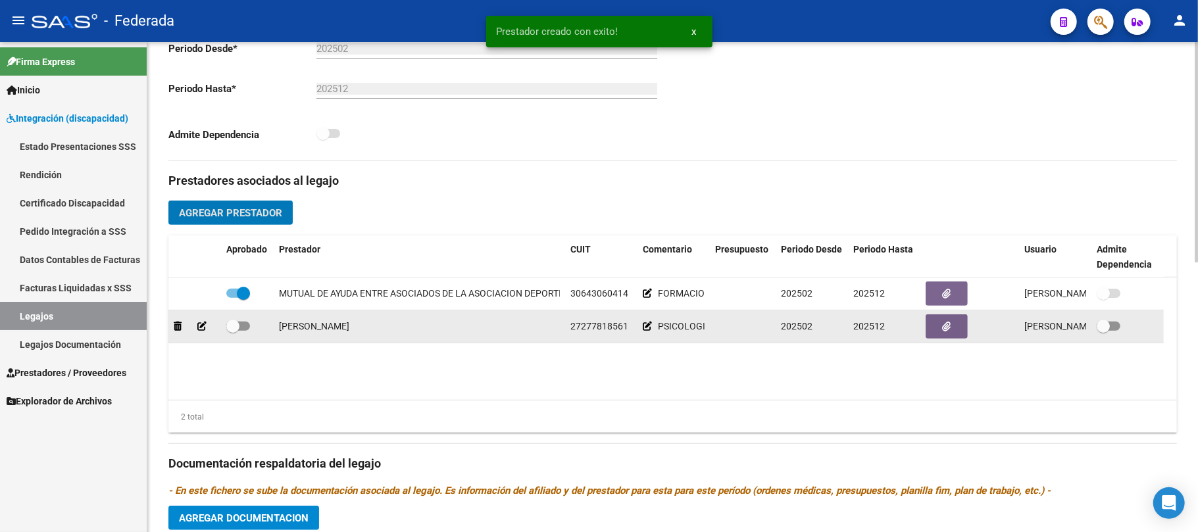
click at [236, 332] on span at bounding box center [232, 326] width 13 height 13
click at [233, 332] on input "checkbox" at bounding box center [232, 331] width 1 height 1
checkbox input "true"
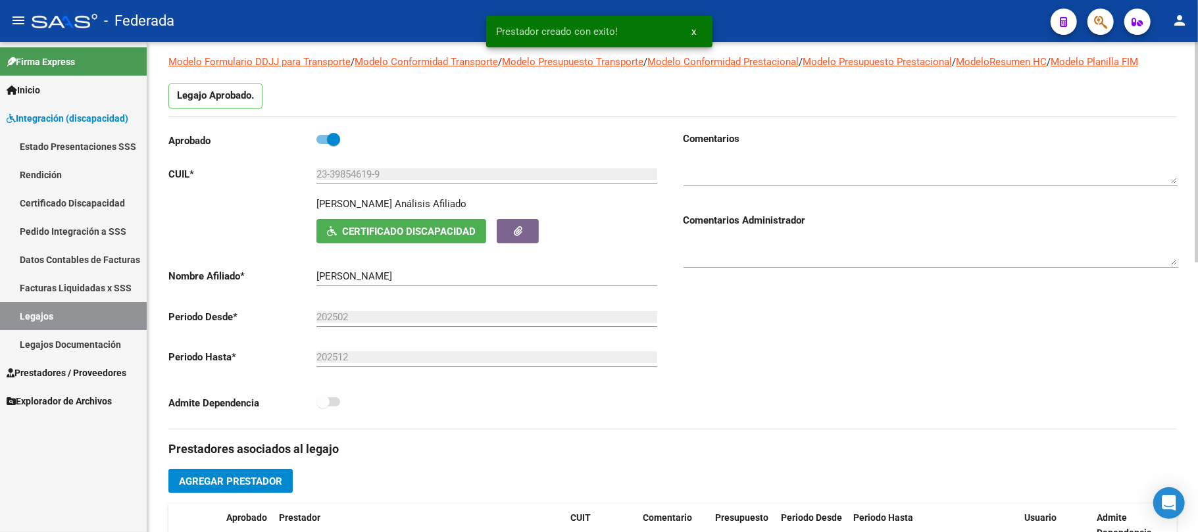
scroll to position [0, 0]
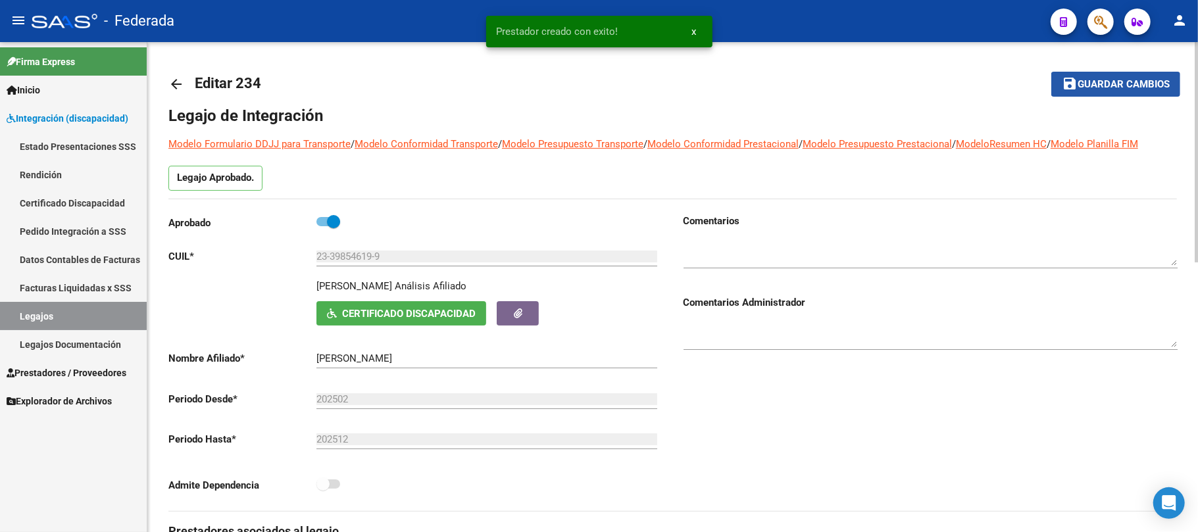
click at [1086, 87] on span "Guardar cambios" at bounding box center [1124, 85] width 92 height 12
